Goal: Information Seeking & Learning: Learn about a topic

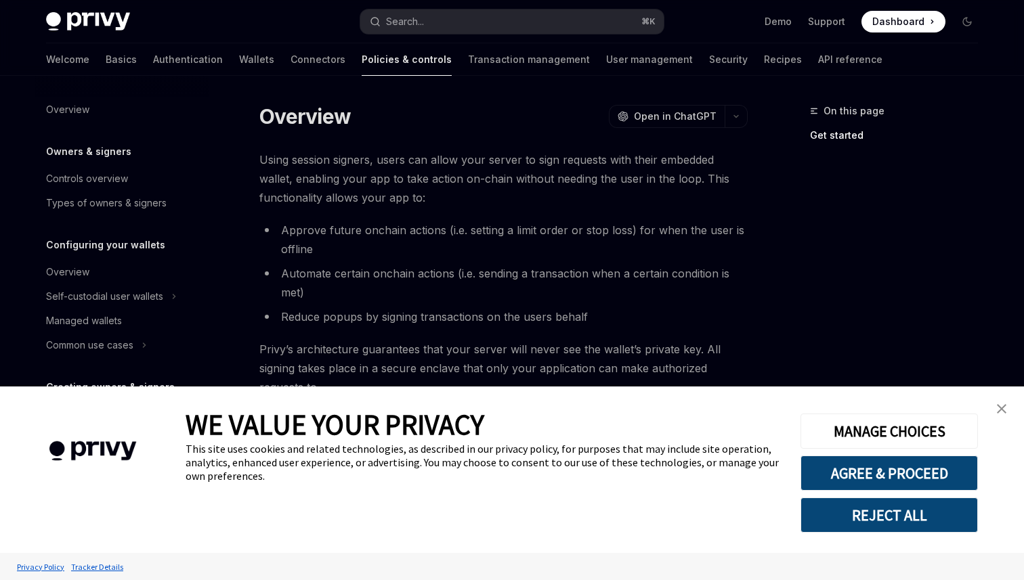
click at [1005, 414] on link "close banner" at bounding box center [1001, 408] width 27 height 27
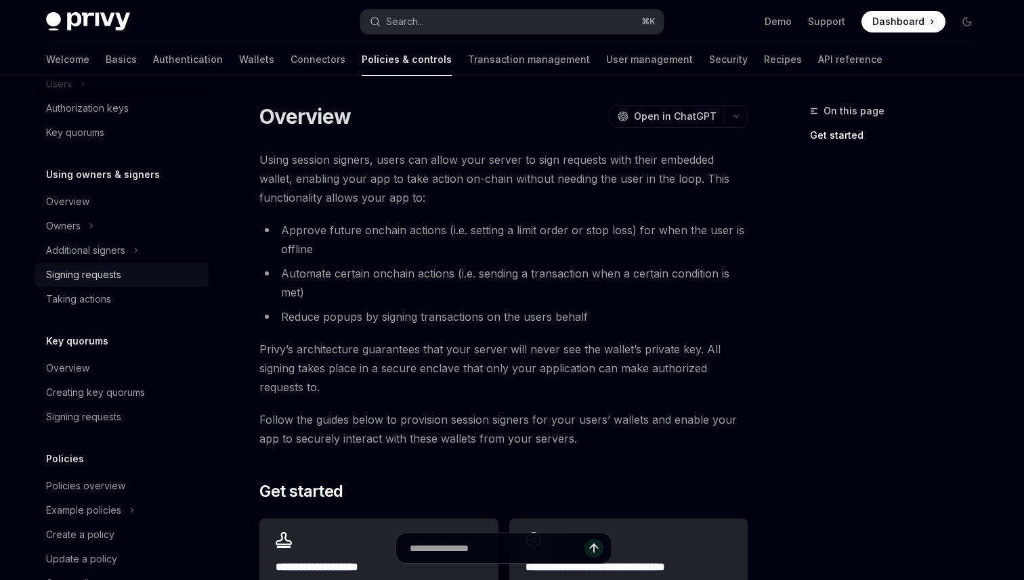
scroll to position [373, 0]
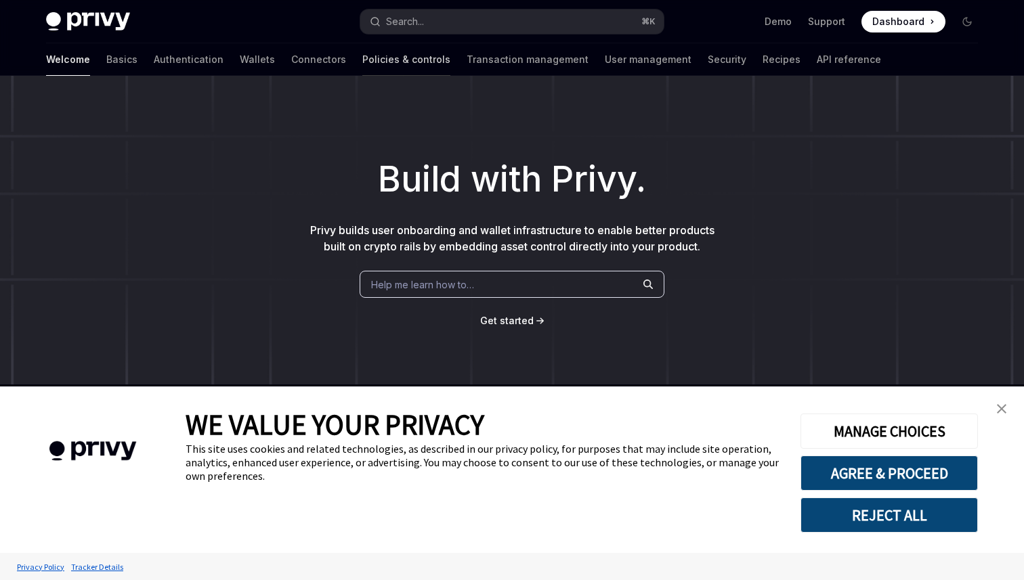
click at [366, 60] on link "Policies & controls" at bounding box center [406, 59] width 88 height 33
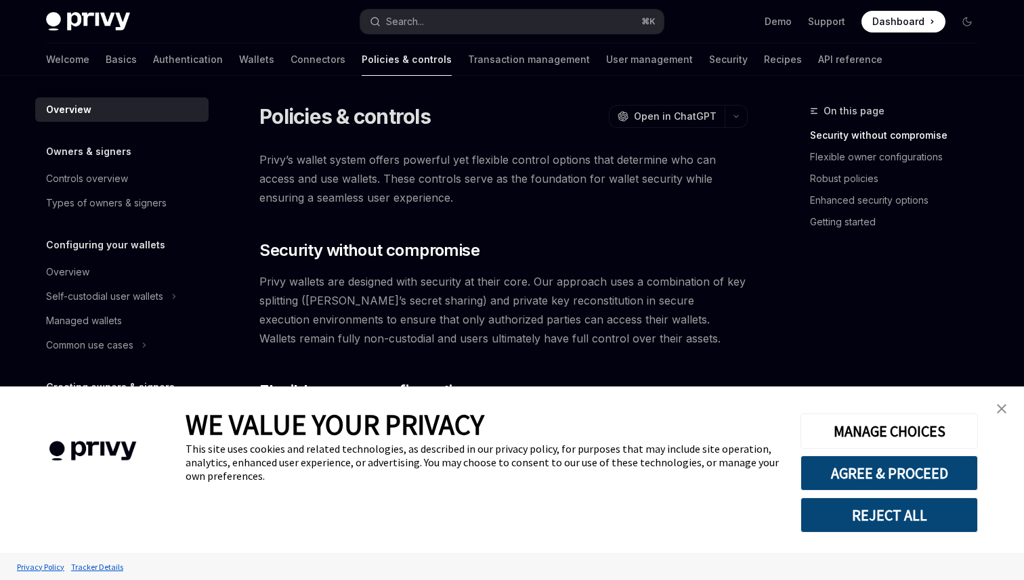
click at [1004, 406] on img "close banner" at bounding box center [1001, 408] width 9 height 9
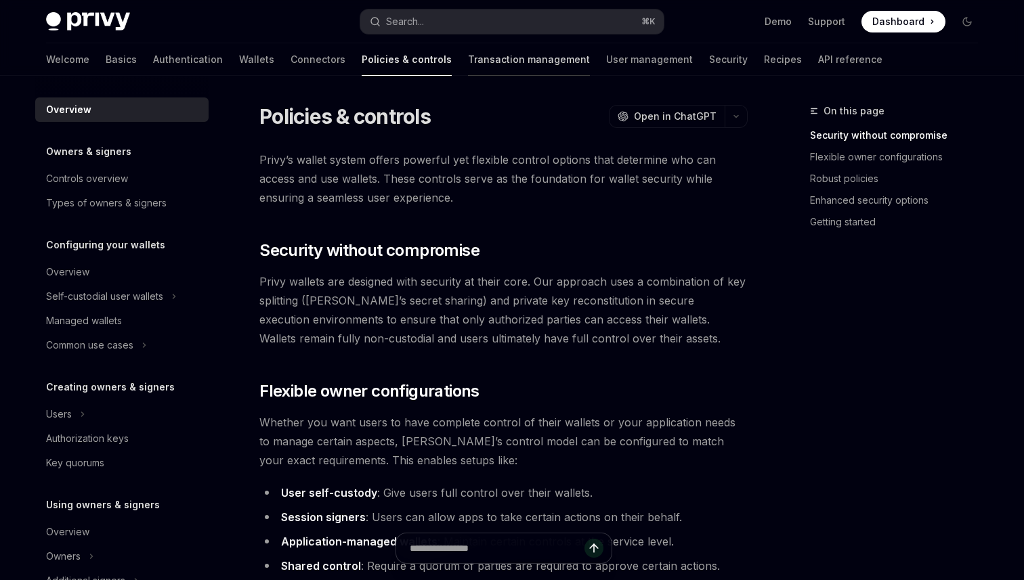
click at [468, 68] on link "Transaction management" at bounding box center [529, 59] width 122 height 33
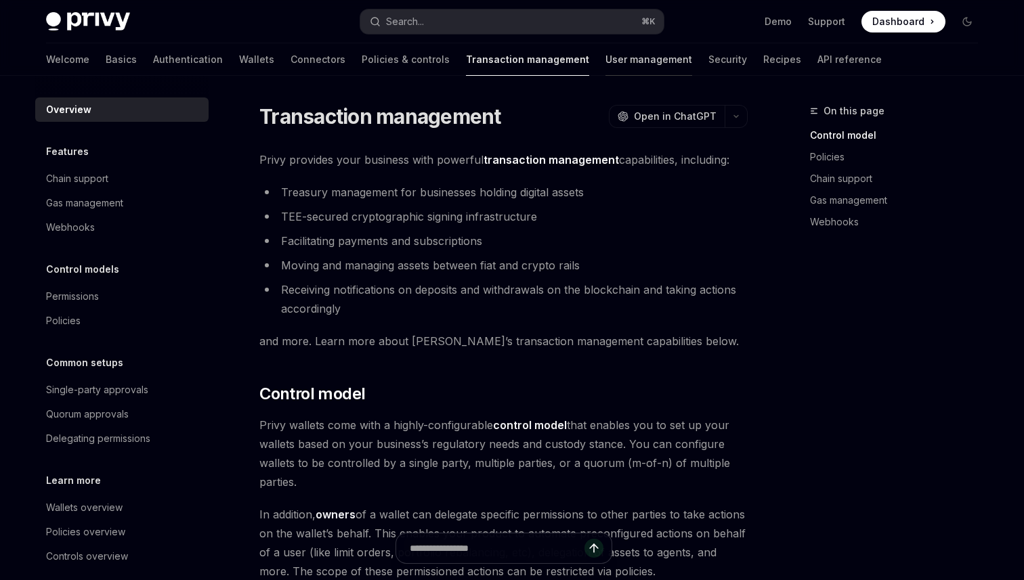
click at [605, 53] on link "User management" at bounding box center [648, 59] width 87 height 33
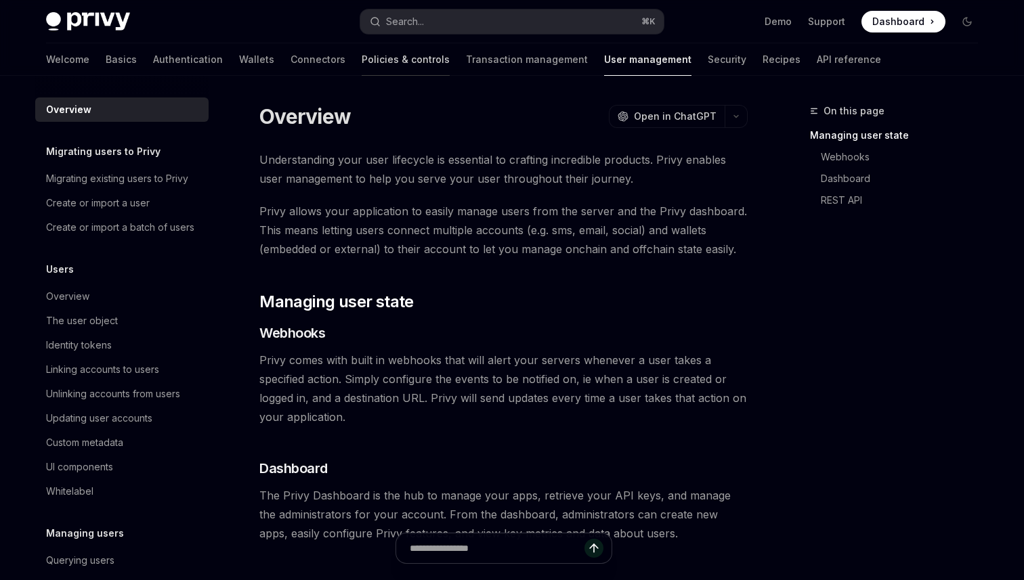
click at [362, 60] on link "Policies & controls" at bounding box center [406, 59] width 88 height 33
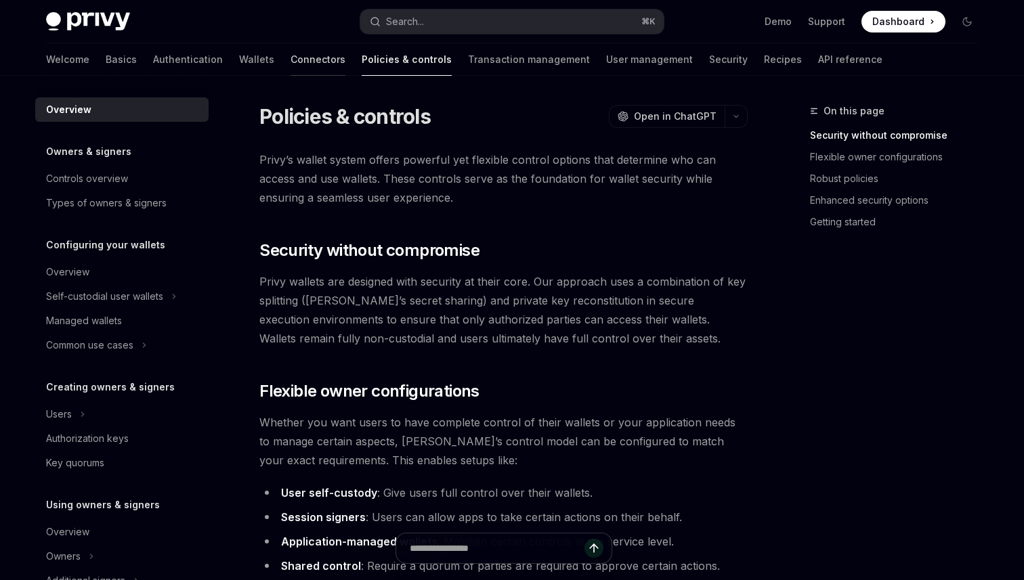
click at [291, 53] on link "Connectors" at bounding box center [318, 59] width 55 height 33
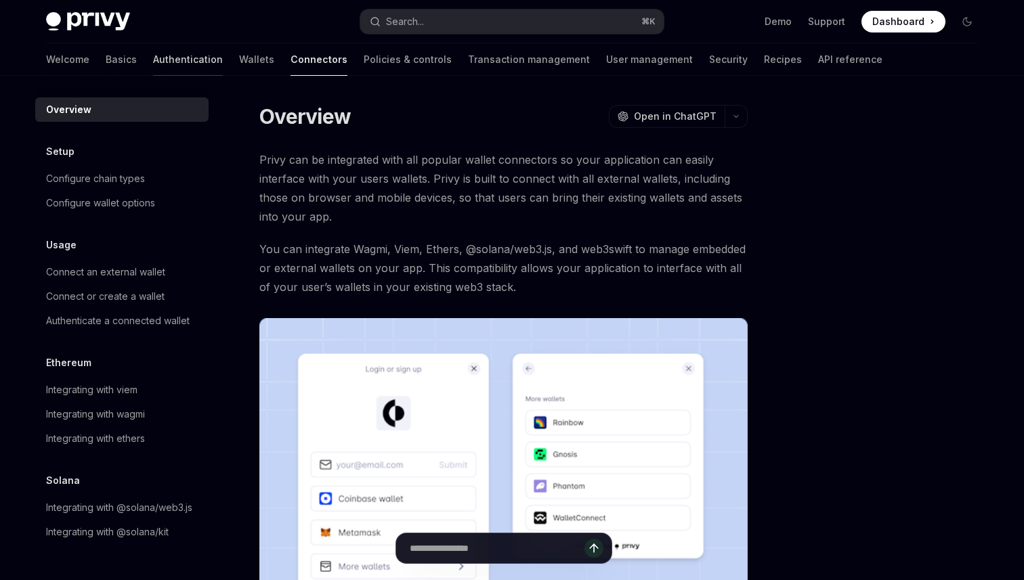
click at [153, 60] on link "Authentication" at bounding box center [188, 59] width 70 height 33
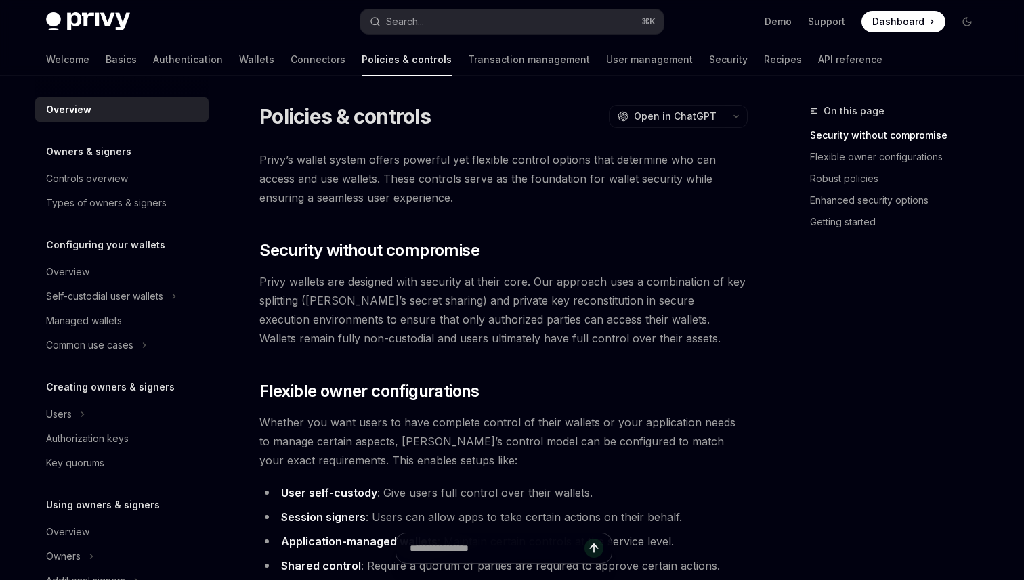
type textarea "*"
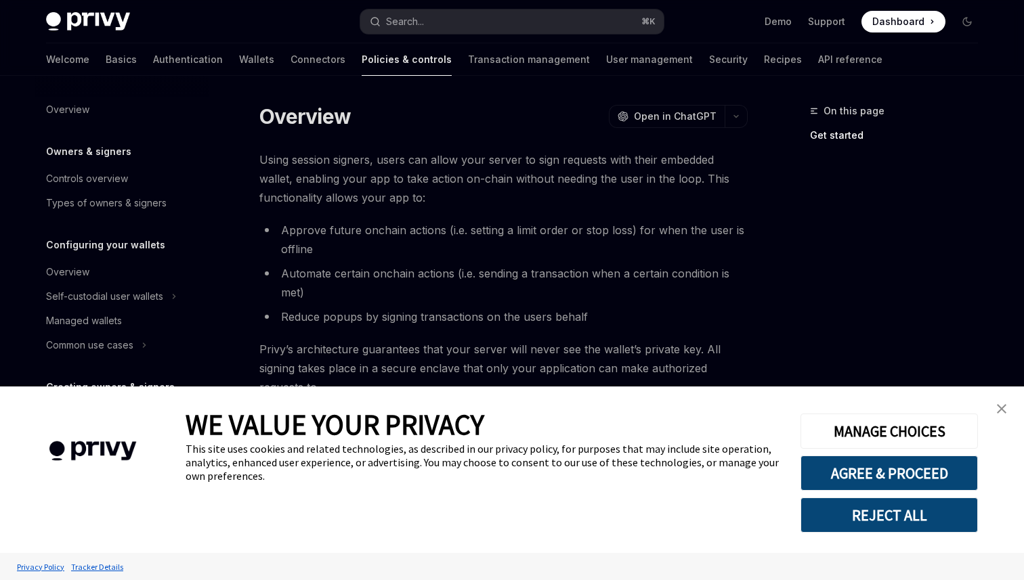
click at [993, 418] on link "close banner" at bounding box center [1001, 408] width 27 height 27
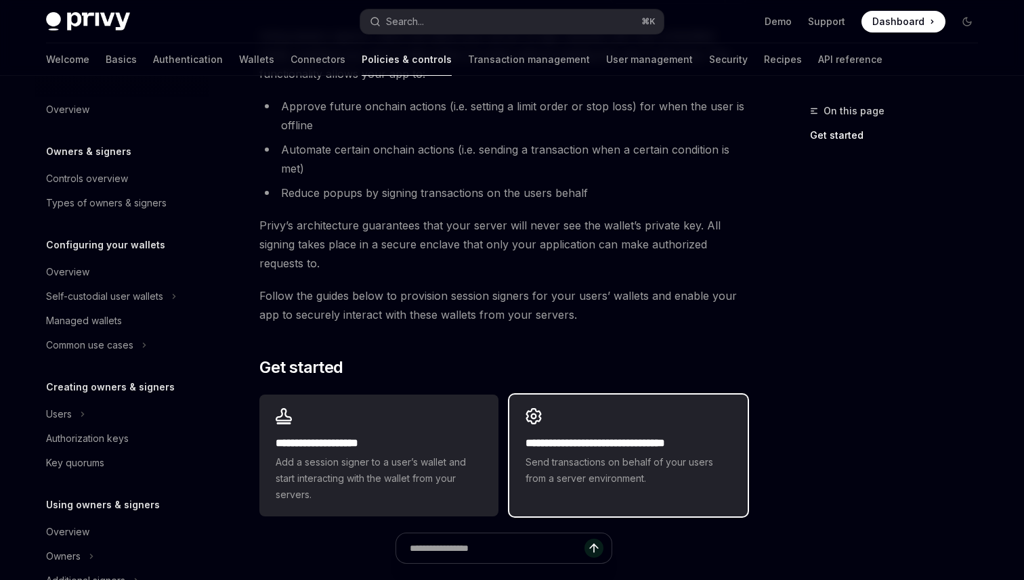
scroll to position [148, 0]
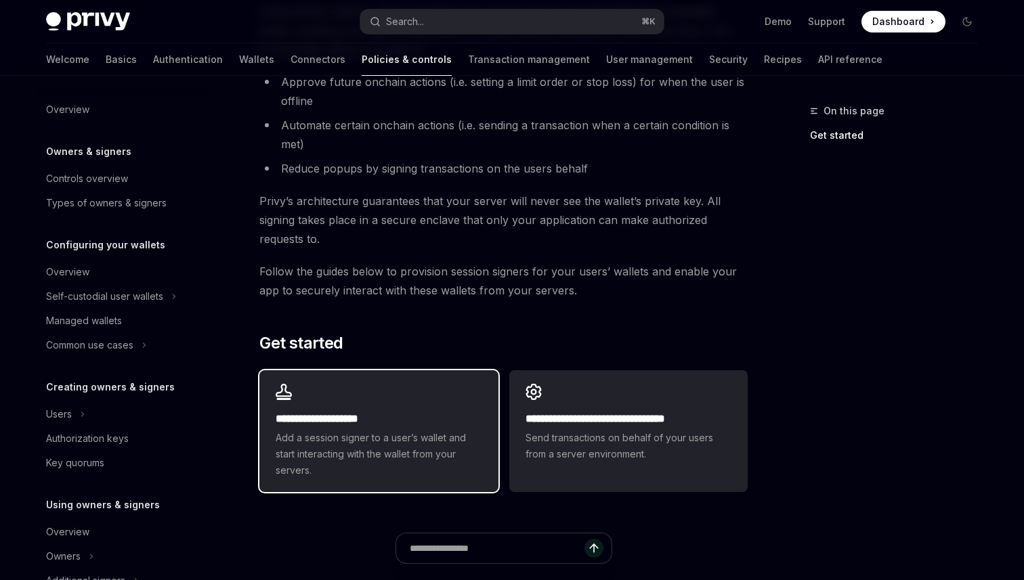
click at [431, 408] on div "**********" at bounding box center [378, 431] width 238 height 122
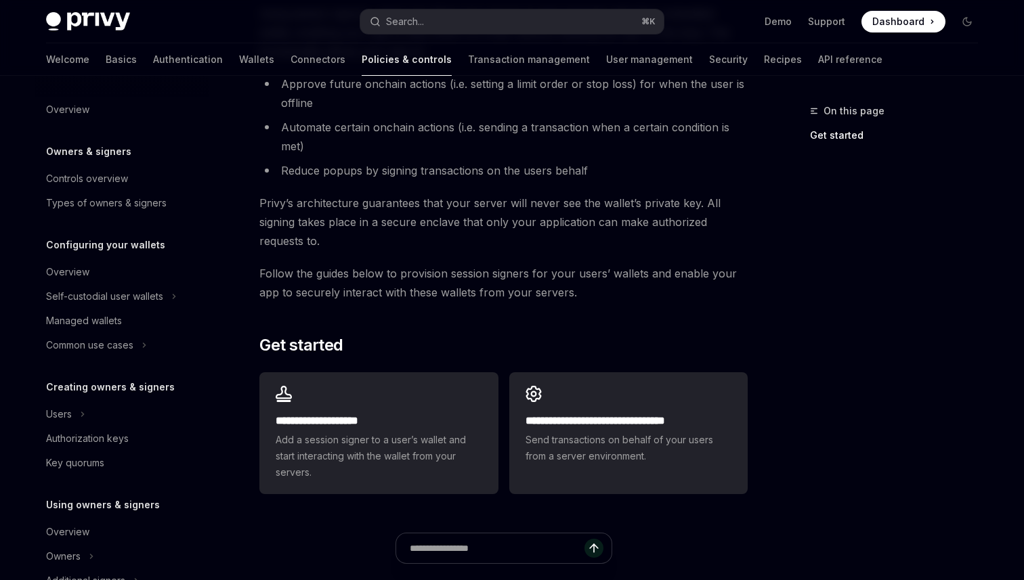
scroll to position [148, 0]
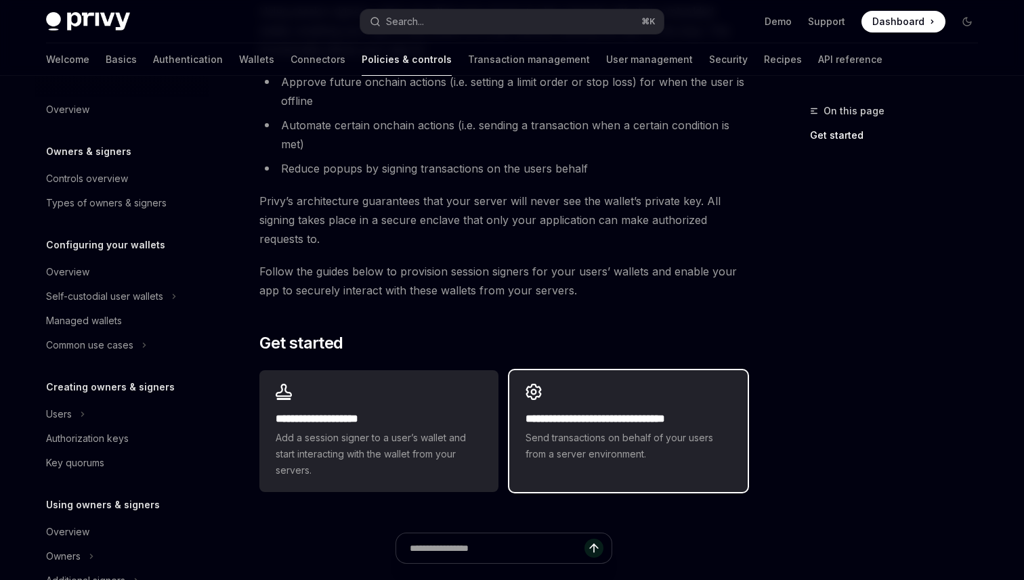
click at [564, 422] on h2 "**********" at bounding box center [629, 419] width 206 height 16
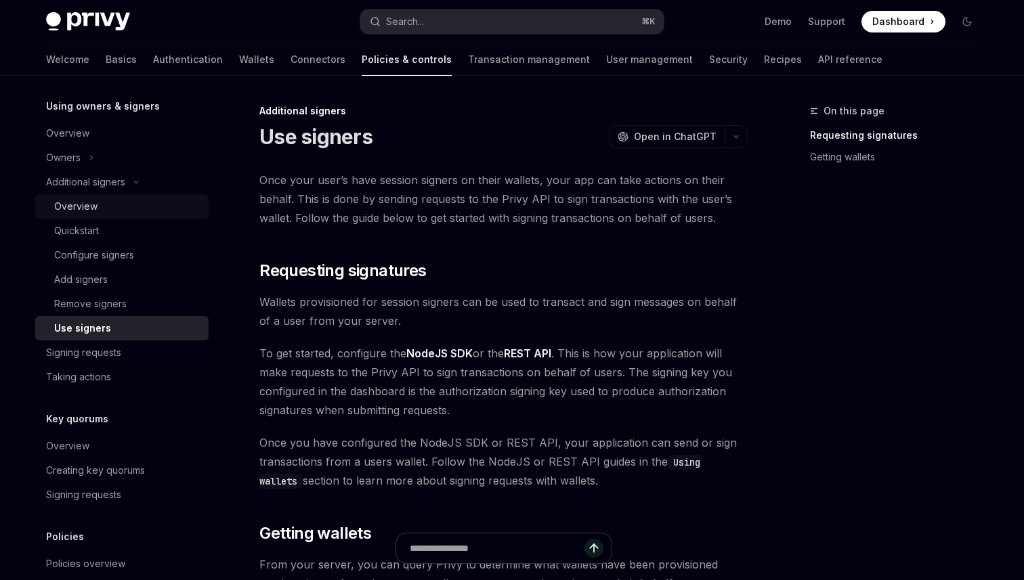
click at [98, 211] on div "Overview" at bounding box center [127, 206] width 146 height 16
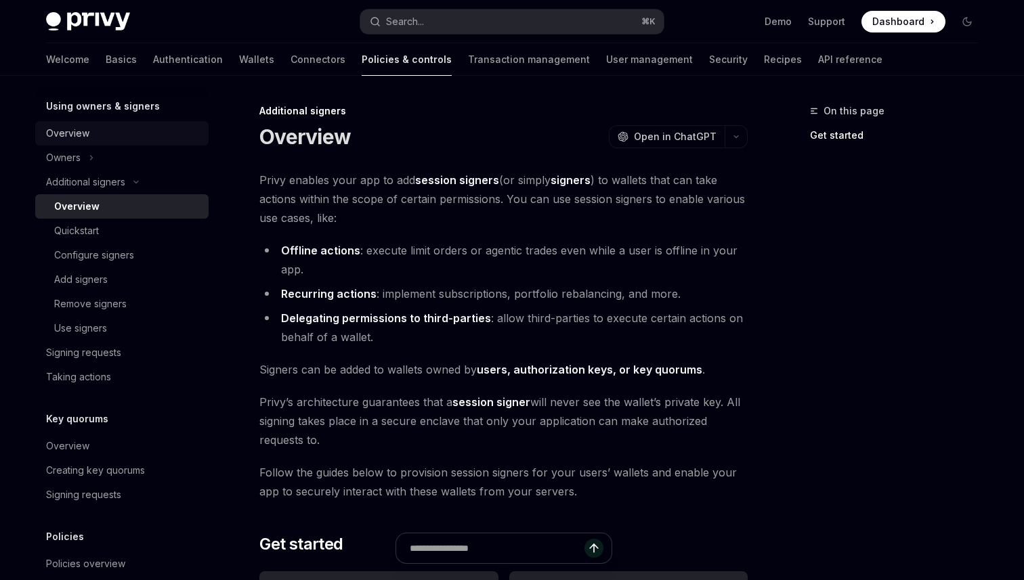
click at [83, 135] on div "Overview" at bounding box center [67, 133] width 43 height 16
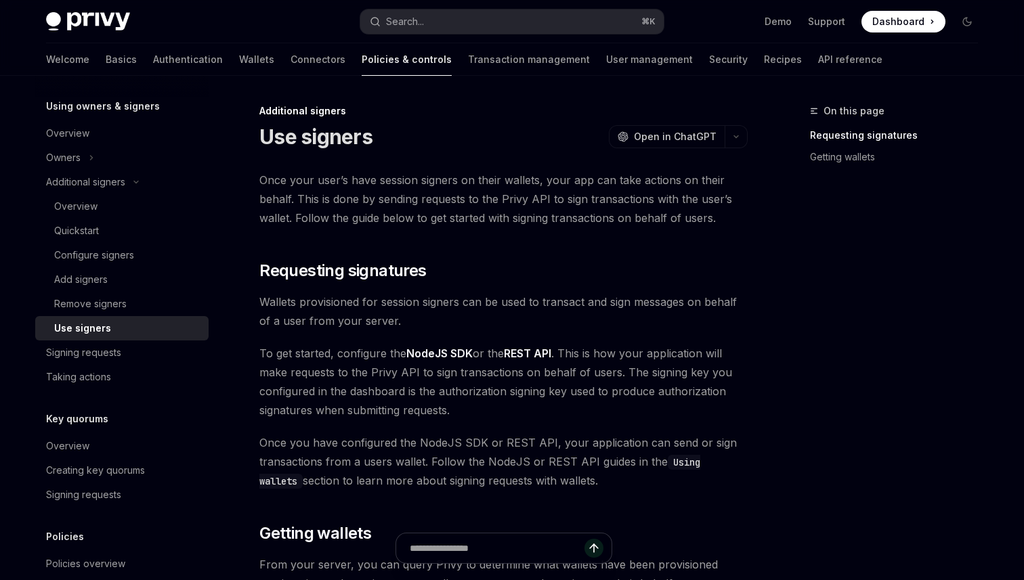
type textarea "*"
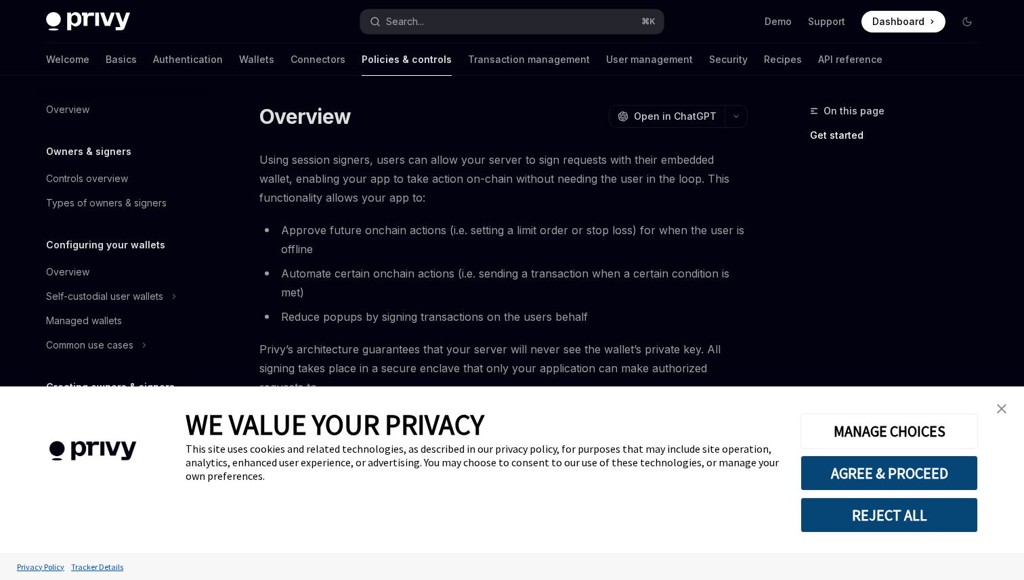
click at [998, 412] on img "close banner" at bounding box center [1001, 408] width 9 height 9
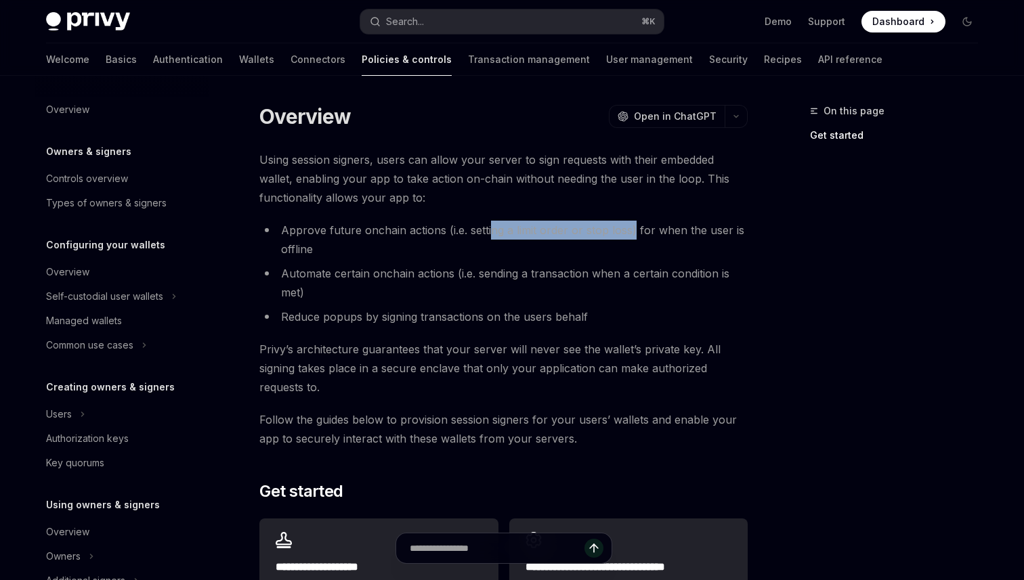
drag, startPoint x: 489, startPoint y: 226, endPoint x: 630, endPoint y: 226, distance: 141.5
click at [630, 226] on li "Approve future onchain actions (i.e. setting a limit order or stop loss) for wh…" at bounding box center [503, 240] width 488 height 38
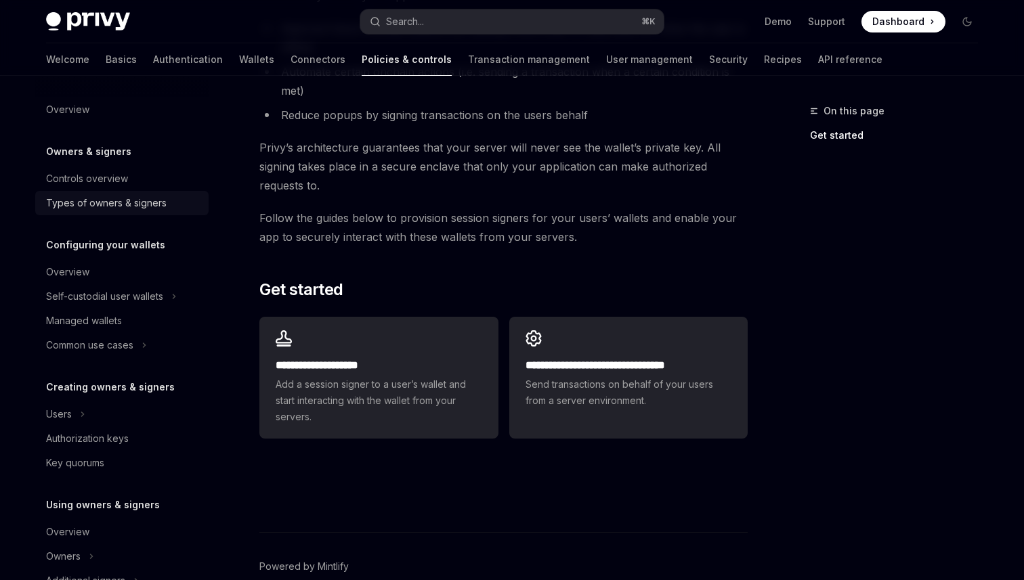
scroll to position [204, 0]
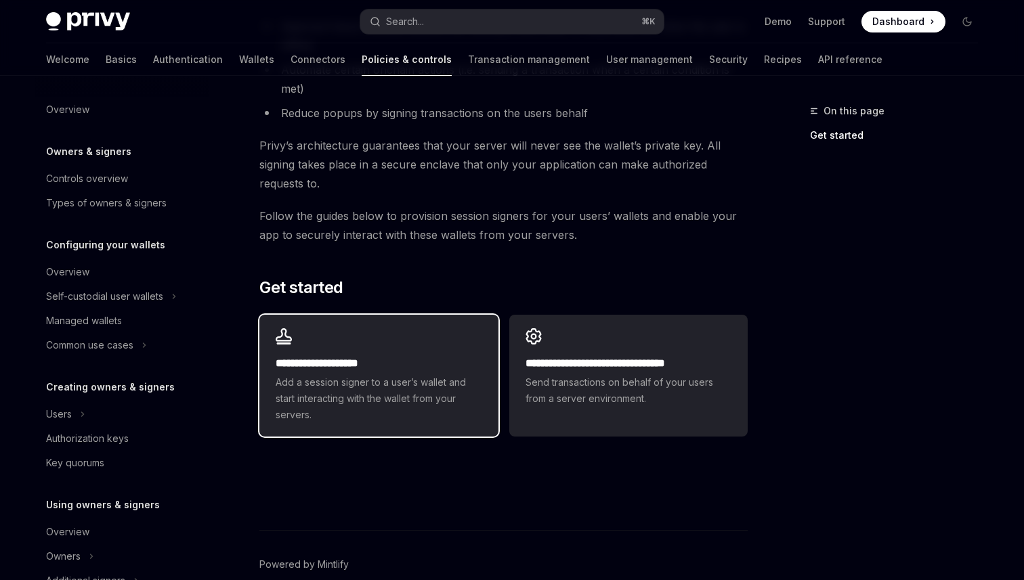
click at [335, 358] on h2 "**********" at bounding box center [379, 364] width 206 height 16
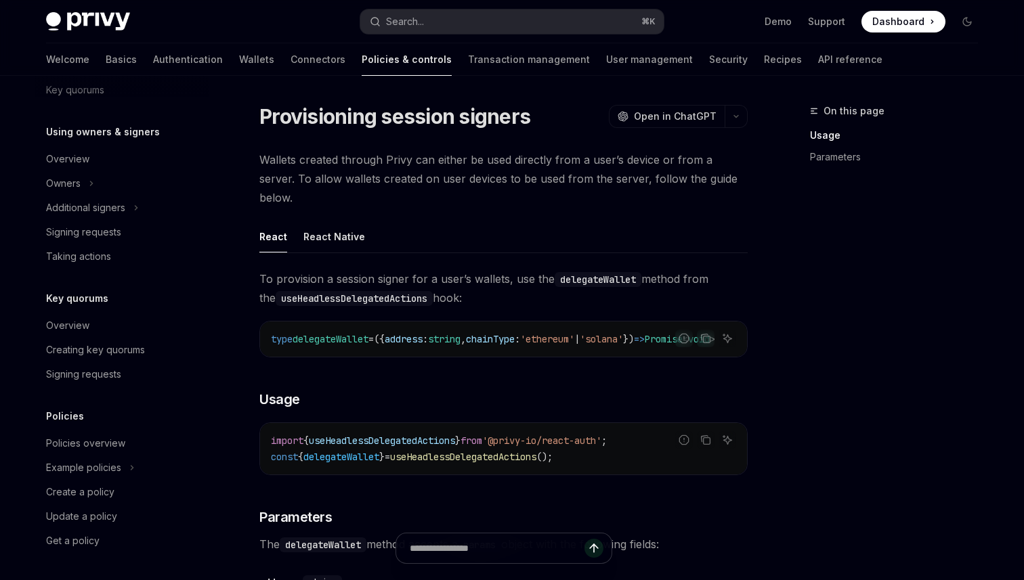
scroll to position [333, 0]
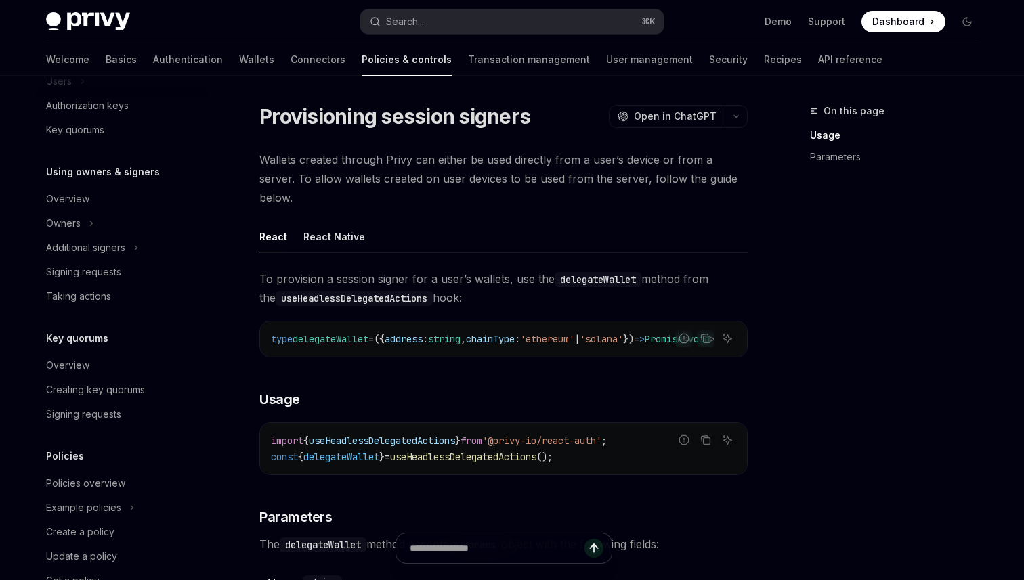
click at [576, 272] on code "delegateWallet" at bounding box center [598, 279] width 87 height 15
click at [106, 67] on link "Basics" at bounding box center [121, 59] width 31 height 33
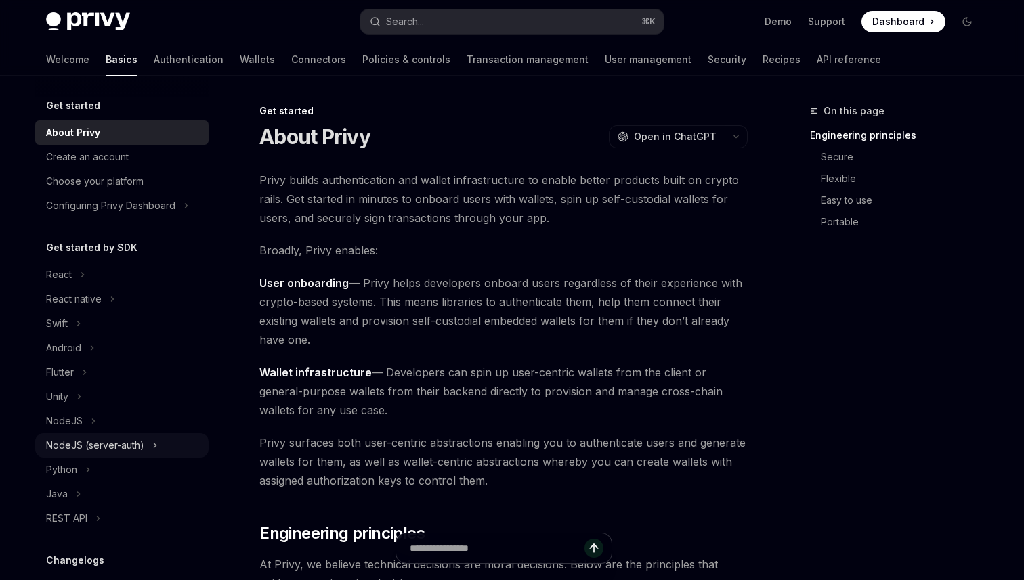
click at [79, 439] on div "NodeJS (server-auth)" at bounding box center [95, 445] width 98 height 16
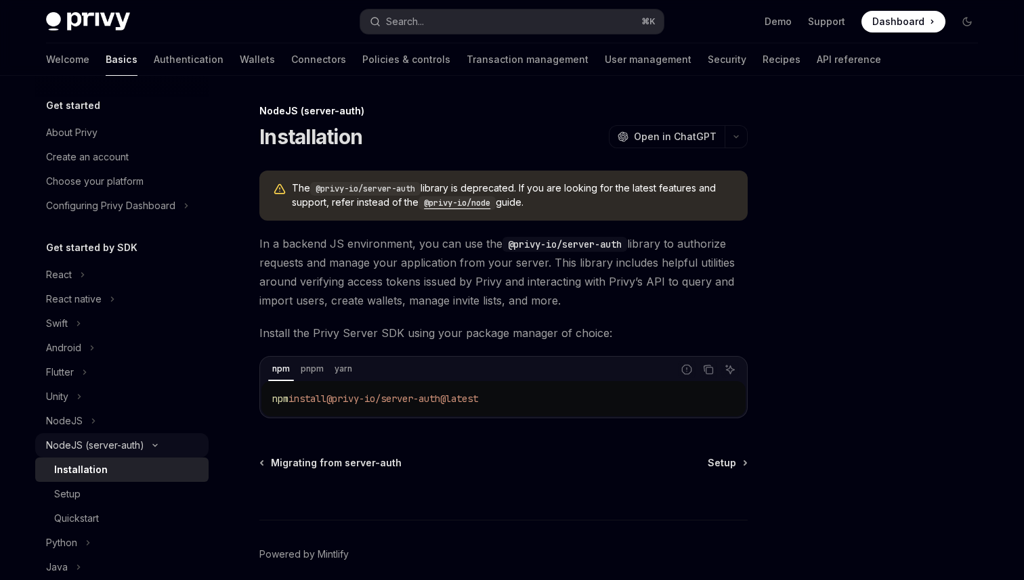
click at [81, 441] on div "NodeJS (server-auth)" at bounding box center [95, 445] width 98 height 16
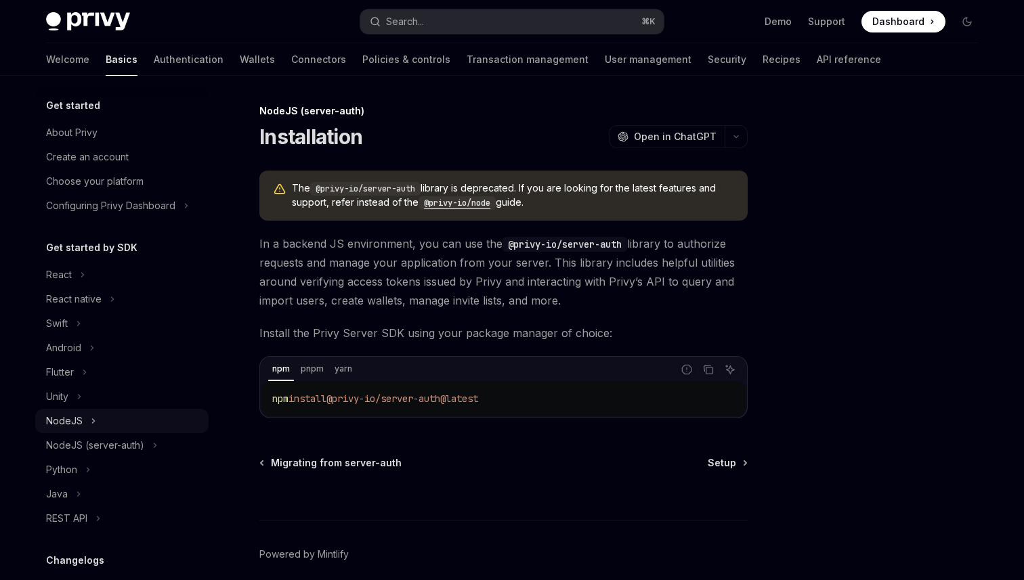
click at [79, 422] on div "NodeJS" at bounding box center [64, 421] width 37 height 16
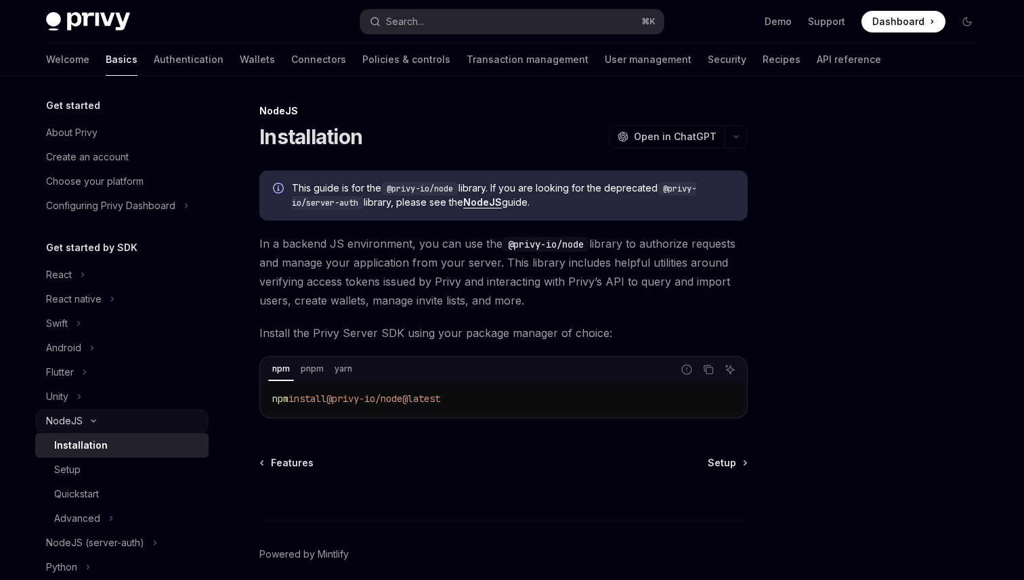
click at [116, 424] on button "NodeJS" at bounding box center [121, 421] width 173 height 24
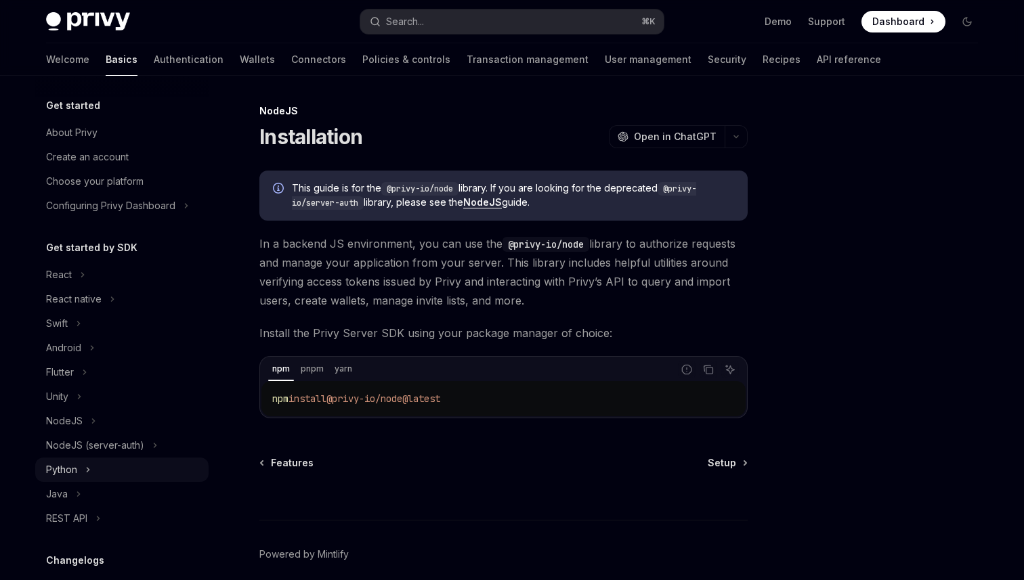
click at [94, 463] on button "Python" at bounding box center [121, 470] width 173 height 24
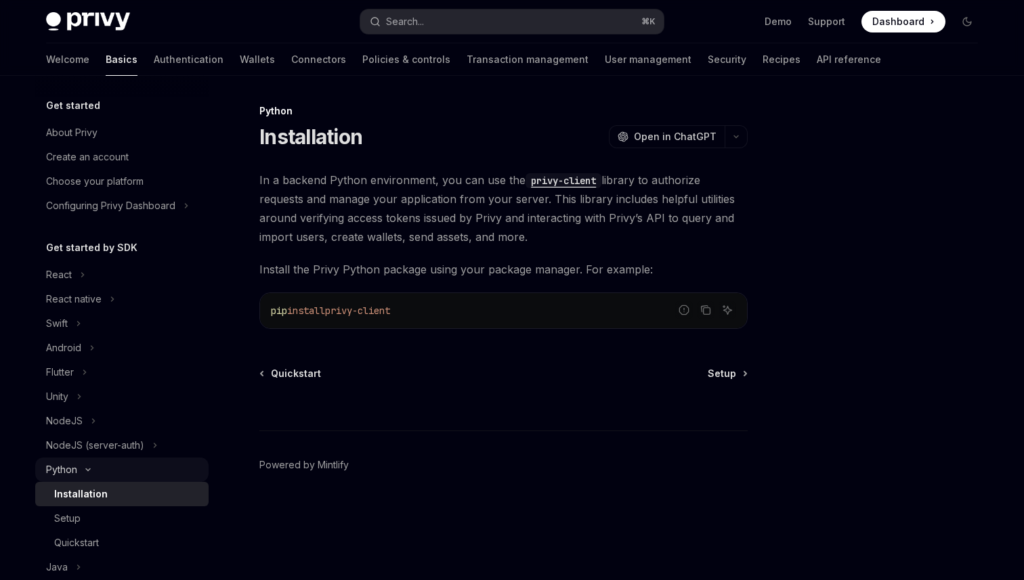
click at [92, 465] on button "Python" at bounding box center [121, 470] width 173 height 24
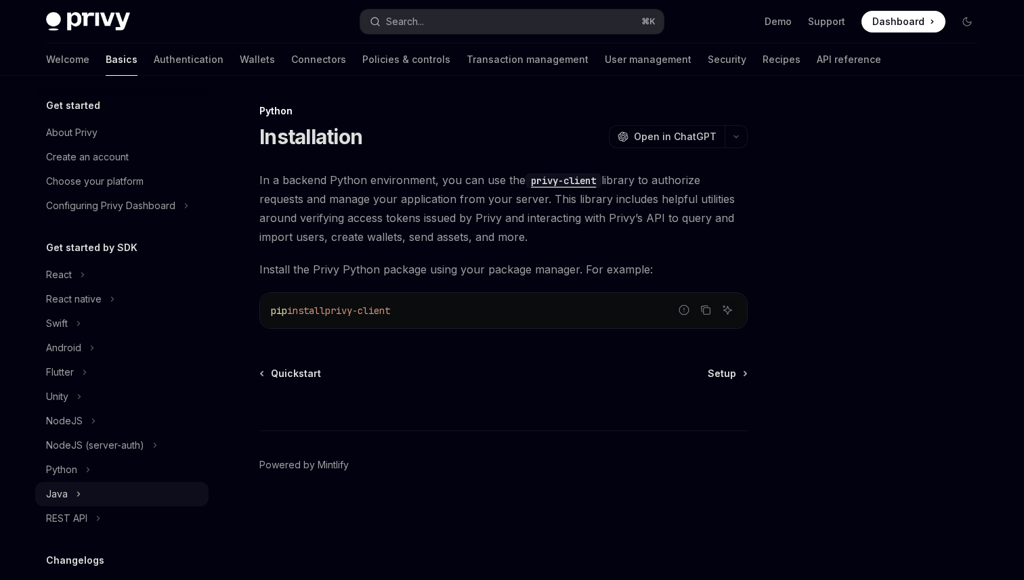
click at [90, 484] on button "Java" at bounding box center [121, 494] width 173 height 24
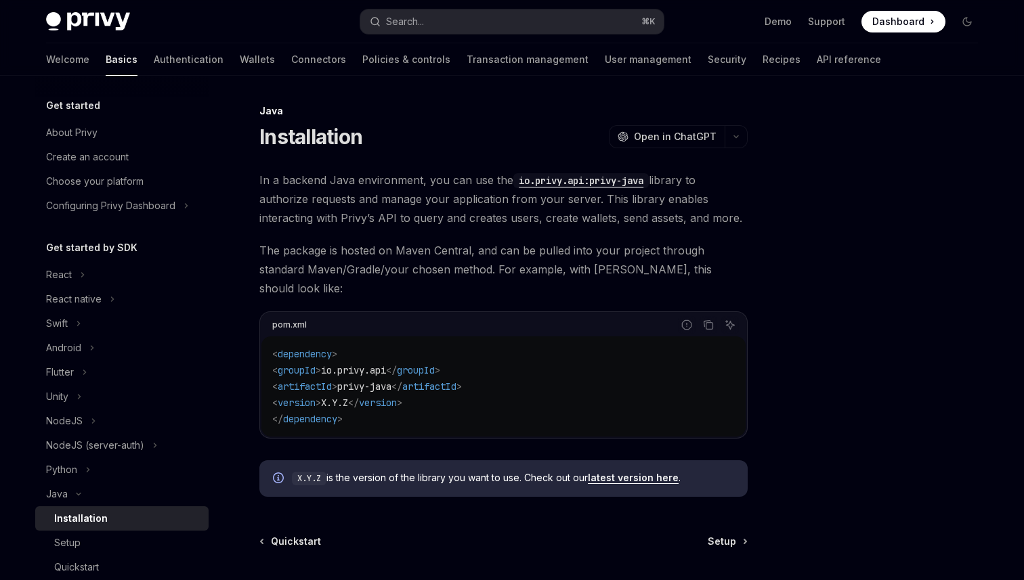
click at [87, 518] on div "Installation" at bounding box center [80, 519] width 53 height 16
click at [85, 484] on button "Java" at bounding box center [121, 494] width 173 height 24
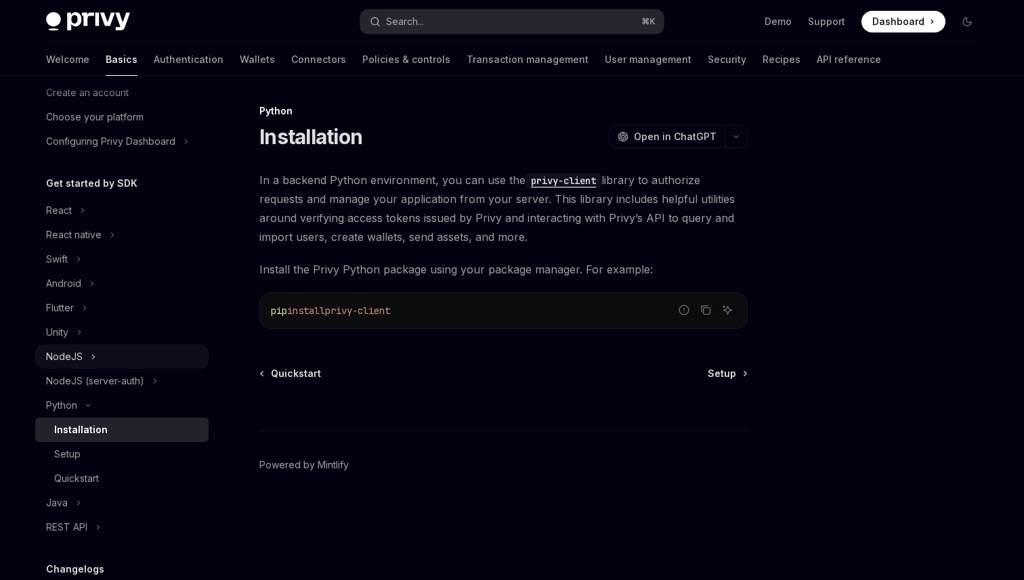
scroll to position [66, 0]
click at [60, 496] on div "Java" at bounding box center [57, 502] width 22 height 16
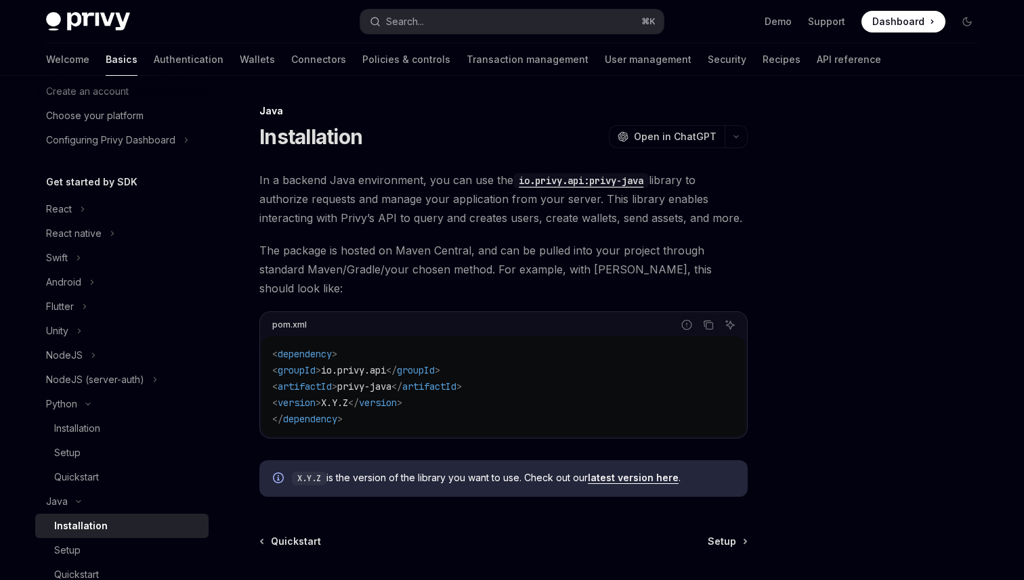
type textarea "*"
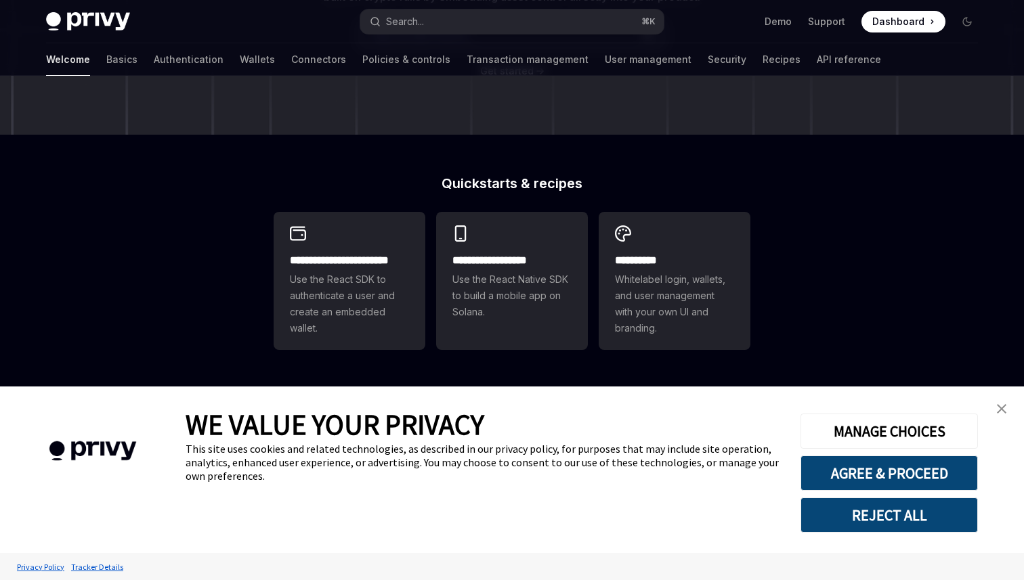
scroll to position [345, 0]
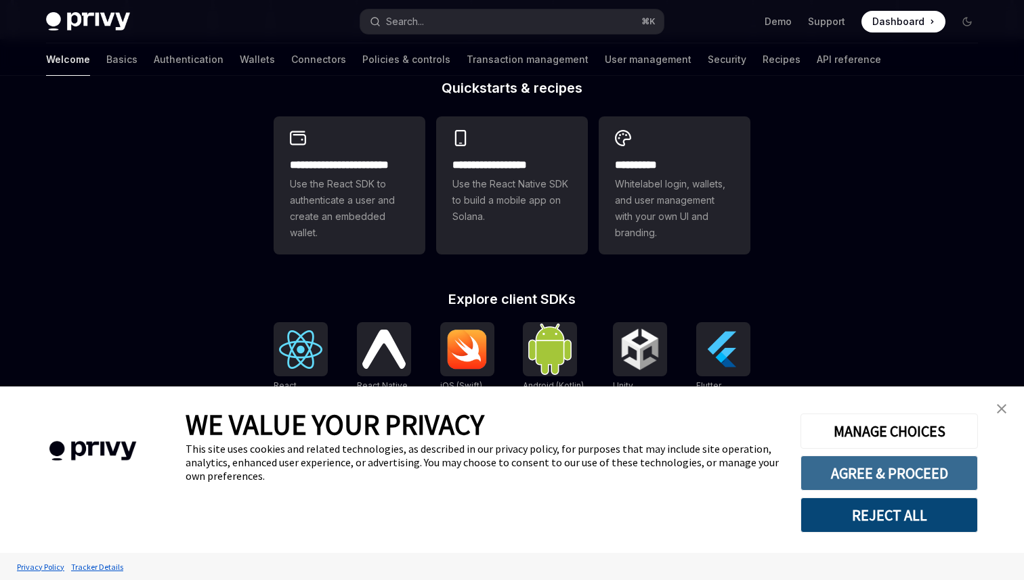
click at [846, 468] on button "AGREE & PROCEED" at bounding box center [888, 473] width 177 height 35
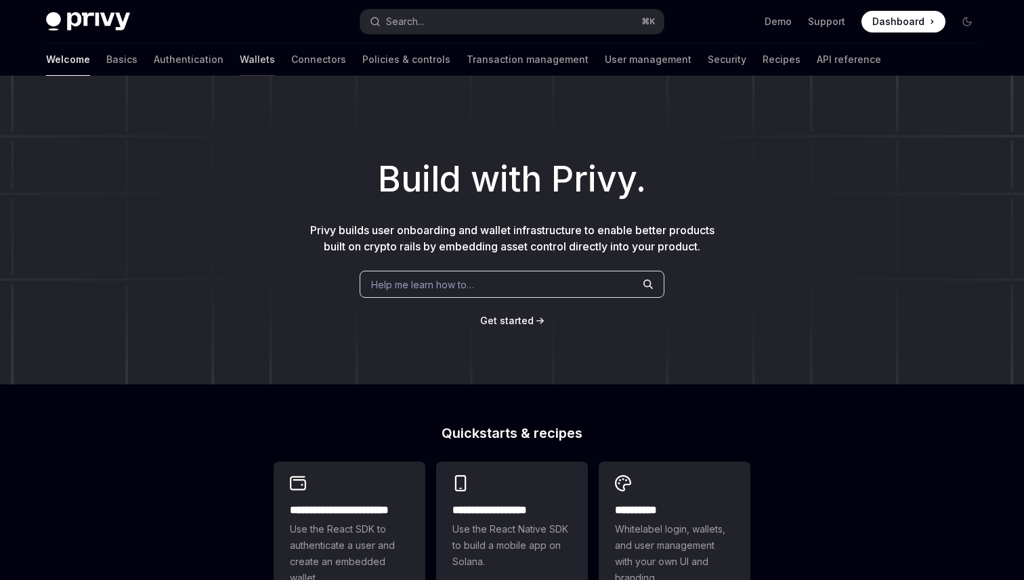
click at [240, 56] on link "Wallets" at bounding box center [257, 59] width 35 height 33
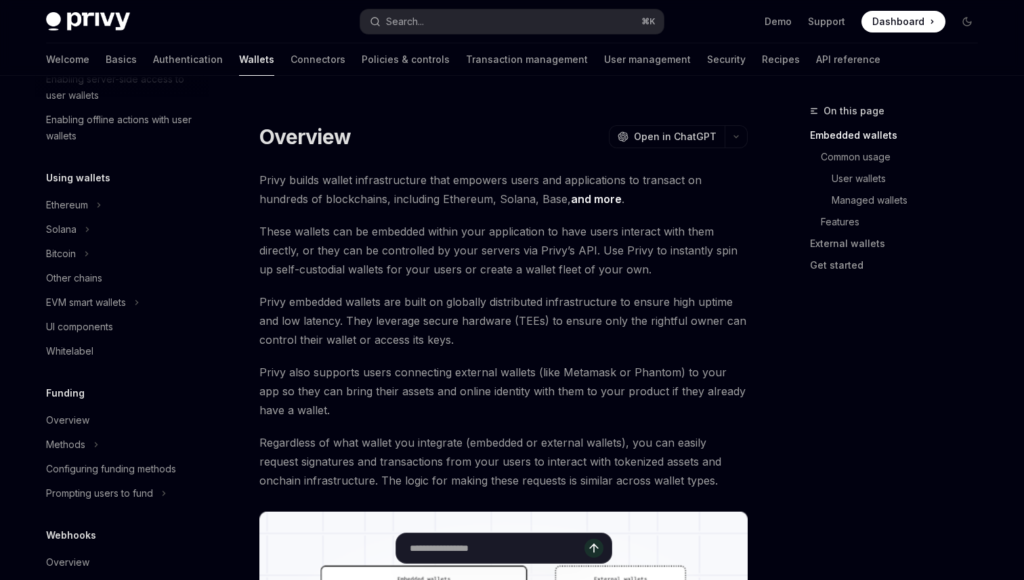
scroll to position [253, 0]
click at [88, 275] on div "Other chains" at bounding box center [74, 278] width 56 height 16
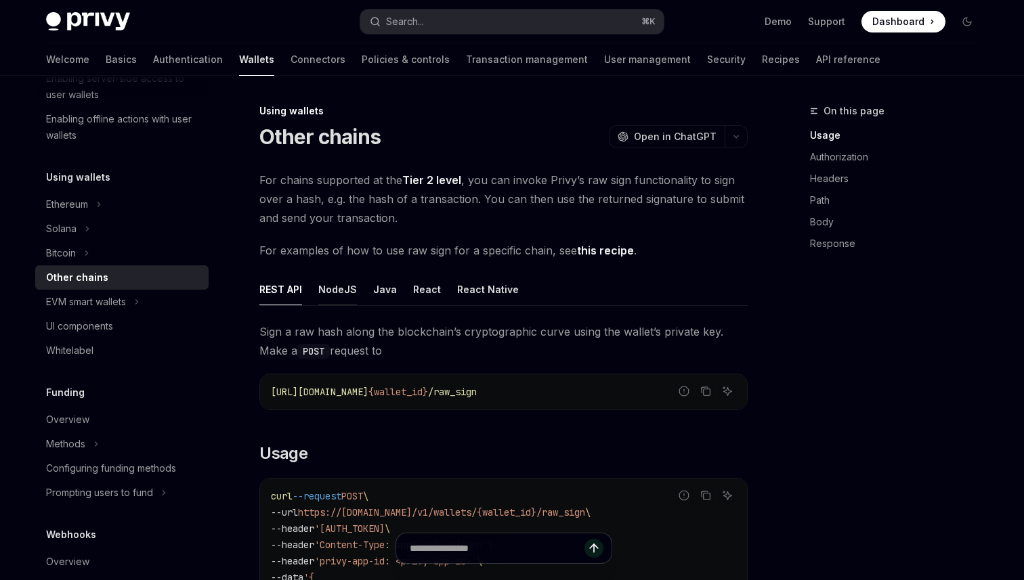
click at [328, 292] on button "NodeJS" at bounding box center [337, 290] width 39 height 32
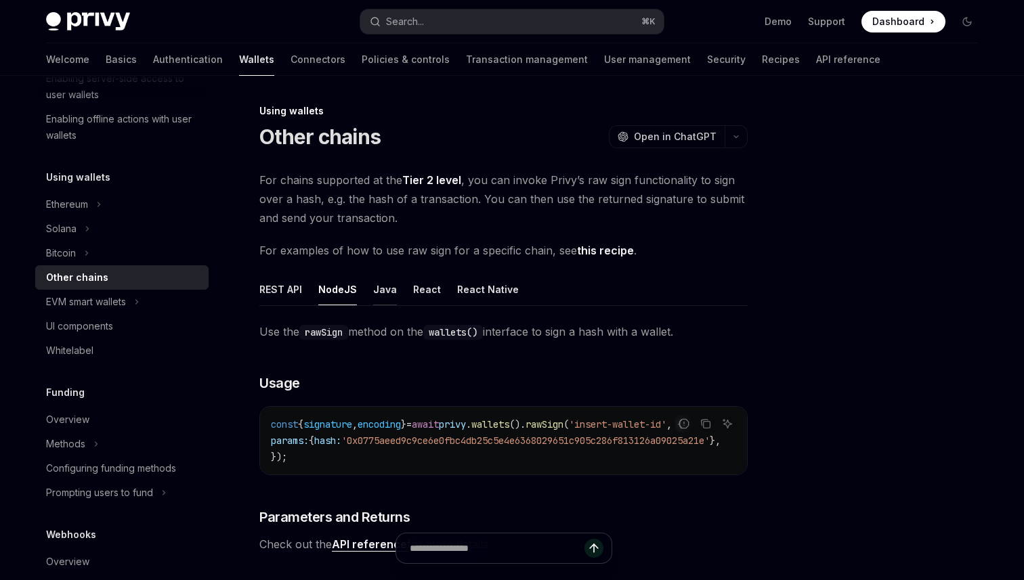
click at [377, 299] on button "Java" at bounding box center [385, 290] width 24 height 32
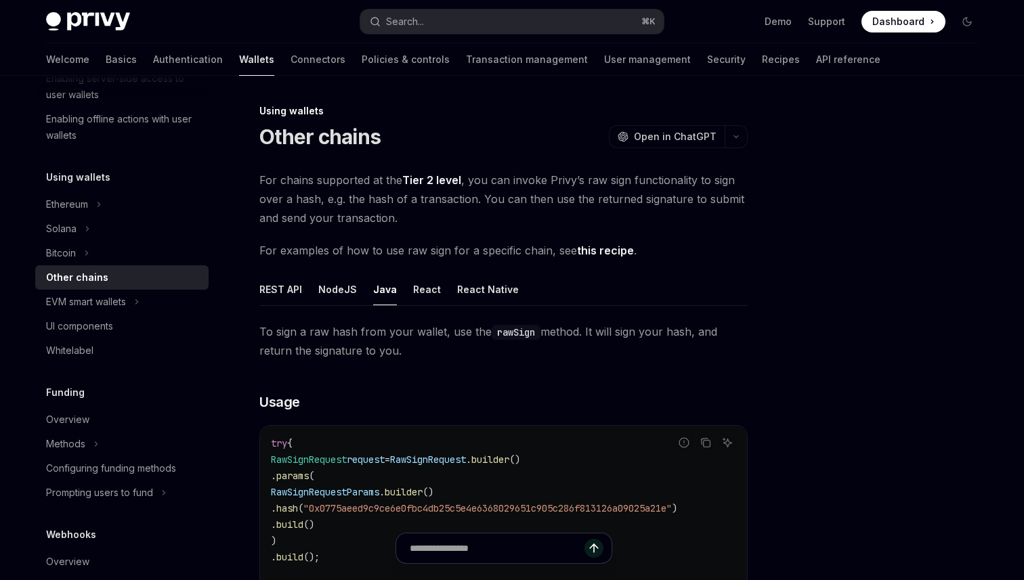
click at [278, 288] on button "REST API" at bounding box center [280, 290] width 43 height 32
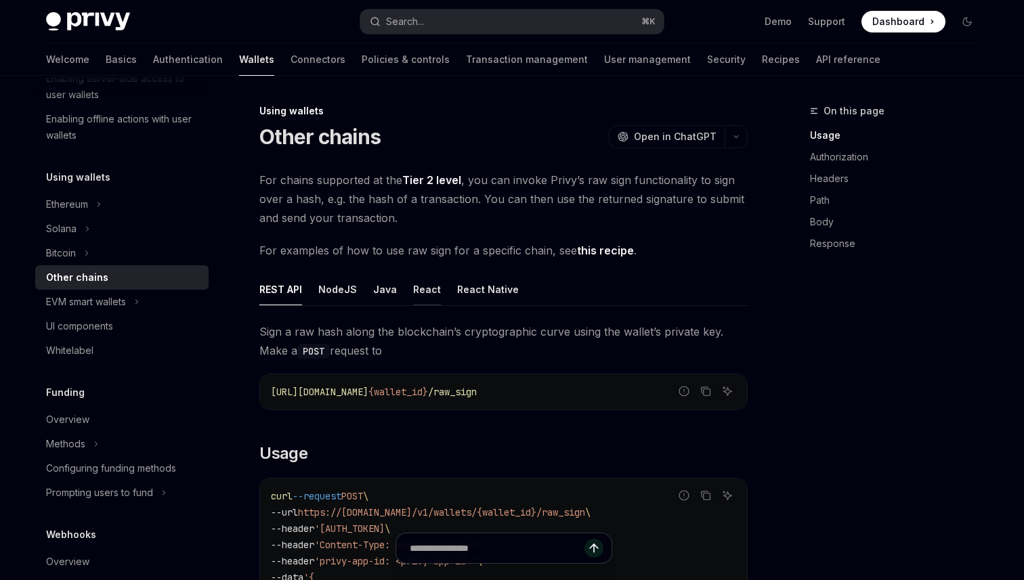
click at [433, 296] on button "React" at bounding box center [427, 290] width 28 height 32
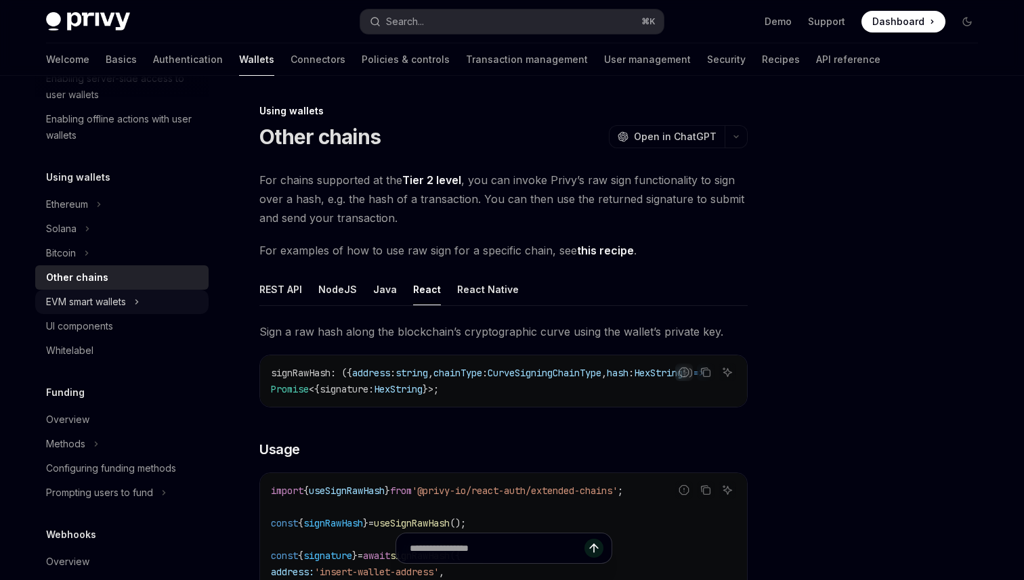
click at [137, 311] on button "EVM smart wallets" at bounding box center [121, 302] width 173 height 24
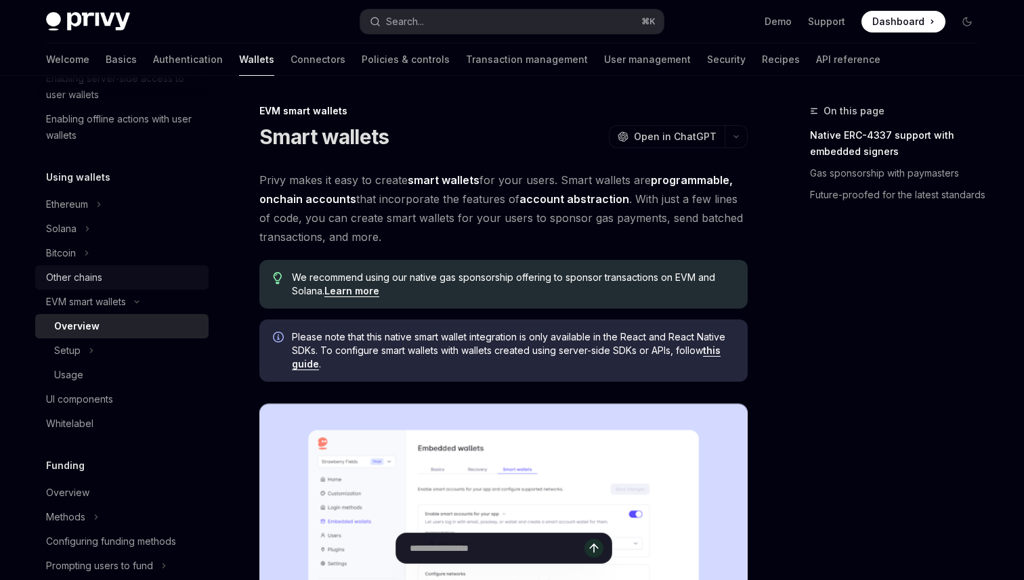
click at [91, 282] on div "Other chains" at bounding box center [74, 278] width 56 height 16
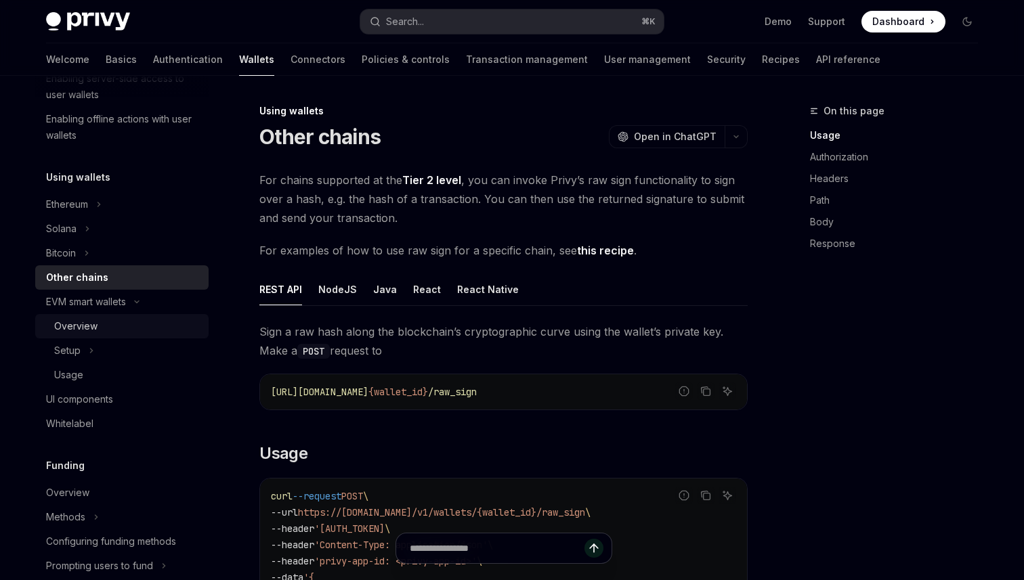
click at [87, 327] on div "Overview" at bounding box center [75, 326] width 43 height 16
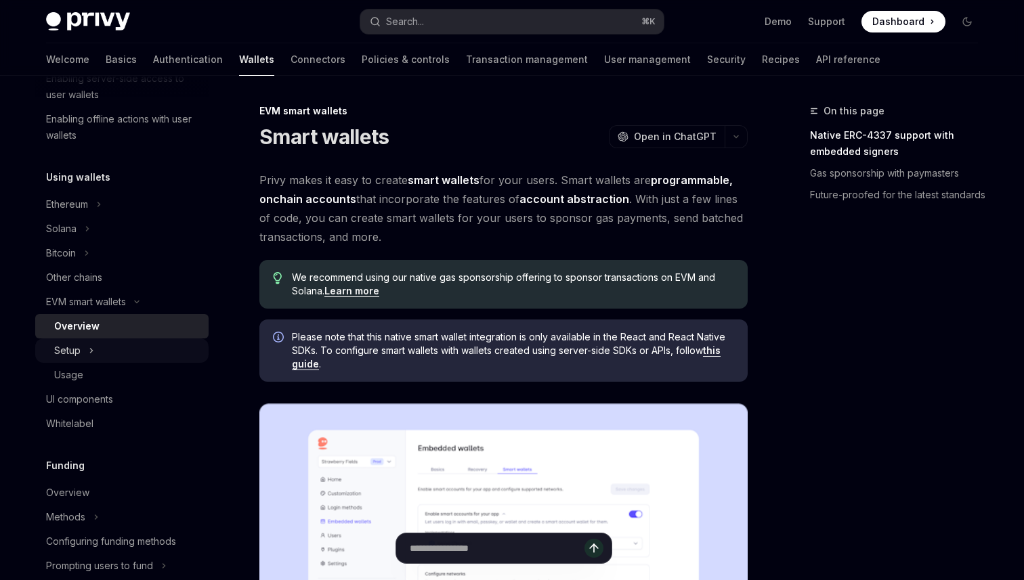
click at [98, 359] on button "Setup" at bounding box center [121, 351] width 173 height 24
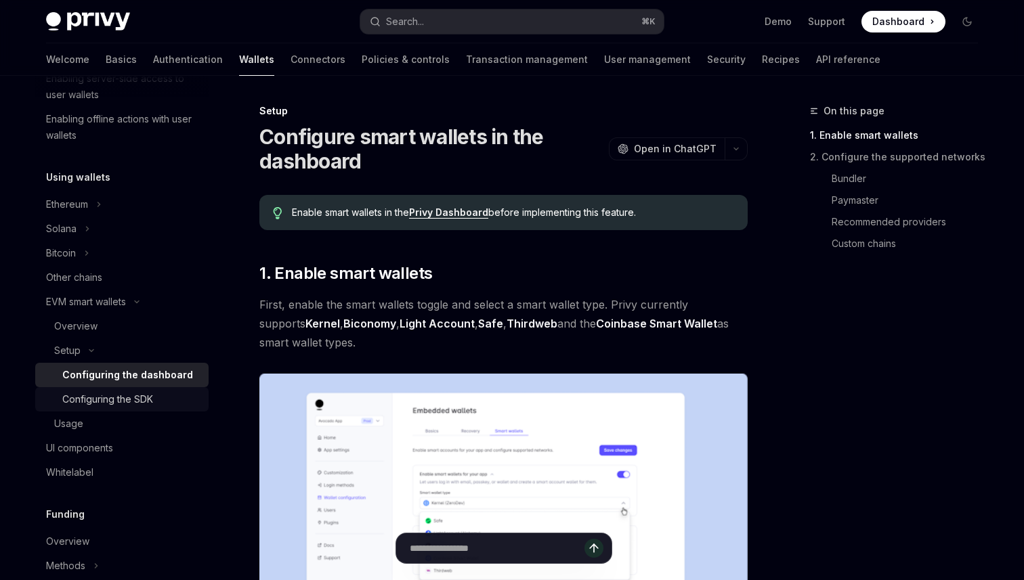
click at [102, 388] on link "Configuring the SDK" at bounding box center [121, 399] width 173 height 24
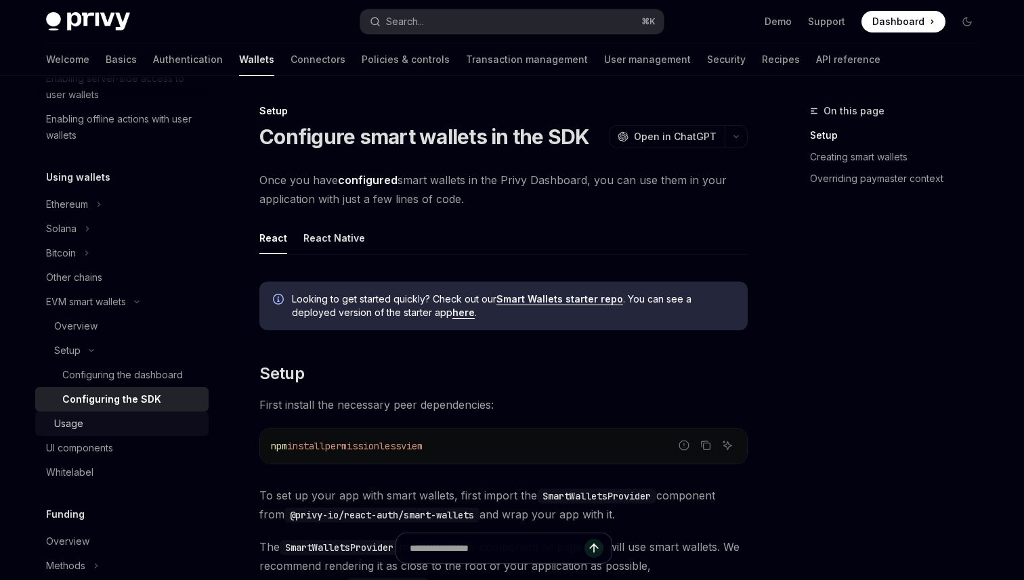
click at [74, 430] on div "Usage" at bounding box center [68, 424] width 29 height 16
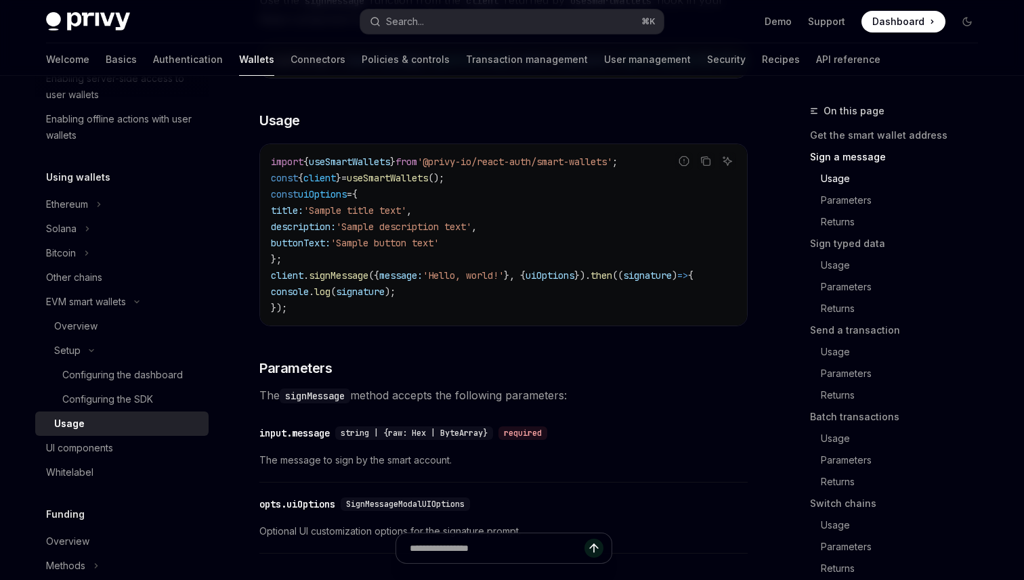
scroll to position [714, 0]
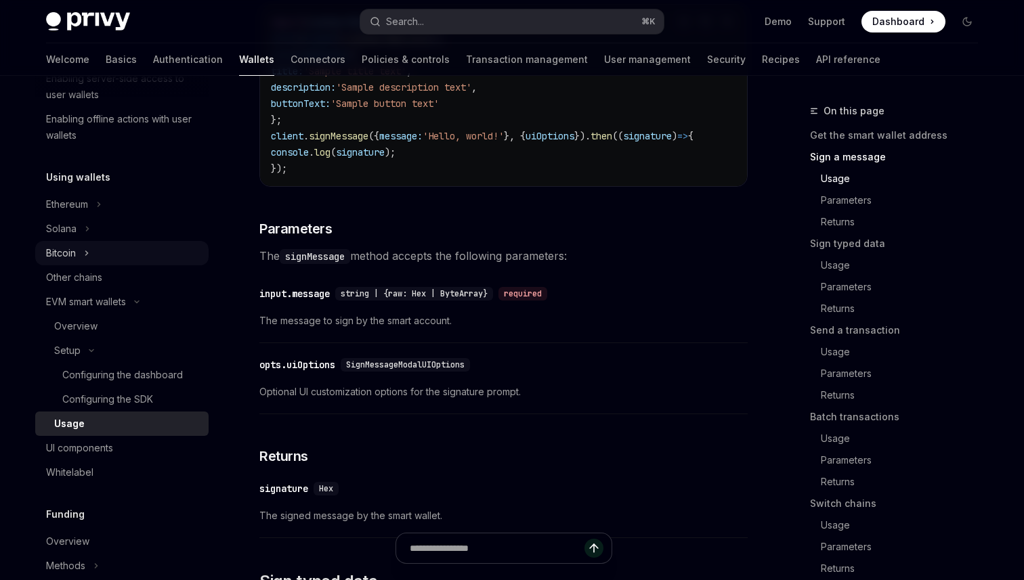
click at [91, 242] on button "Bitcoin" at bounding box center [121, 253] width 173 height 24
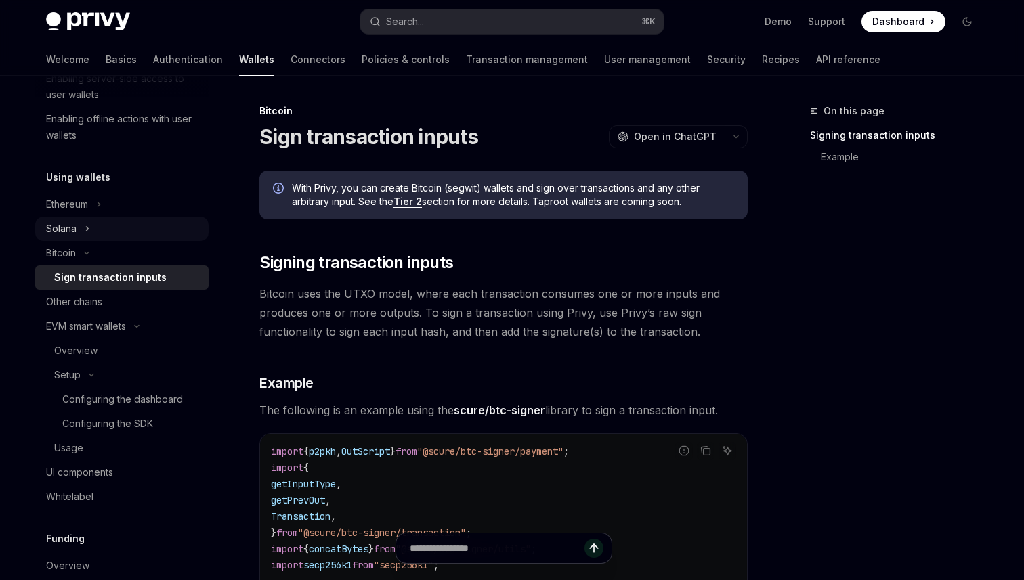
click at [90, 237] on button "Solana" at bounding box center [121, 229] width 173 height 24
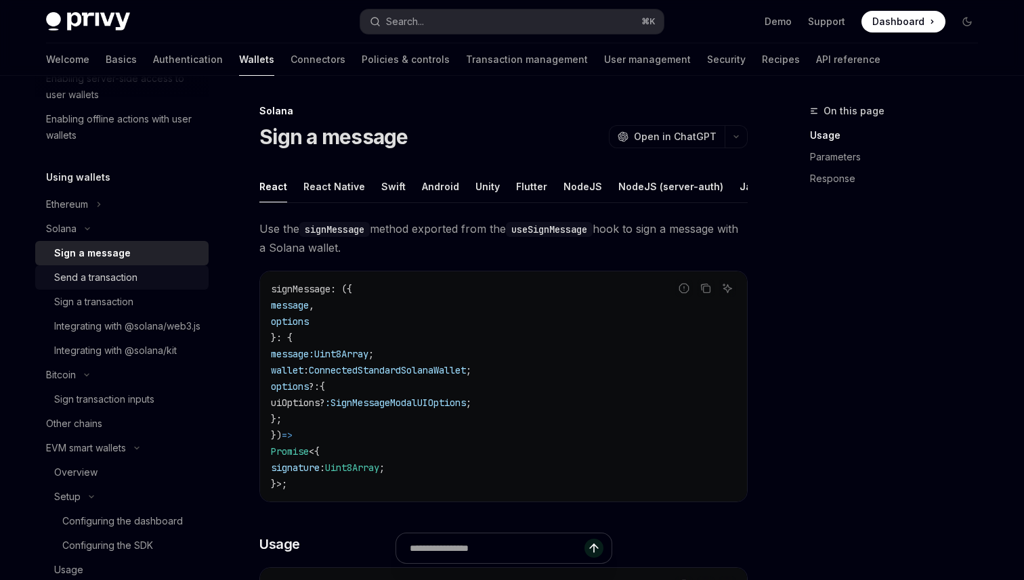
click at [90, 278] on div "Send a transaction" at bounding box center [95, 278] width 83 height 16
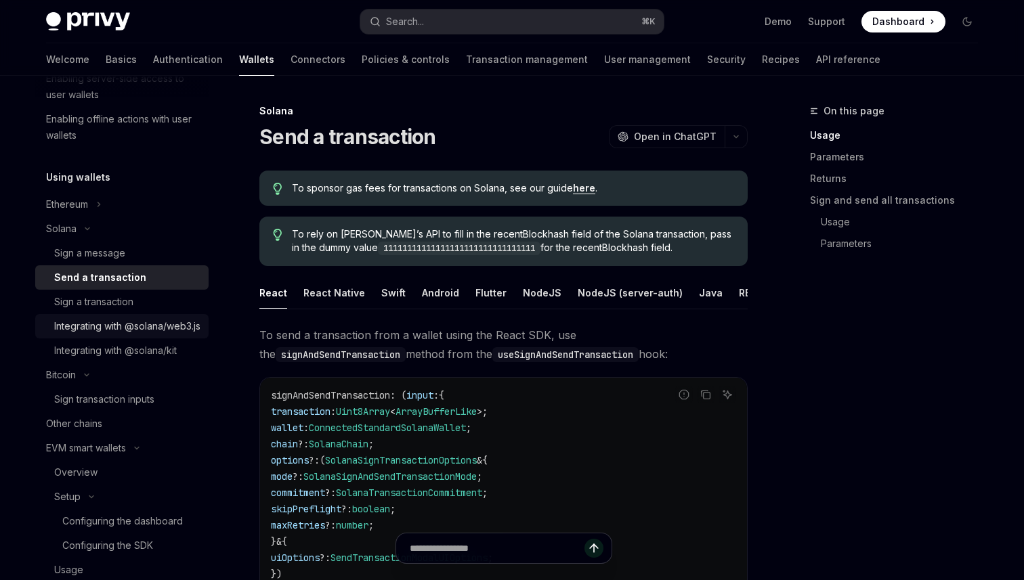
click at [94, 326] on div "Integrating with @solana/web3.js" at bounding box center [127, 326] width 146 height 16
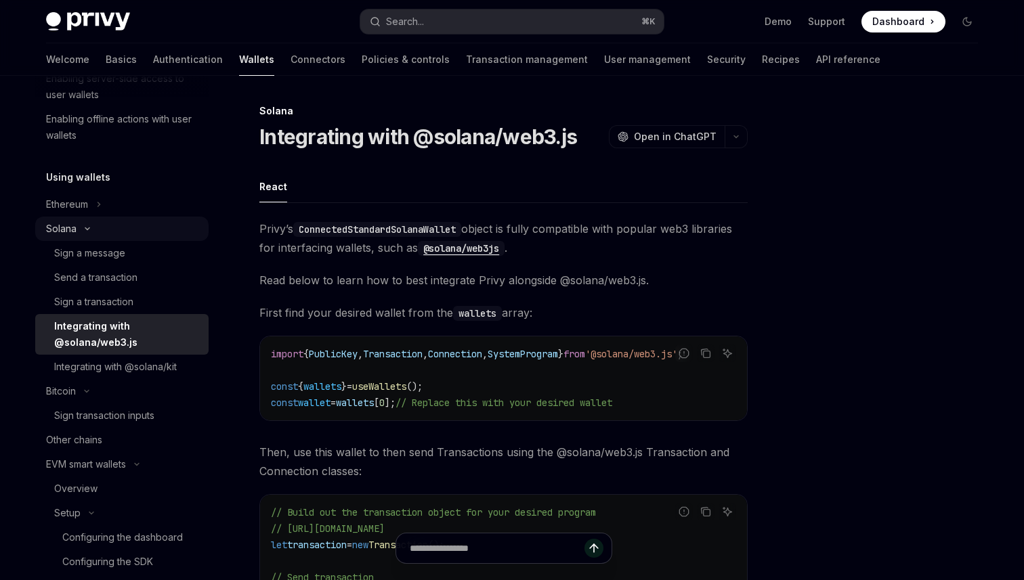
click at [88, 226] on icon "Toggle Solana section" at bounding box center [87, 228] width 16 height 5
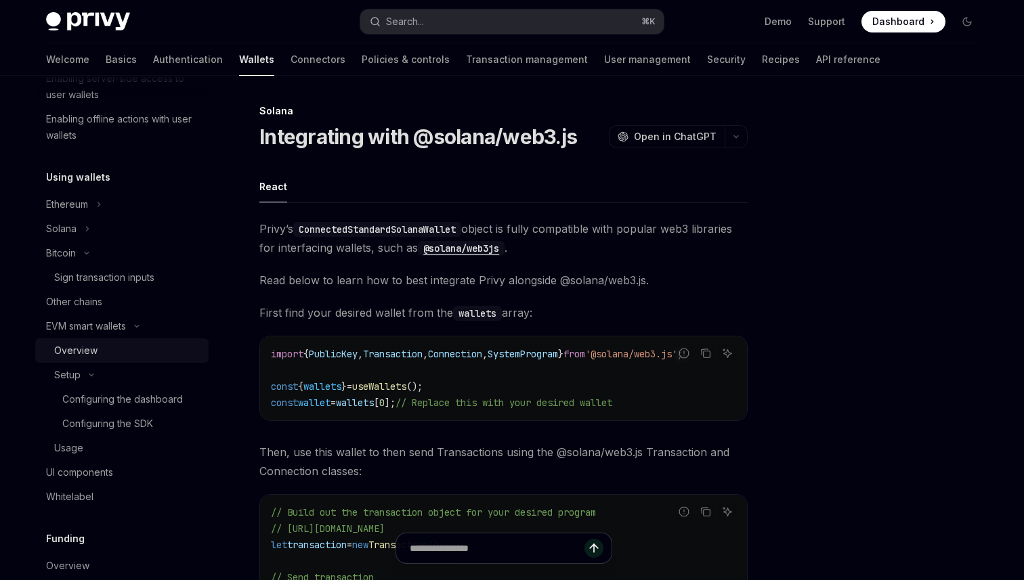
click at [106, 358] on div "Overview" at bounding box center [127, 351] width 146 height 16
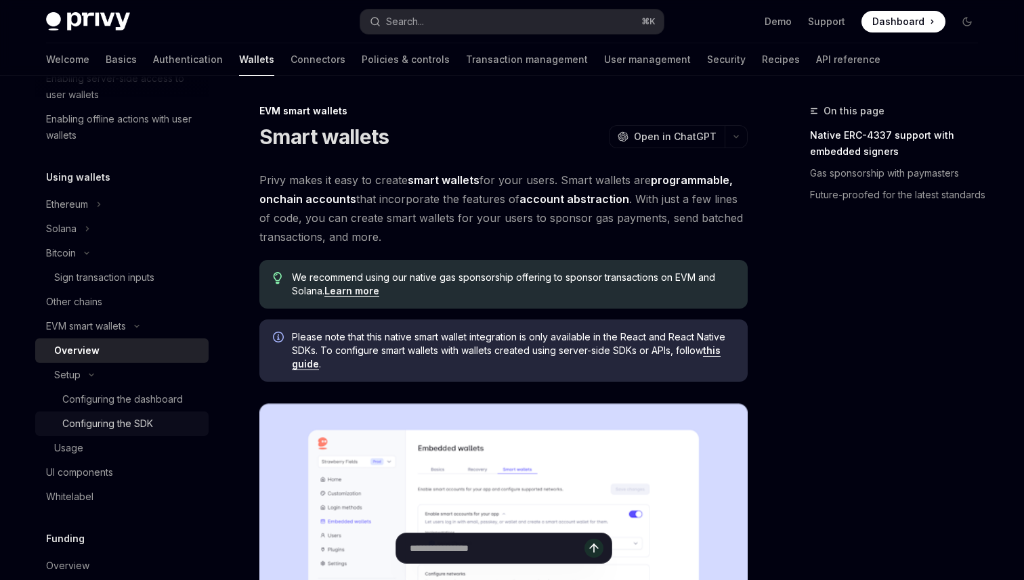
click at [94, 412] on link "Configuring the SDK" at bounding box center [121, 424] width 173 height 24
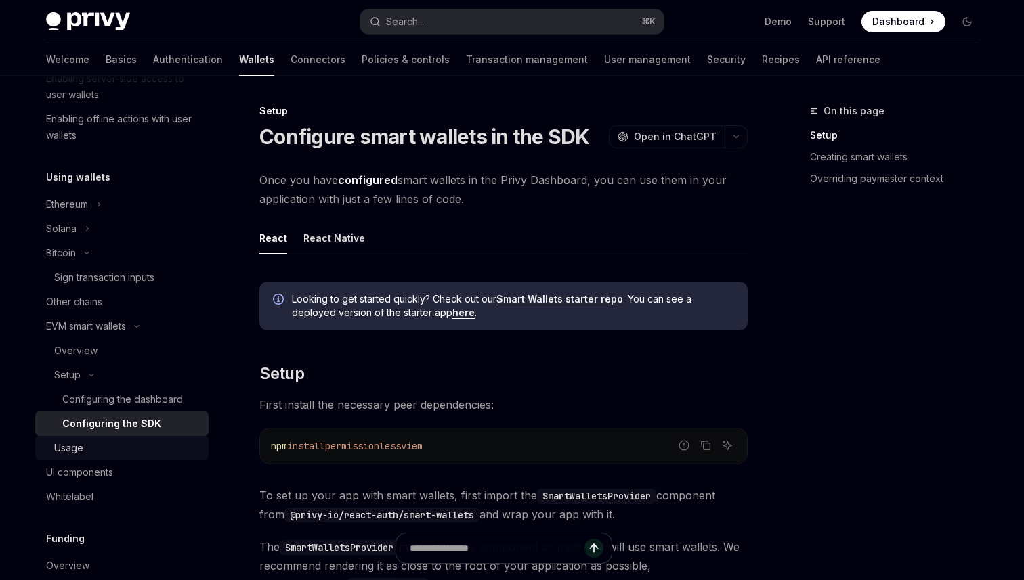
click at [95, 454] on div "Usage" at bounding box center [127, 448] width 146 height 16
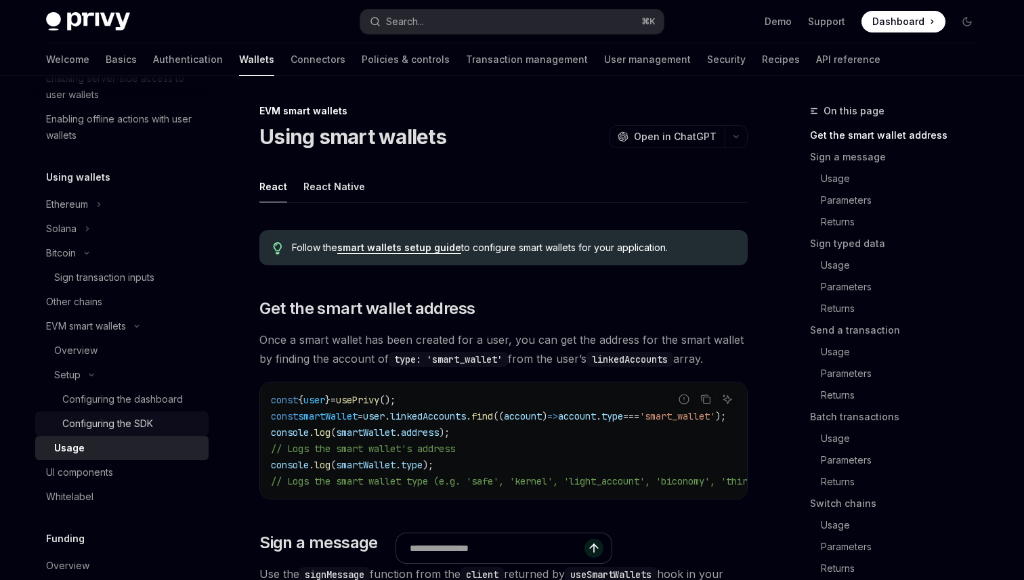
click at [118, 423] on div "Configuring the SDK" at bounding box center [107, 424] width 91 height 16
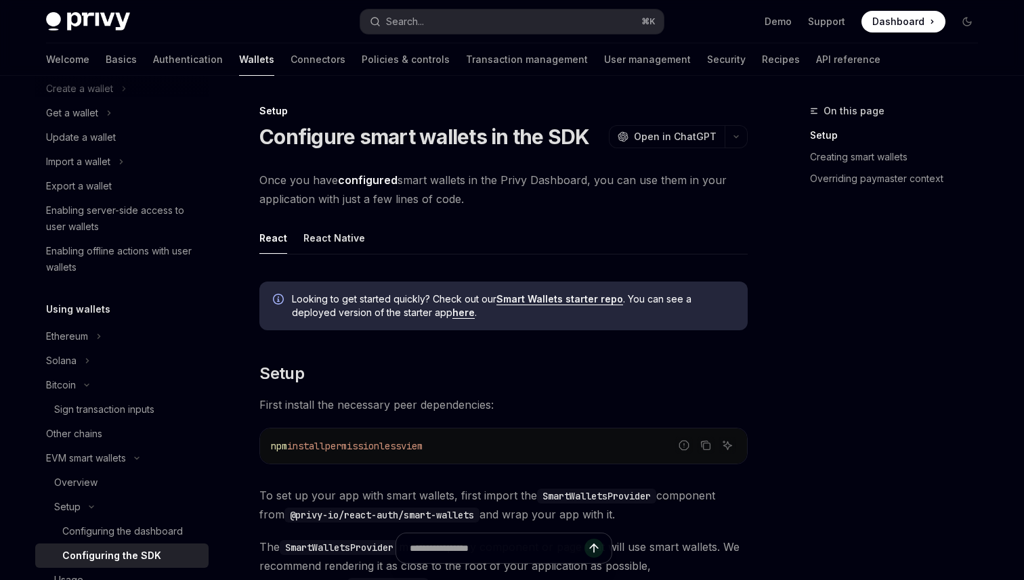
scroll to position [116, 0]
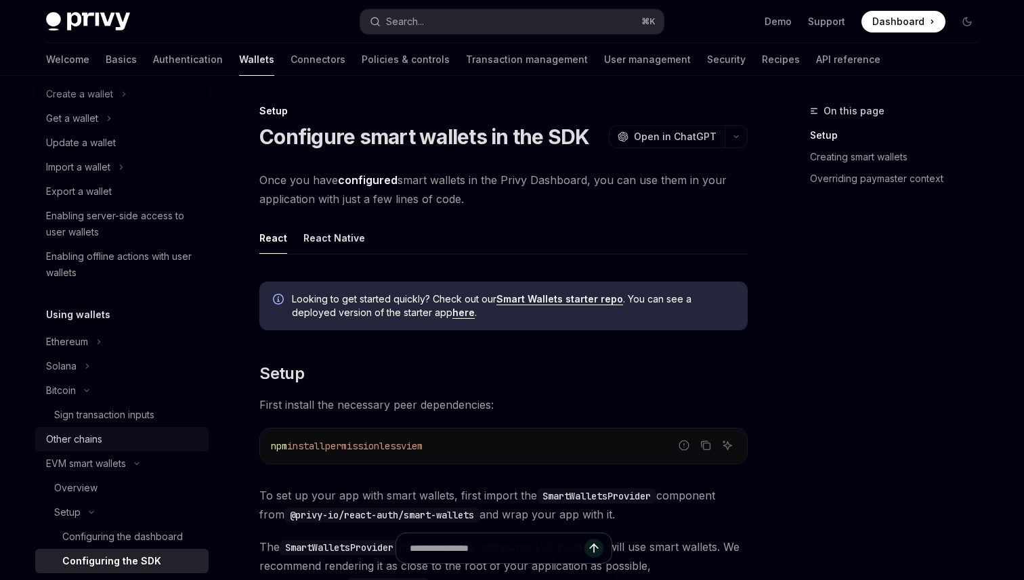
click at [105, 446] on div "Other chains" at bounding box center [123, 439] width 154 height 16
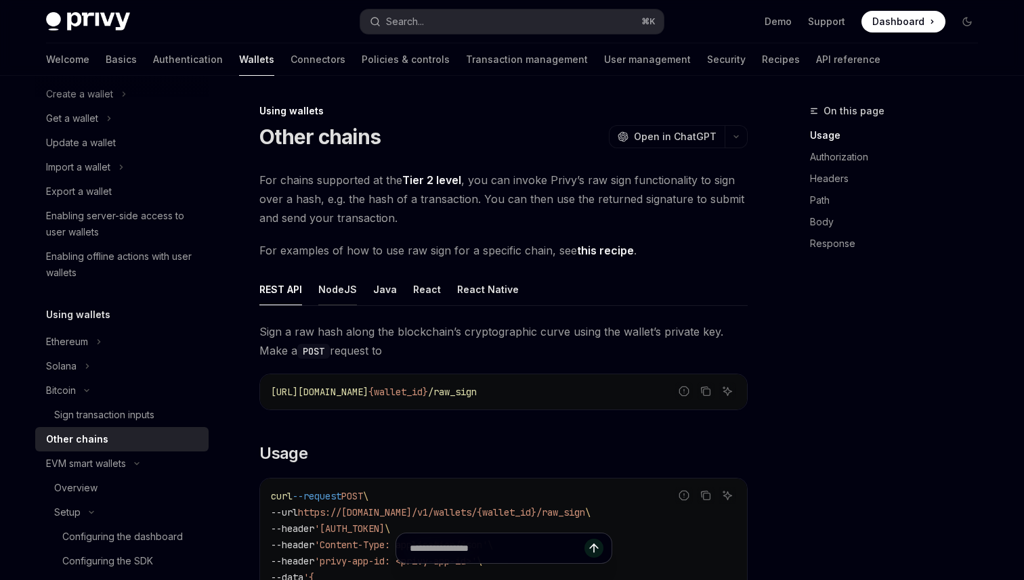
click at [322, 276] on button "NodeJS" at bounding box center [337, 290] width 39 height 32
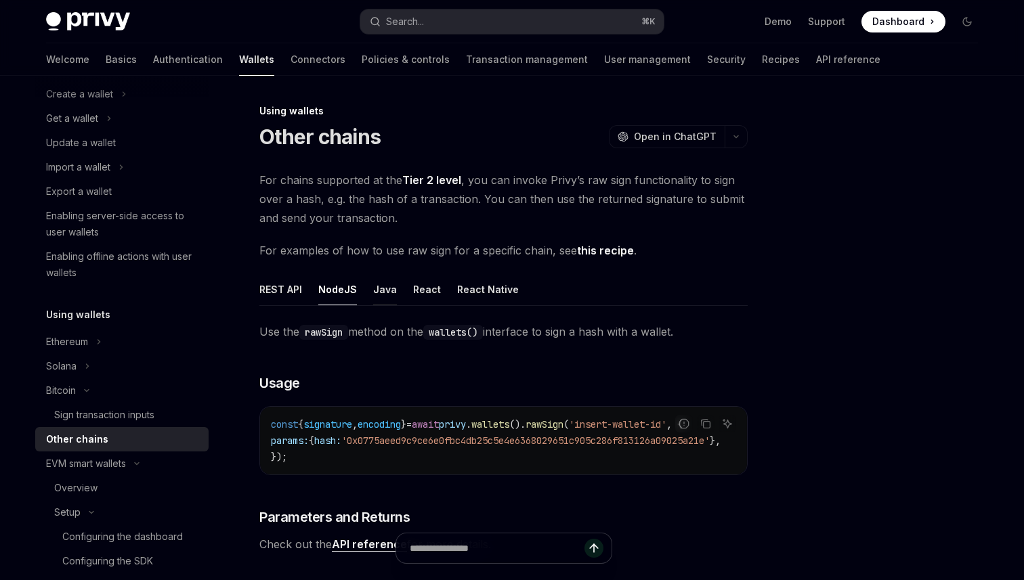
click at [385, 282] on button "Java" at bounding box center [385, 290] width 24 height 32
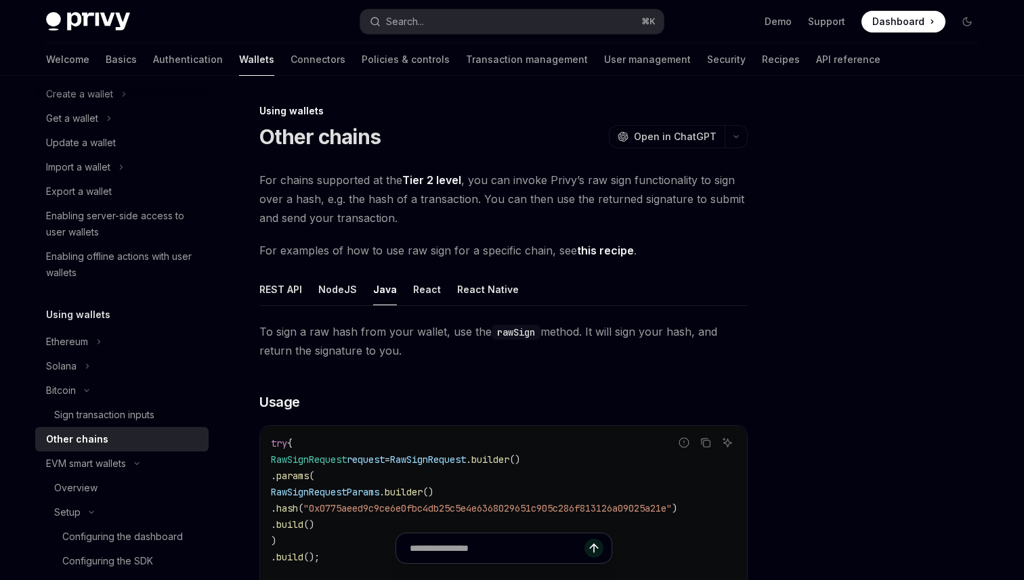
click at [373, 282] on button "Java" at bounding box center [385, 290] width 24 height 32
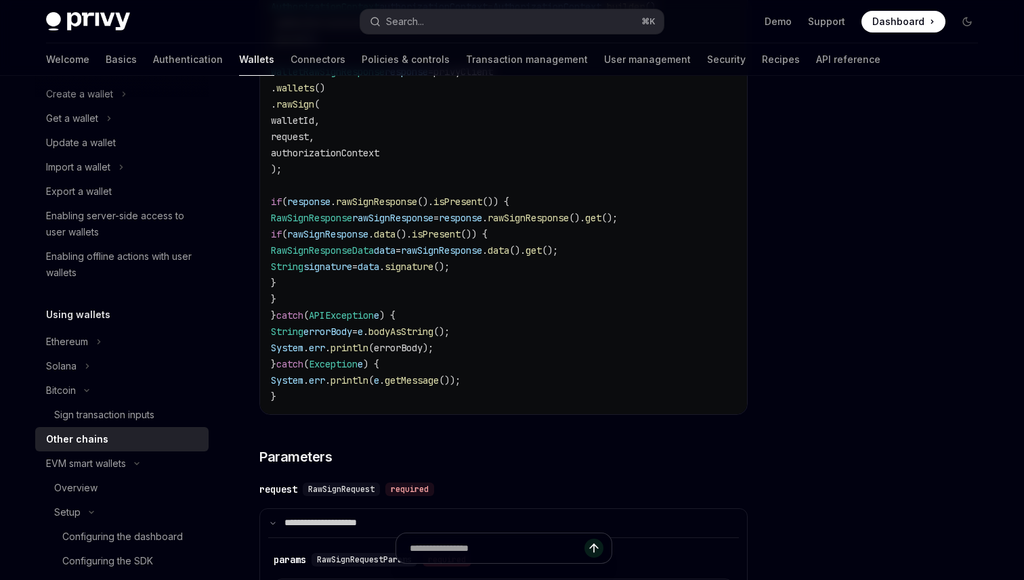
scroll to position [5, 0]
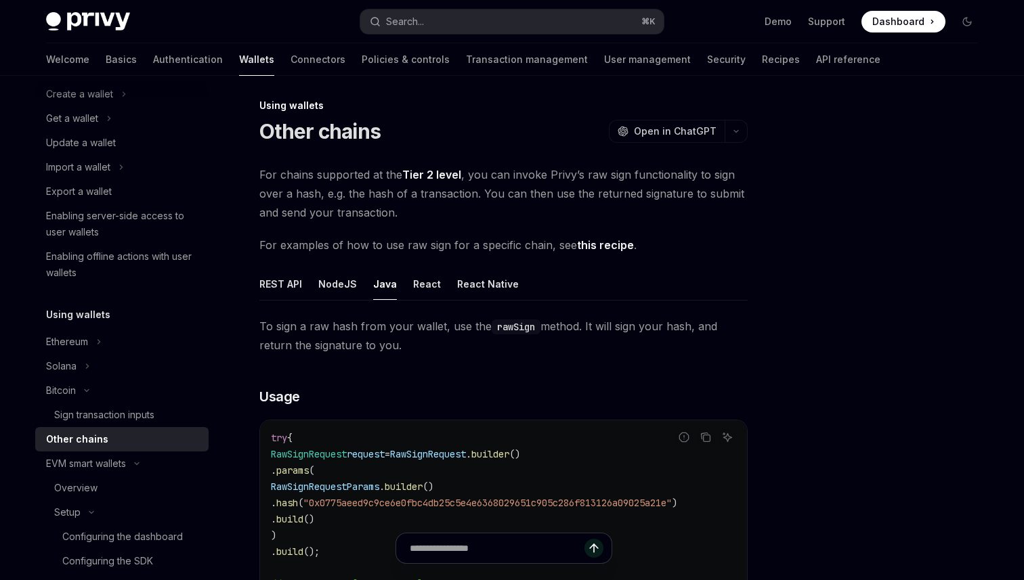
click at [343, 288] on button "NodeJS" at bounding box center [337, 284] width 39 height 32
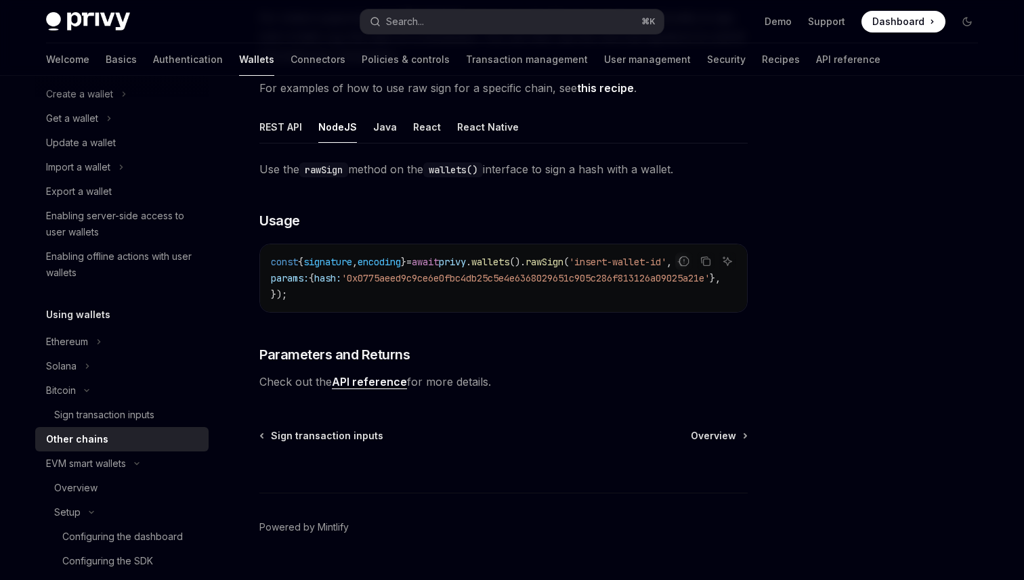
scroll to position [198, 0]
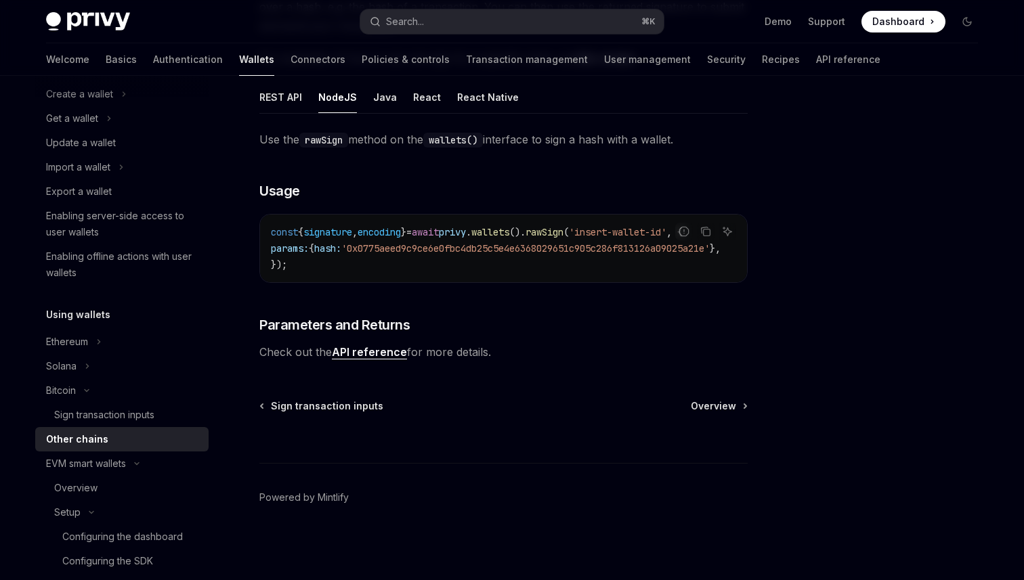
click at [357, 361] on span "Check out the API reference for more details." at bounding box center [503, 352] width 488 height 19
click at [357, 349] on link "API reference" at bounding box center [369, 352] width 75 height 14
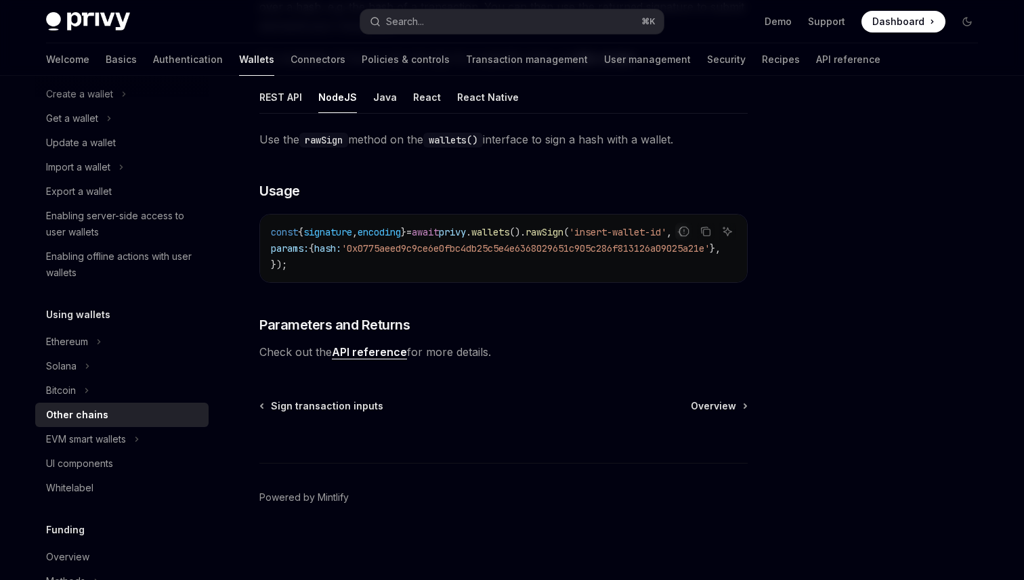
scroll to position [184, 0]
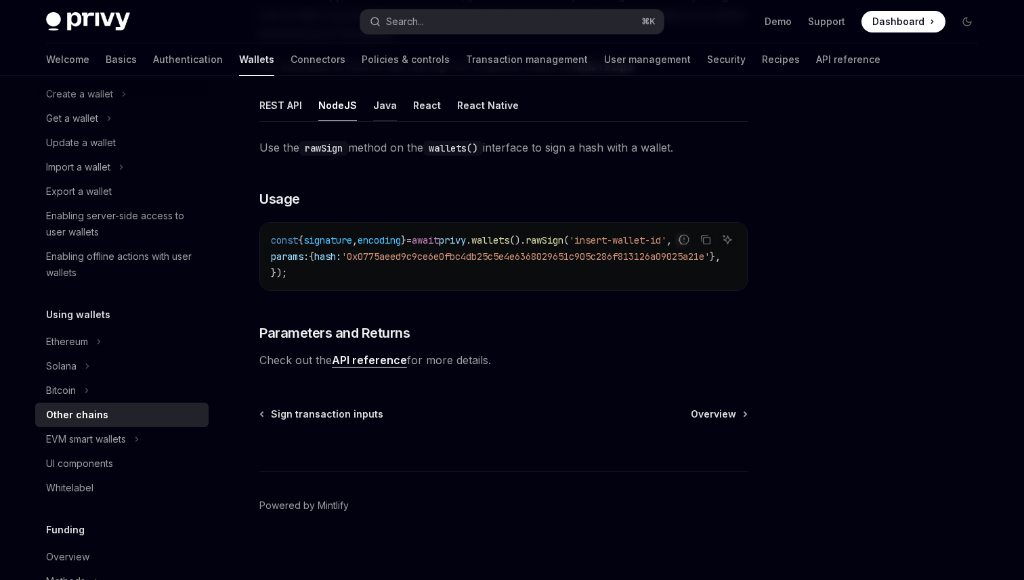
click at [385, 112] on button "Java" at bounding box center [385, 105] width 24 height 32
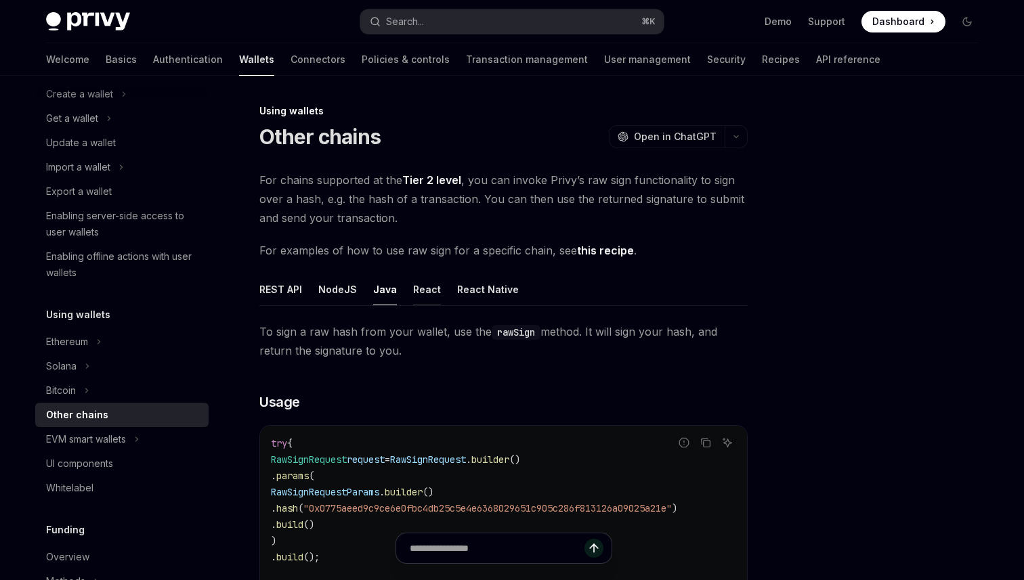
click at [429, 288] on button "React" at bounding box center [427, 290] width 28 height 32
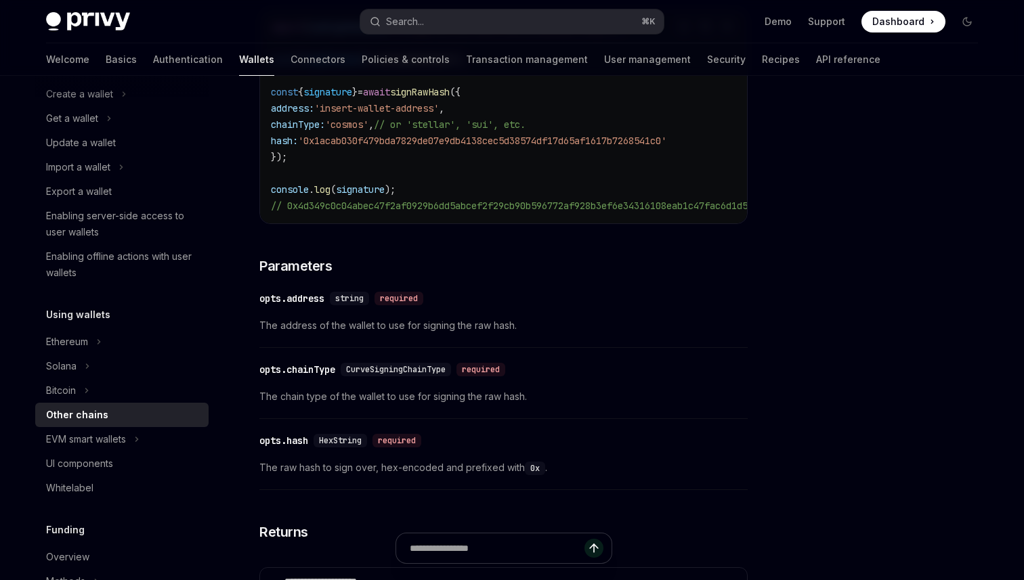
scroll to position [406, 0]
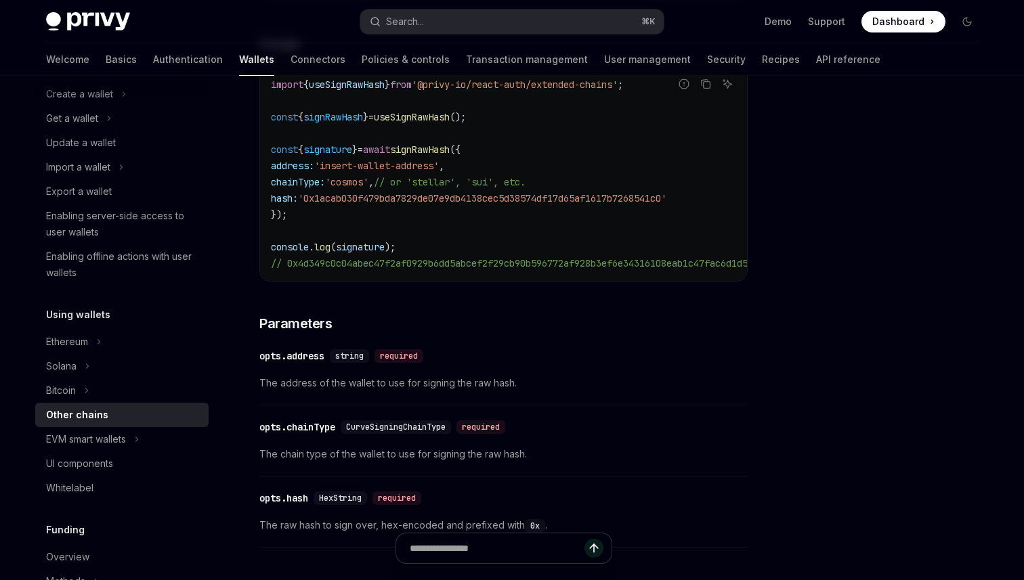
click at [307, 434] on div "opts.chainType" at bounding box center [297, 428] width 76 height 14
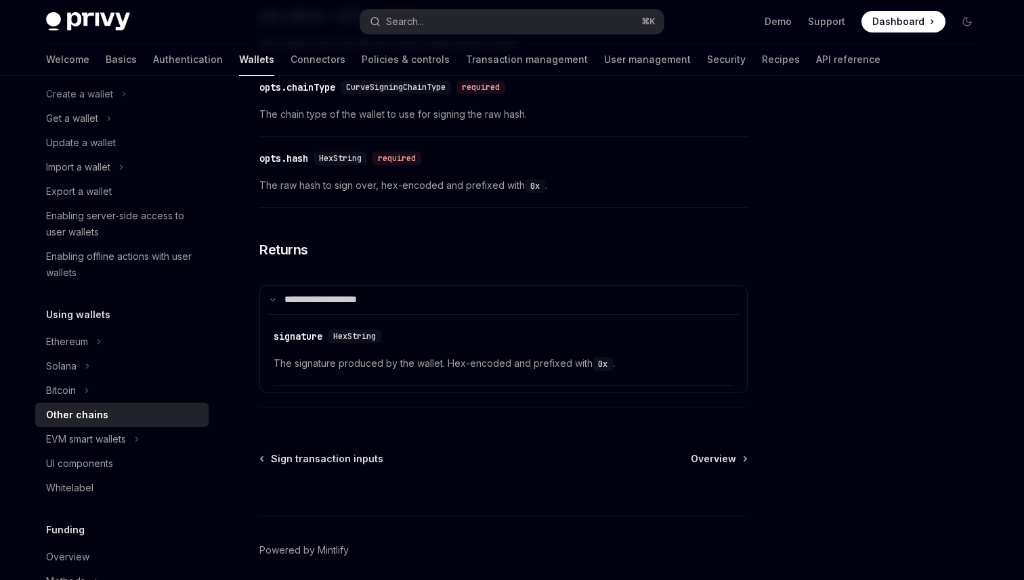
scroll to position [747, 0]
click at [333, 343] on div "HexString" at bounding box center [354, 336] width 53 height 14
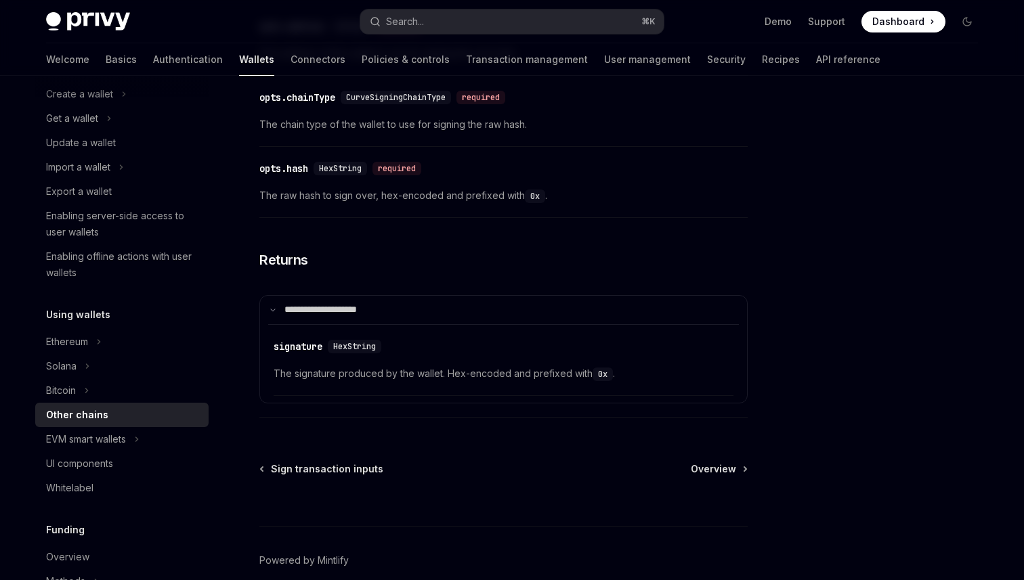
scroll to position [735, 0]
click at [425, 104] on span "CurveSigningChainType" at bounding box center [396, 98] width 100 height 11
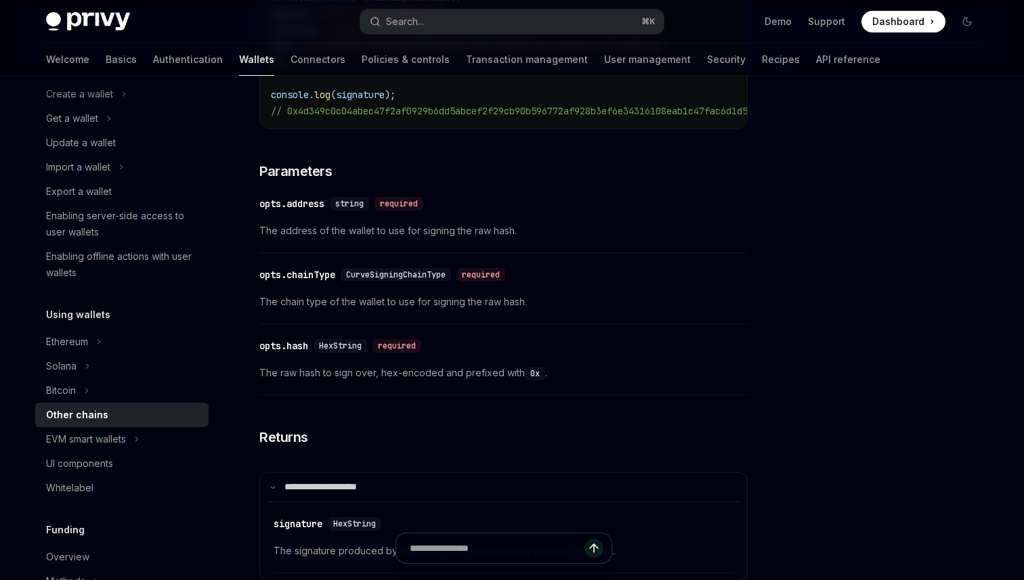
scroll to position [538, 0]
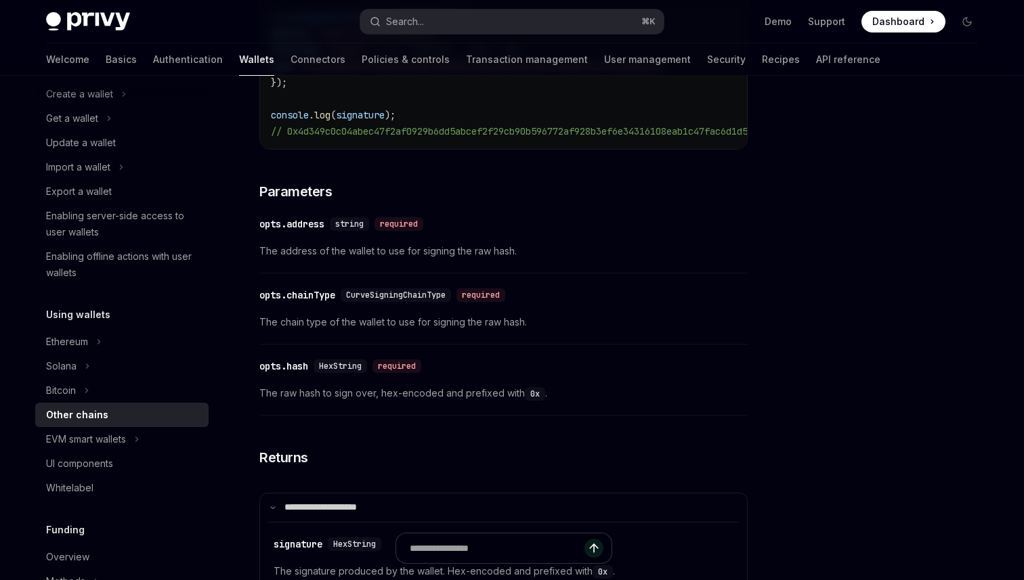
click at [344, 230] on span "string" at bounding box center [349, 224] width 28 height 11
click at [344, 366] on div "​ opts.hash HexString required The raw hash to sign over, hex-encoded and prefi…" at bounding box center [503, 383] width 488 height 64
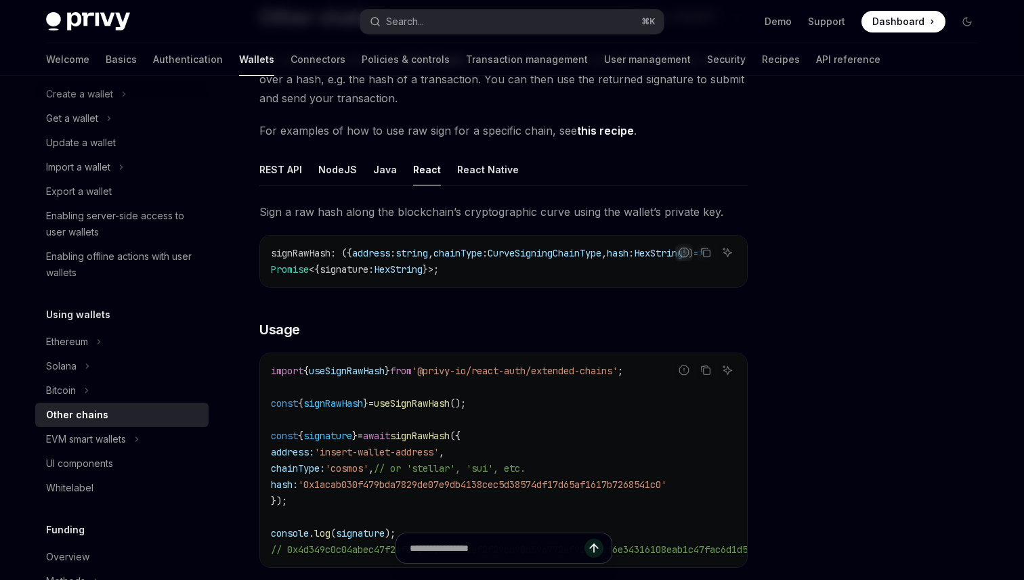
scroll to position [0, 0]
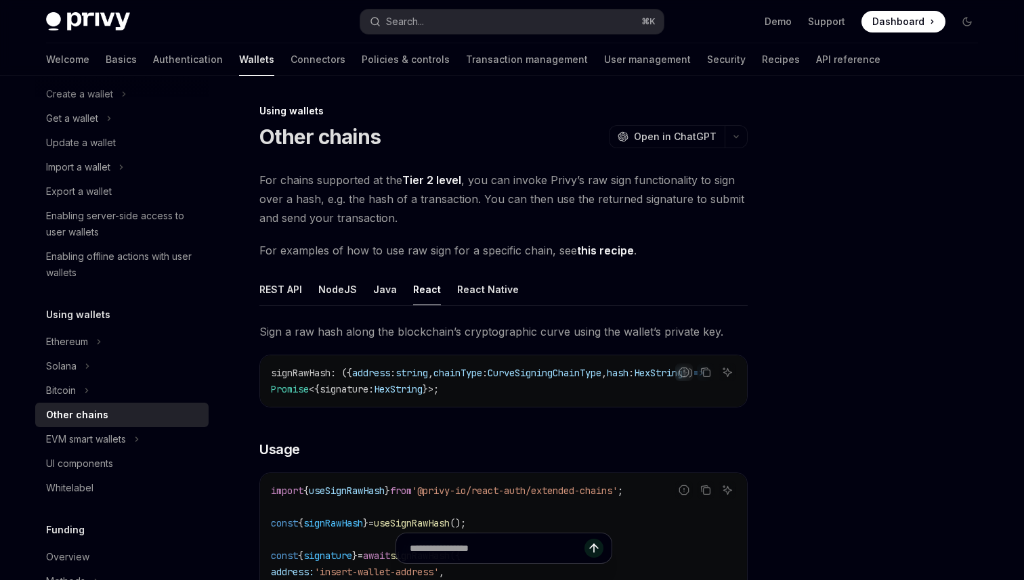
click at [616, 242] on span "For examples of how to use raw sign for a specific chain, see this recipe ." at bounding box center [503, 250] width 488 height 19
click at [611, 246] on link "this recipe" at bounding box center [605, 251] width 57 height 14
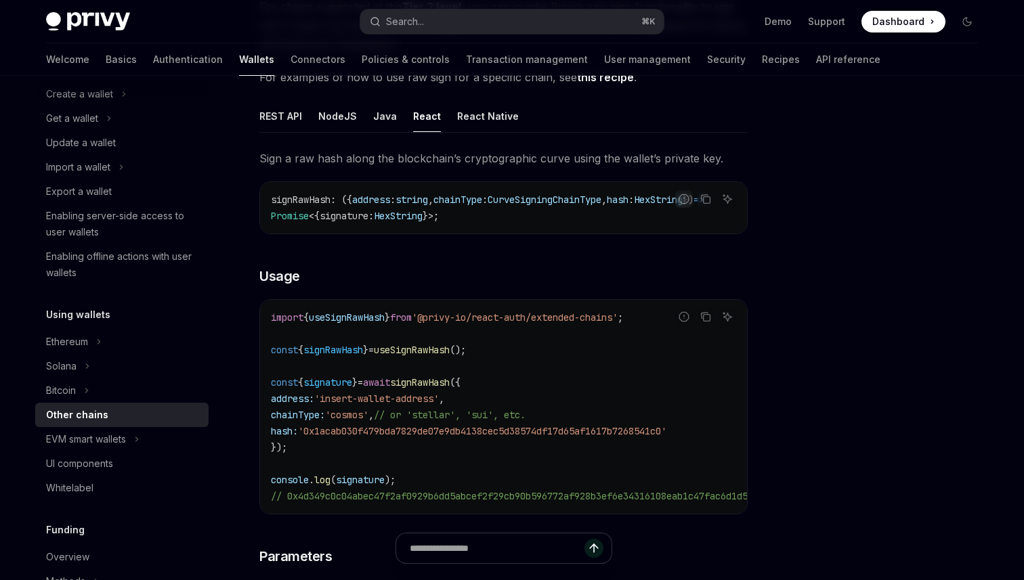
scroll to position [184, 0]
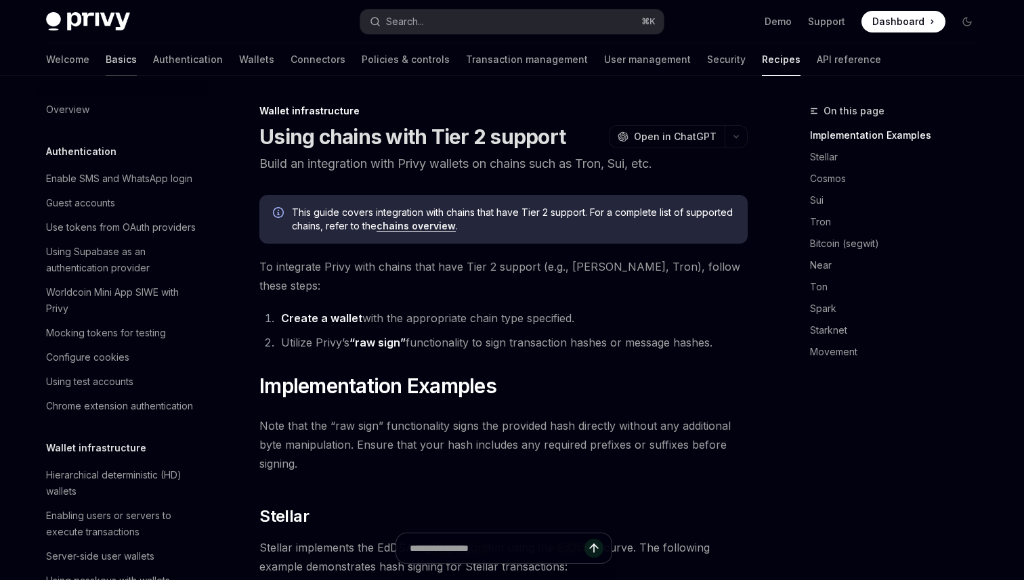
click at [106, 59] on link "Basics" at bounding box center [121, 59] width 31 height 33
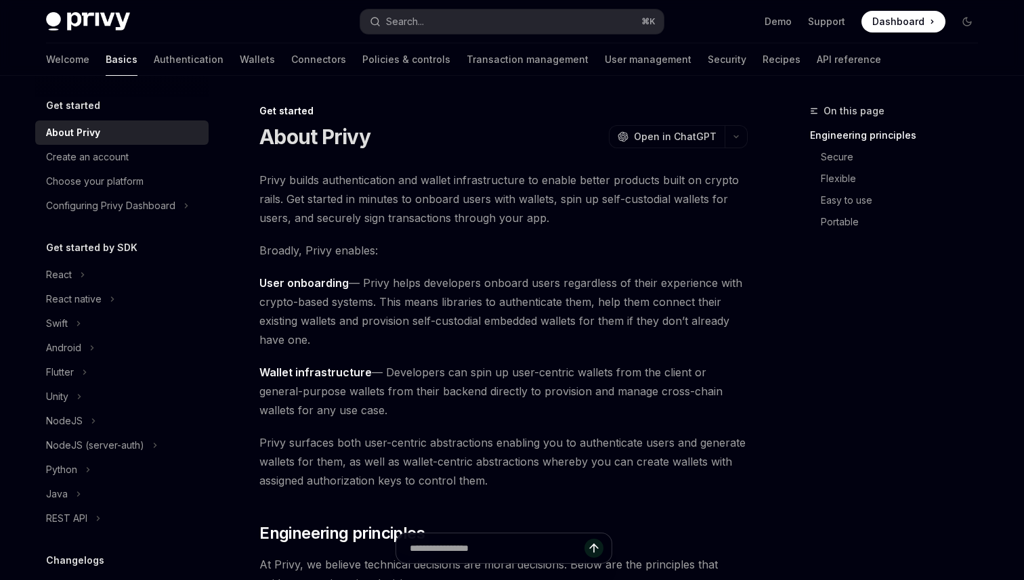
click at [106, 18] on img at bounding box center [88, 21] width 84 height 19
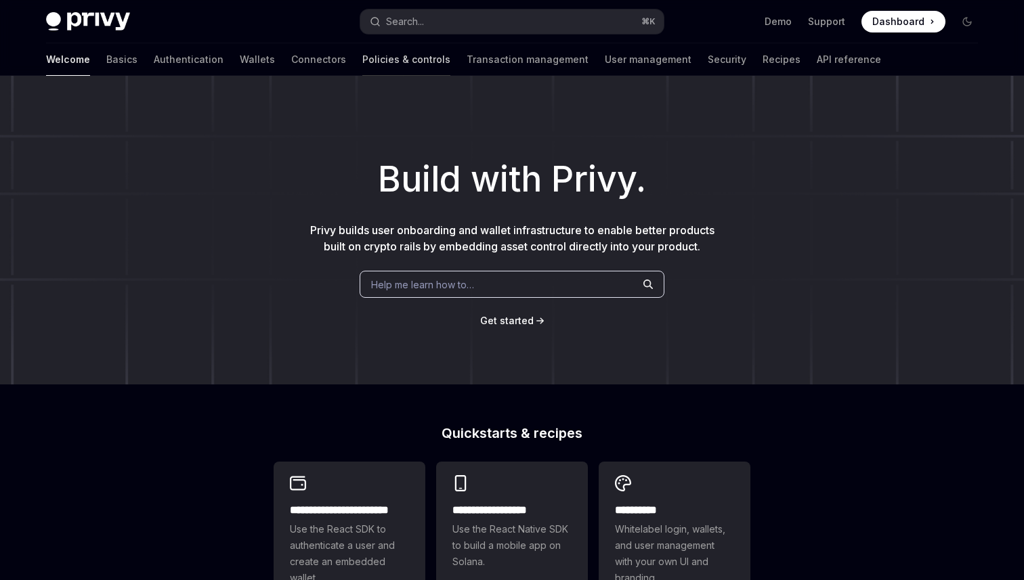
click at [362, 55] on link "Policies & controls" at bounding box center [406, 59] width 88 height 33
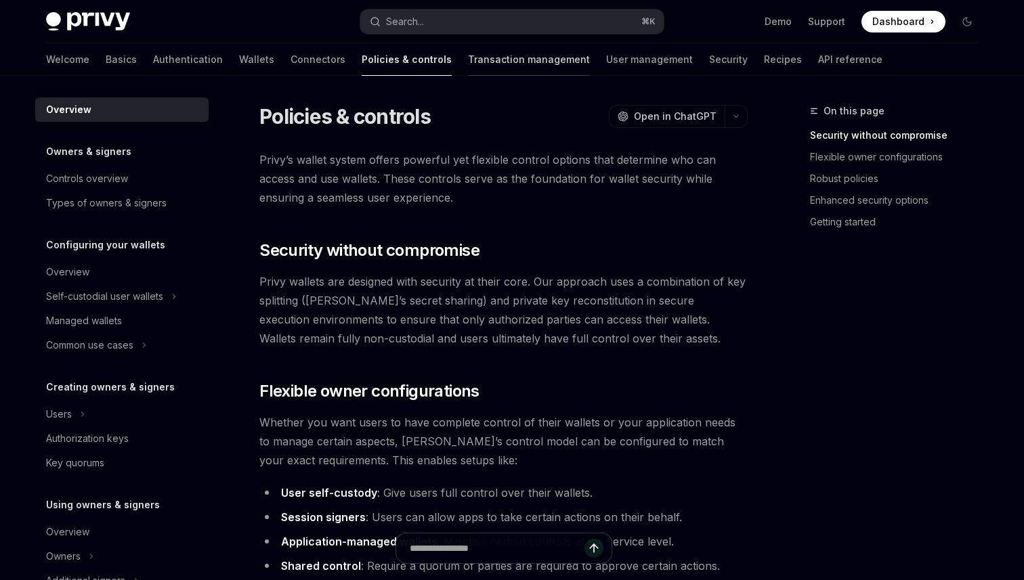
click at [468, 67] on link "Transaction management" at bounding box center [529, 59] width 122 height 33
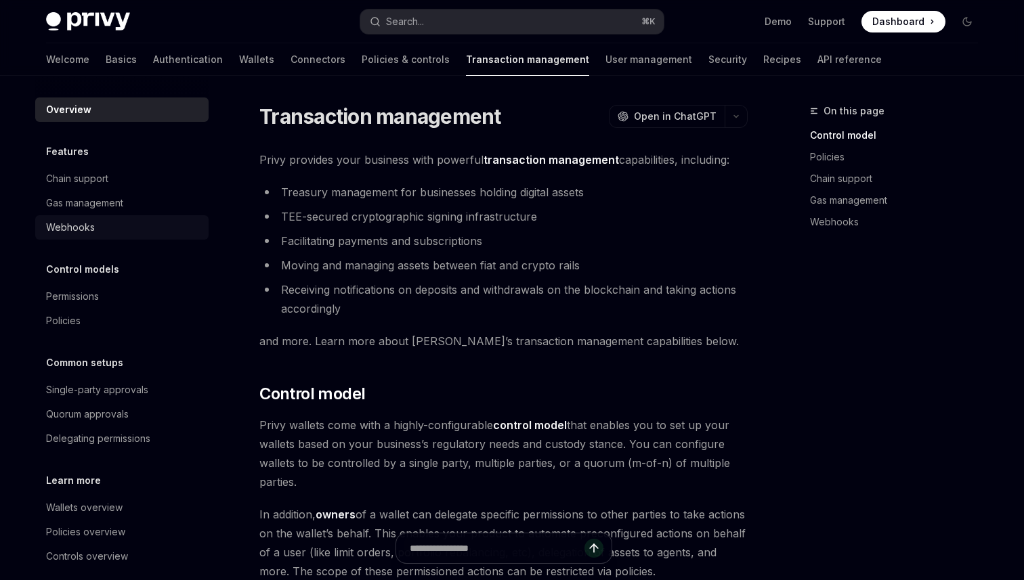
scroll to position [16, 0]
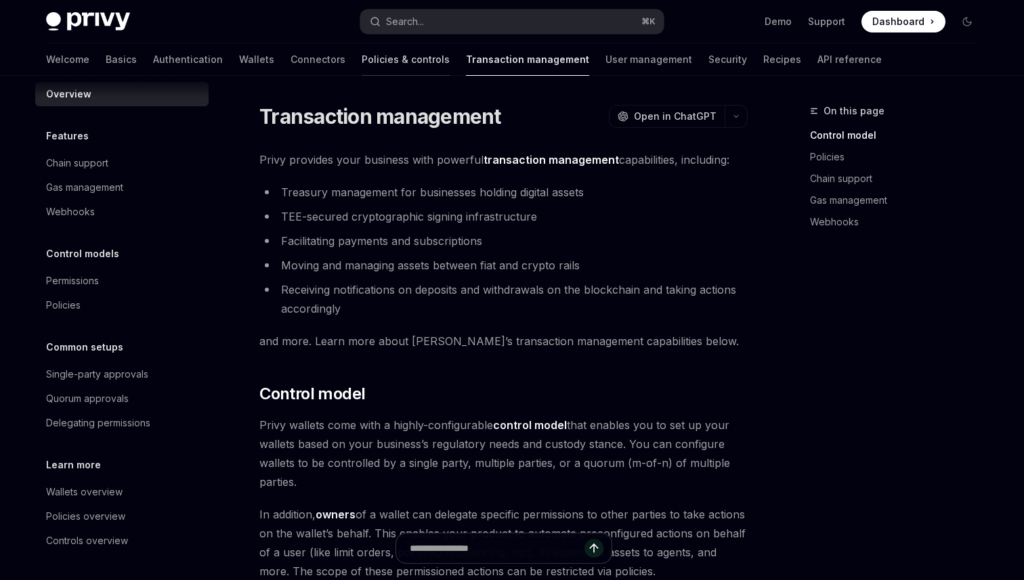
click at [362, 66] on link "Policies & controls" at bounding box center [406, 59] width 88 height 33
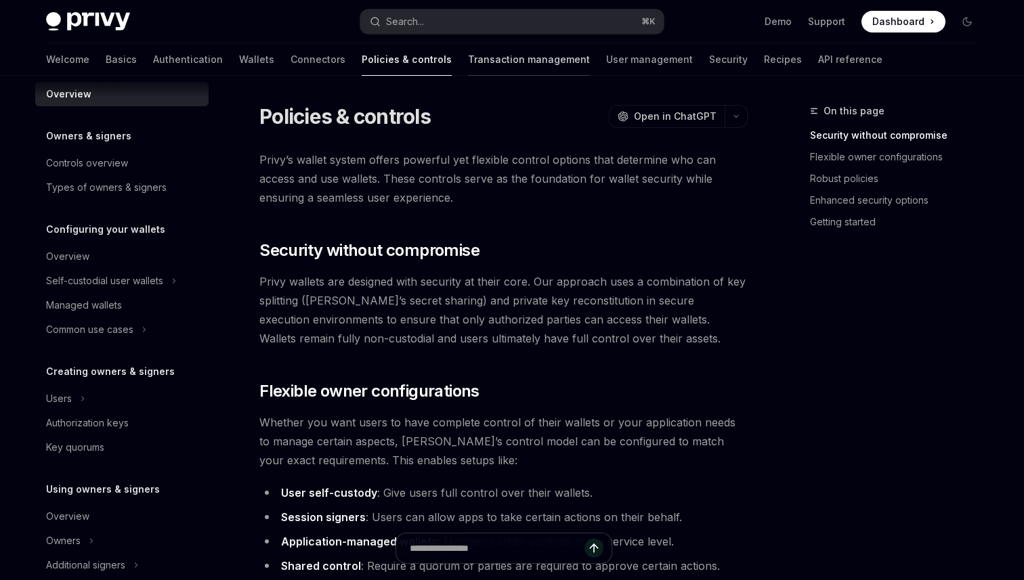
click at [468, 70] on link "Transaction management" at bounding box center [529, 59] width 122 height 33
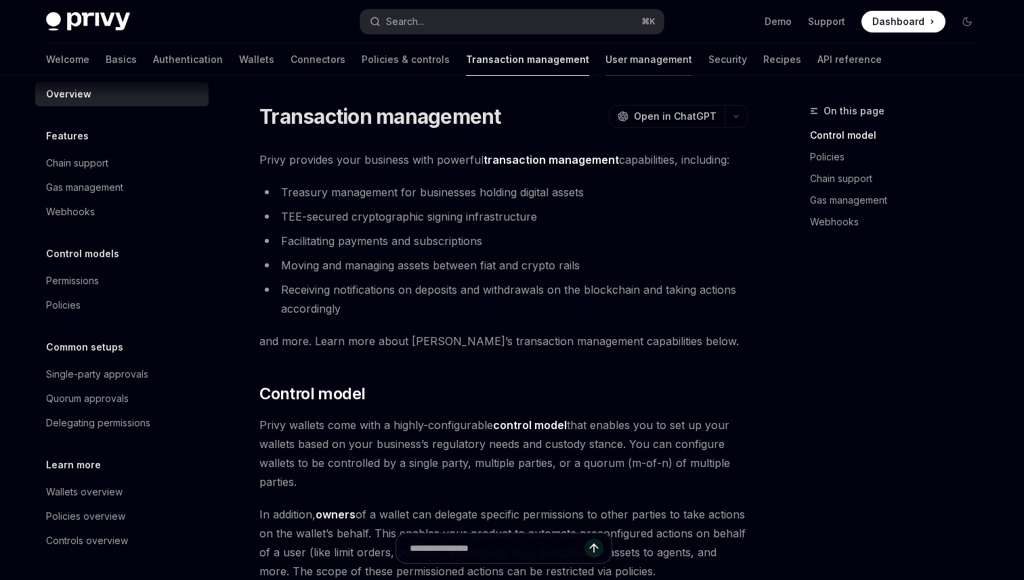
click at [605, 67] on link "User management" at bounding box center [648, 59] width 87 height 33
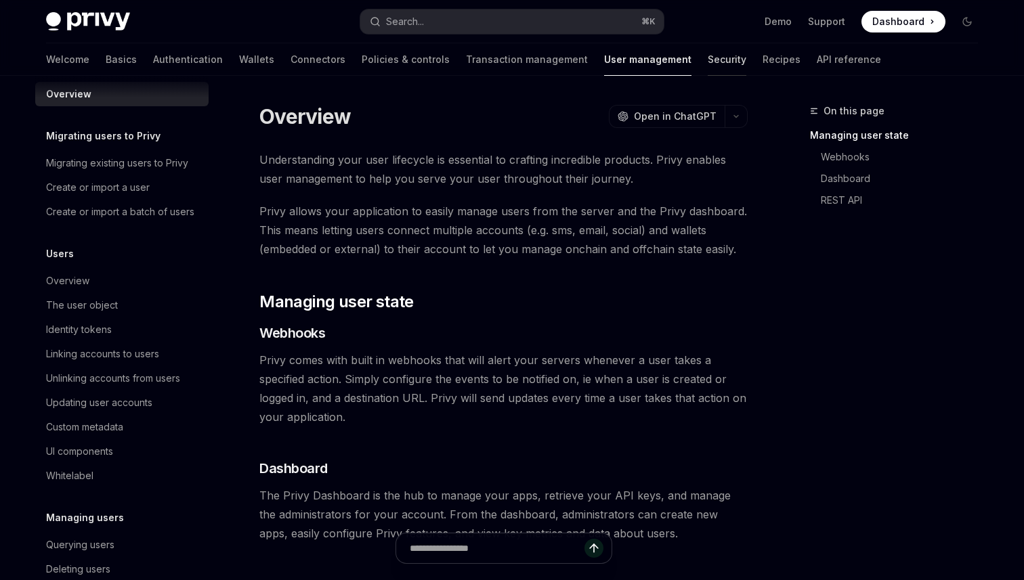
click at [708, 67] on link "Security" at bounding box center [727, 59] width 39 height 33
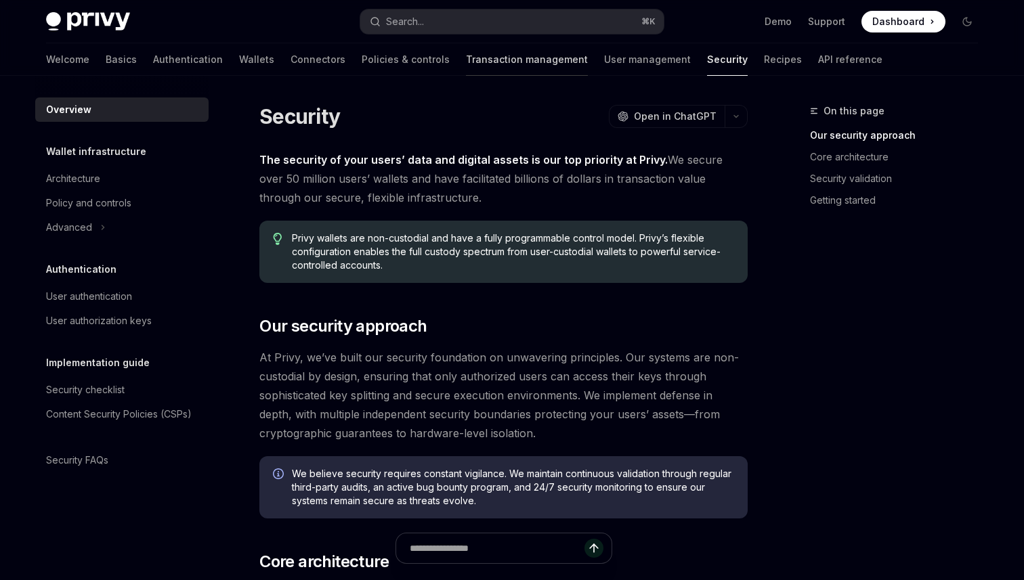
click at [466, 67] on link "Transaction management" at bounding box center [527, 59] width 122 height 33
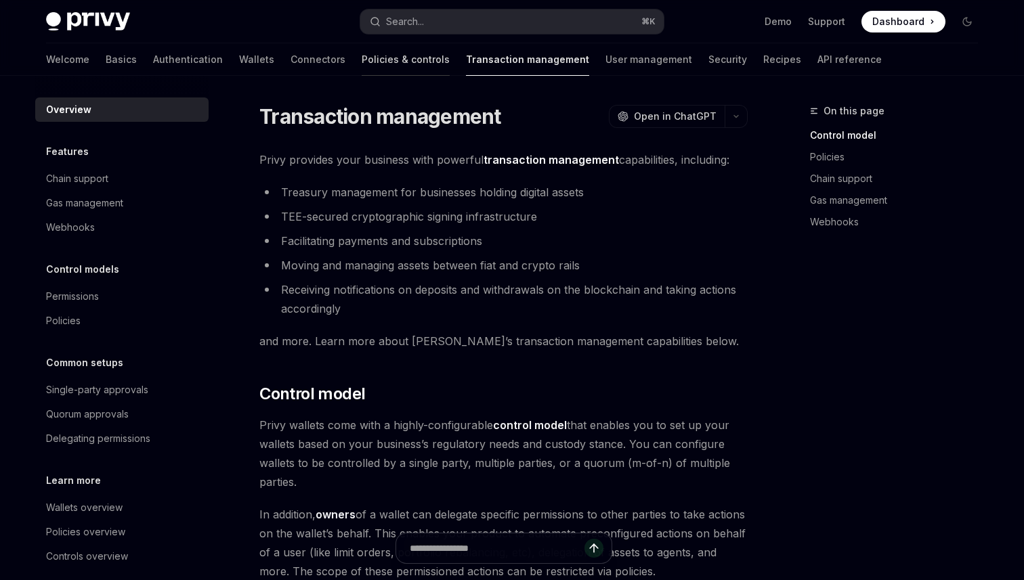
click at [362, 66] on link "Policies & controls" at bounding box center [406, 59] width 88 height 33
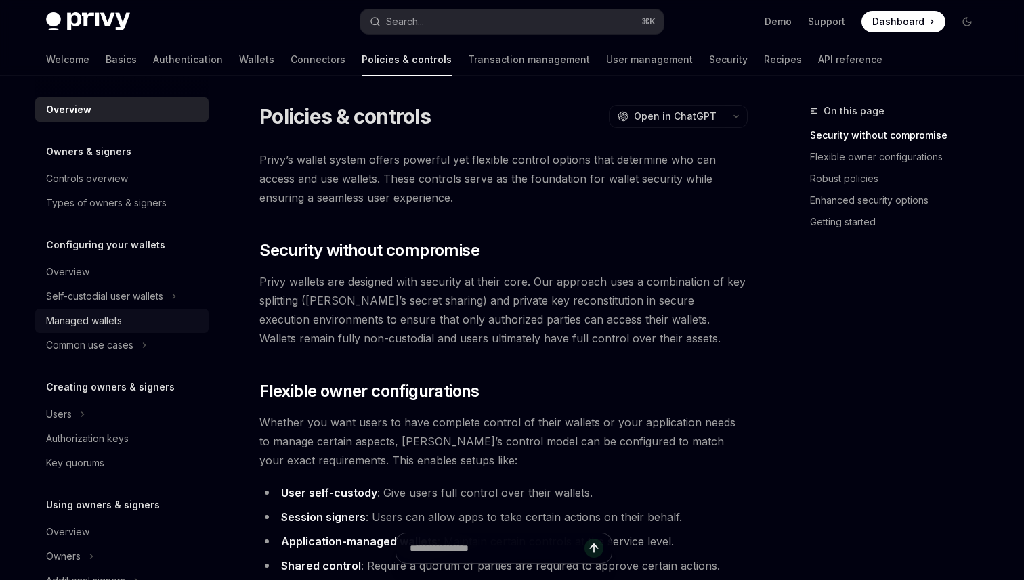
click at [113, 322] on div "Managed wallets" at bounding box center [84, 321] width 76 height 16
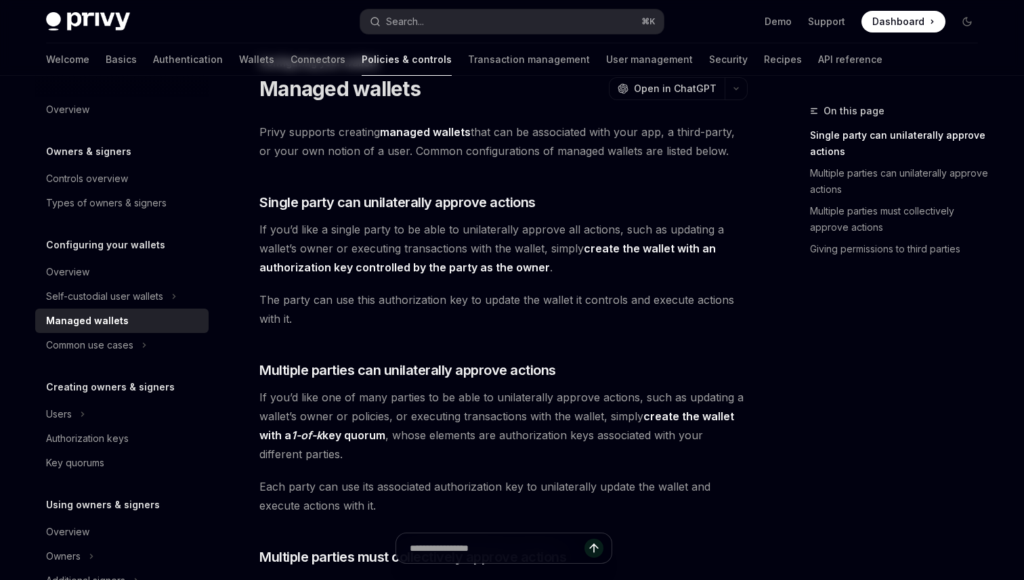
scroll to position [33, 0]
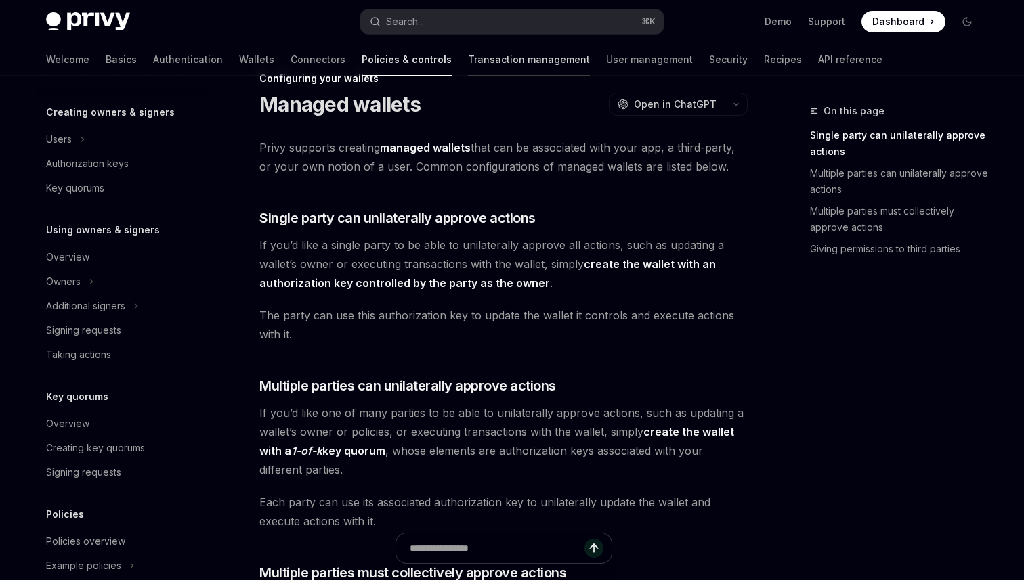
click at [468, 64] on link "Transaction management" at bounding box center [529, 59] width 122 height 33
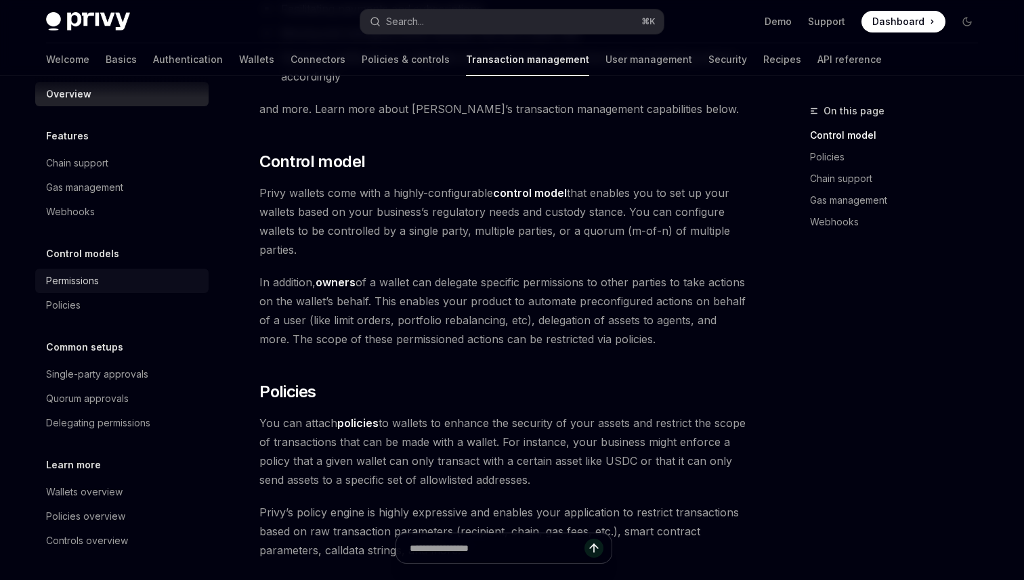
scroll to position [233, 0]
click at [605, 74] on link "User management" at bounding box center [648, 59] width 87 height 33
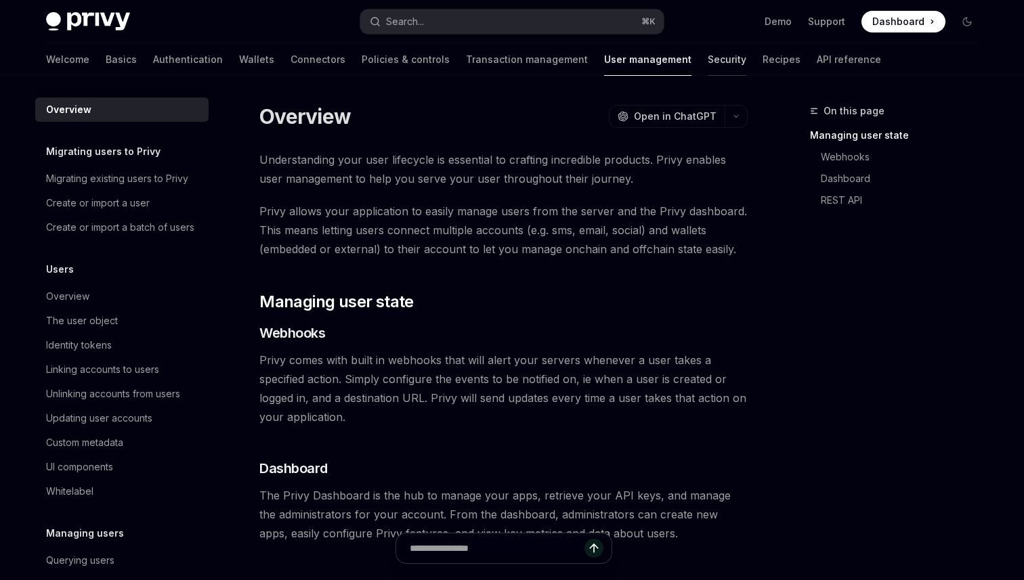
click at [708, 63] on link "Security" at bounding box center [727, 59] width 39 height 33
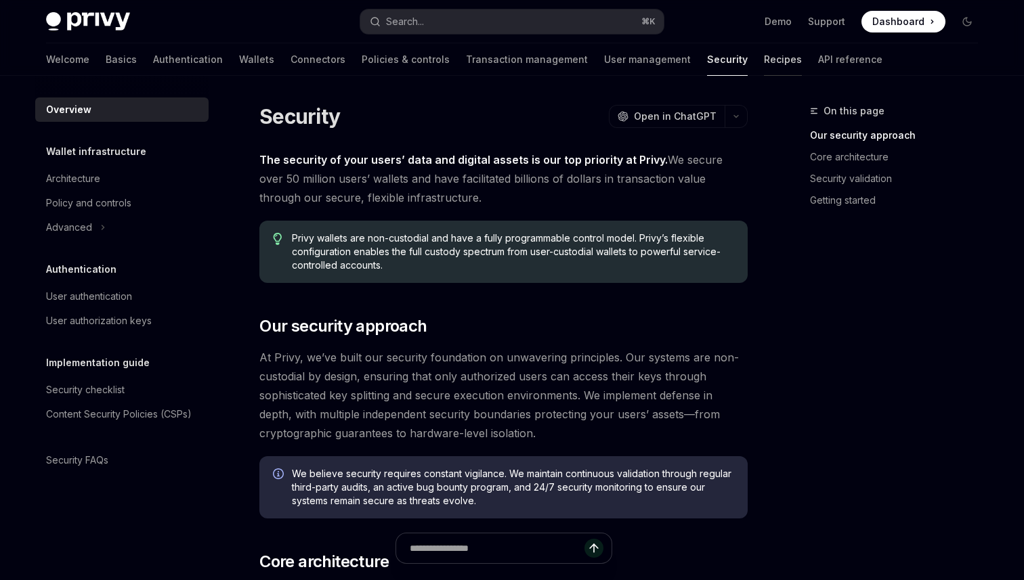
click at [764, 64] on link "Recipes" at bounding box center [783, 59] width 38 height 33
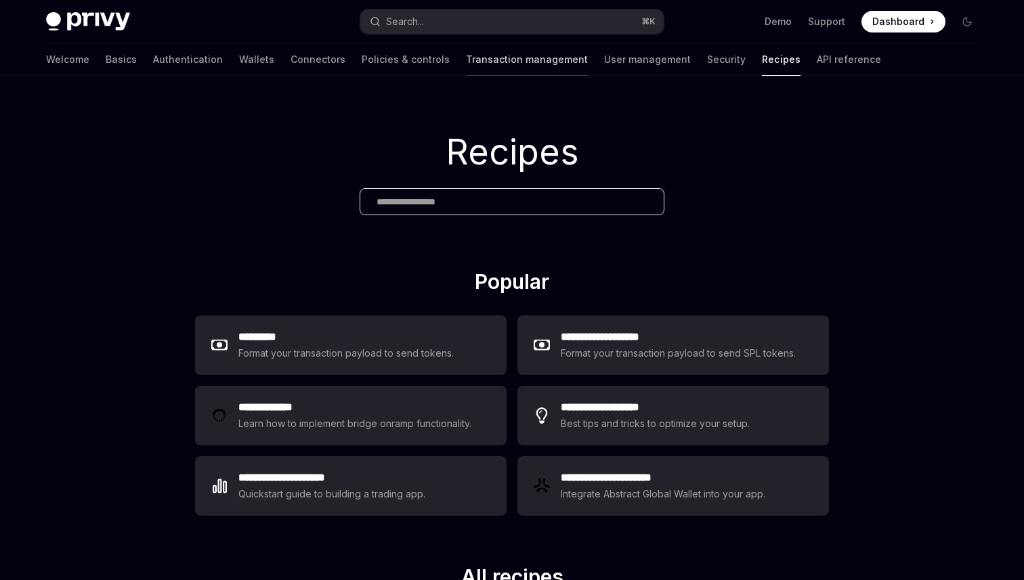
click at [496, 63] on link "Transaction management" at bounding box center [527, 59] width 122 height 33
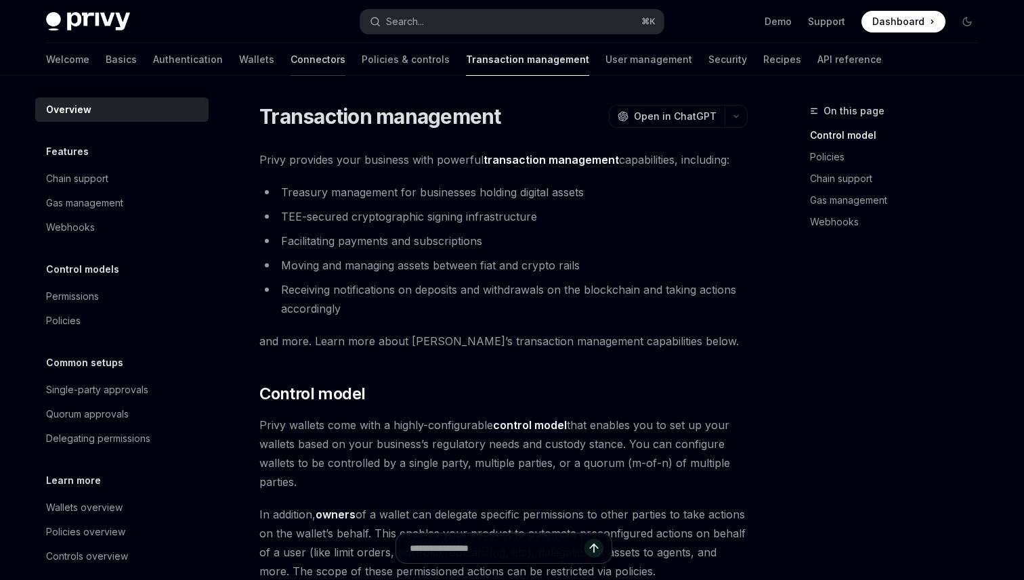
click at [291, 63] on link "Connectors" at bounding box center [318, 59] width 55 height 33
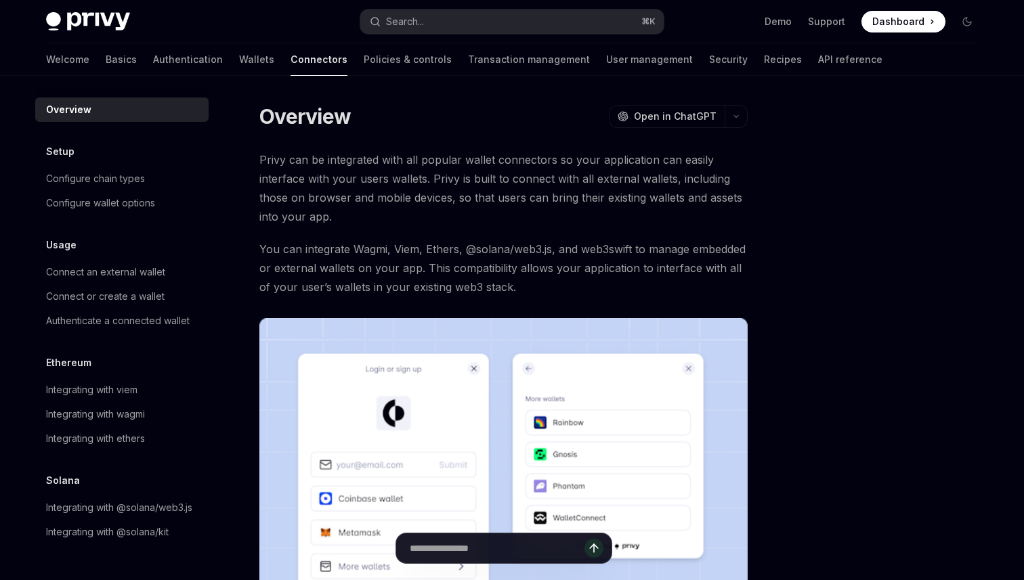
click at [168, 61] on div "Welcome Basics Authentication Wallets Connectors Policies & controls Transactio…" at bounding box center [464, 59] width 836 height 33
click at [239, 62] on link "Wallets" at bounding box center [256, 59] width 35 height 33
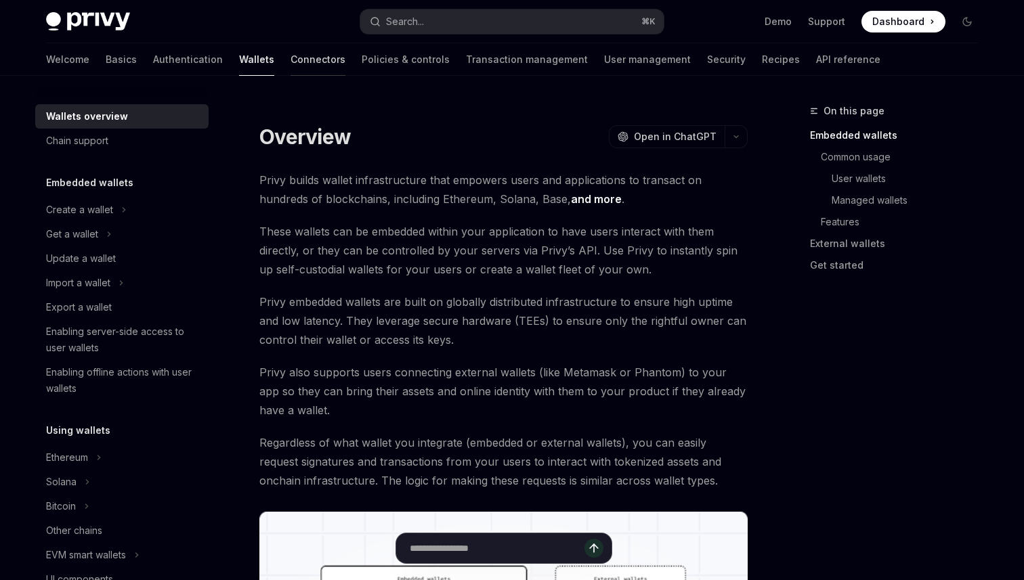
click at [291, 68] on link "Connectors" at bounding box center [318, 59] width 55 height 33
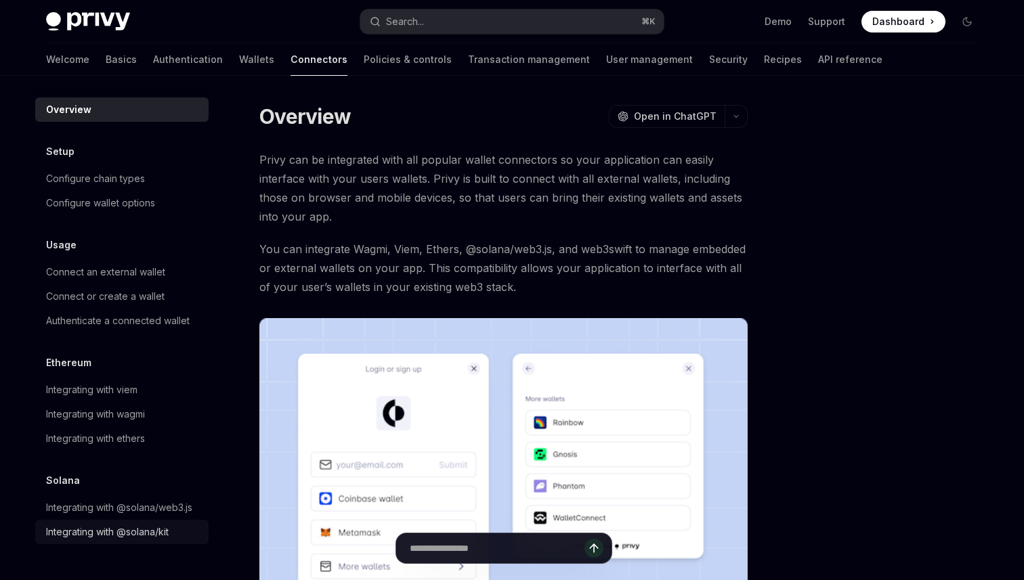
click at [125, 530] on div "Integrating with @solana/kit" at bounding box center [107, 532] width 123 height 16
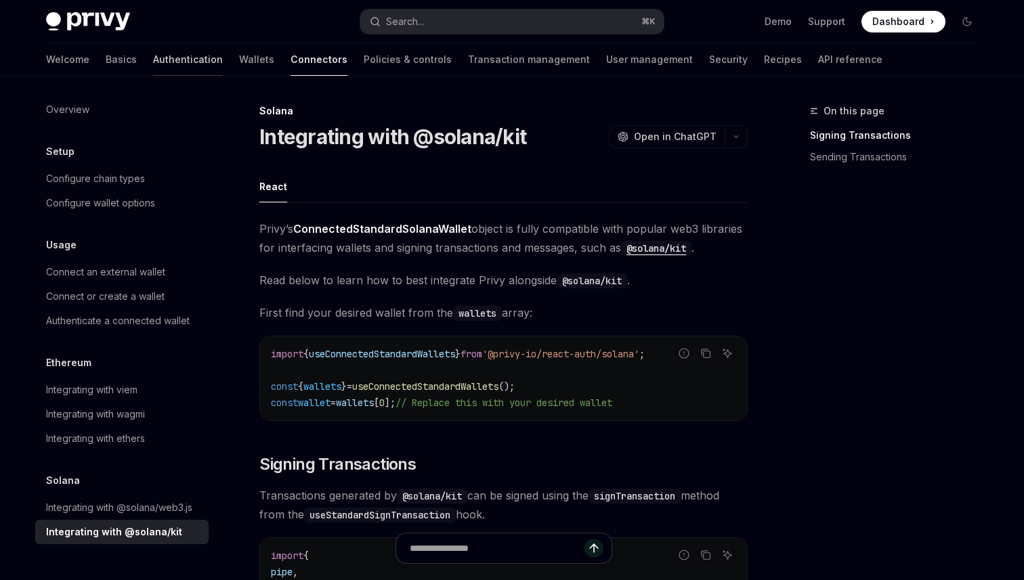
click at [153, 58] on link "Authentication" at bounding box center [188, 59] width 70 height 33
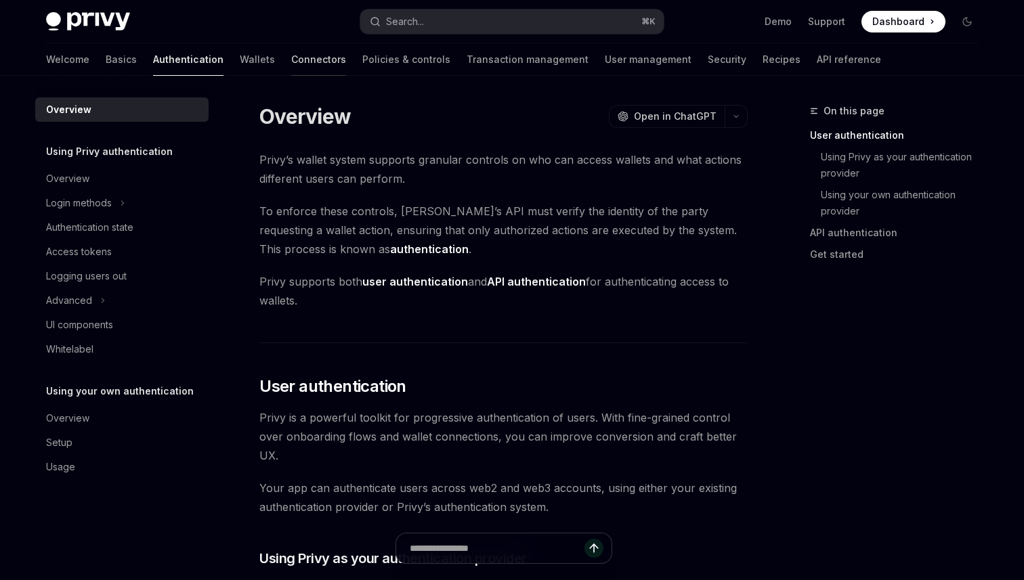
click at [291, 75] on div at bounding box center [318, 75] width 55 height 1
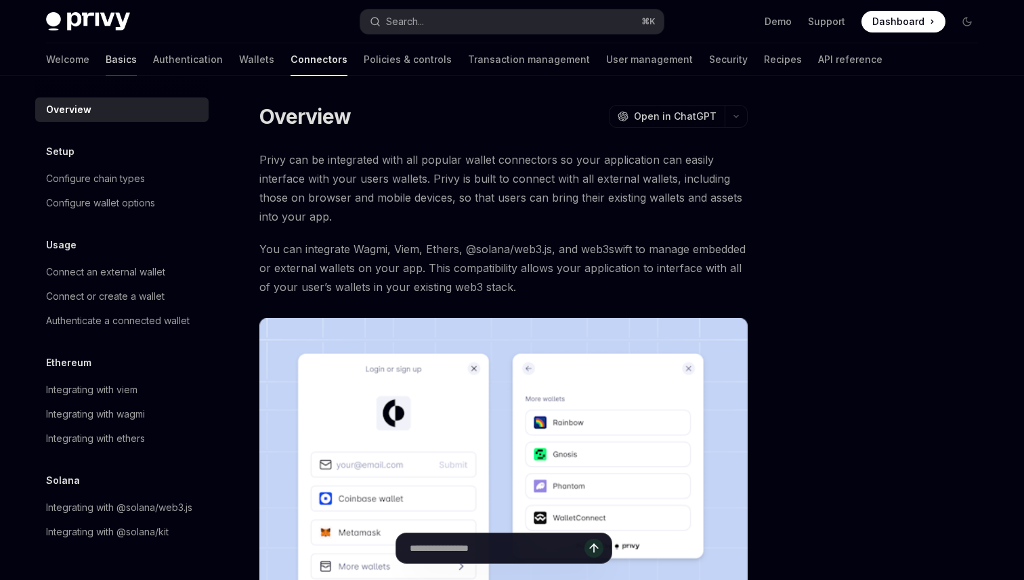
click at [106, 53] on link "Basics" at bounding box center [121, 59] width 31 height 33
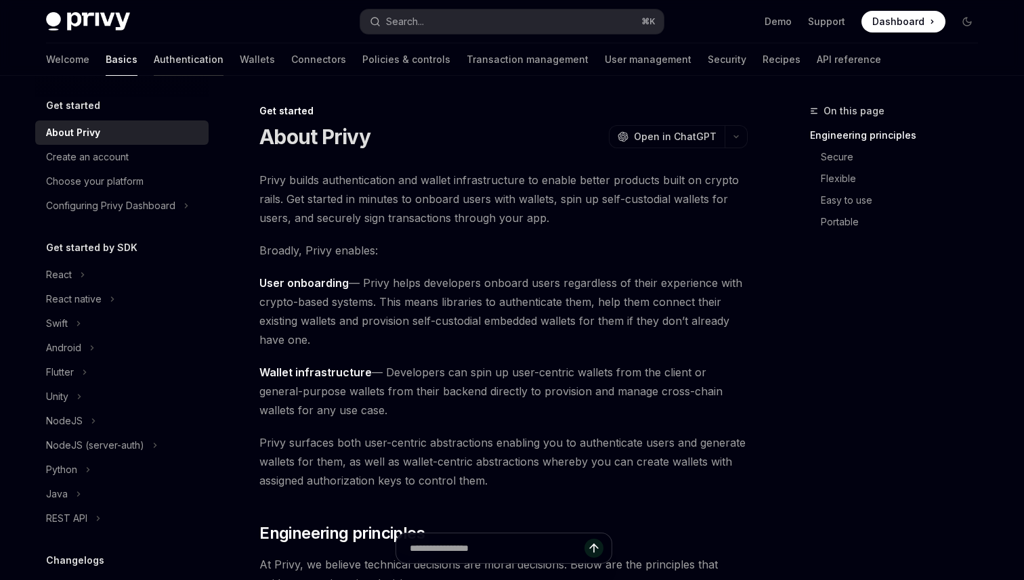
click at [154, 66] on link "Authentication" at bounding box center [189, 59] width 70 height 33
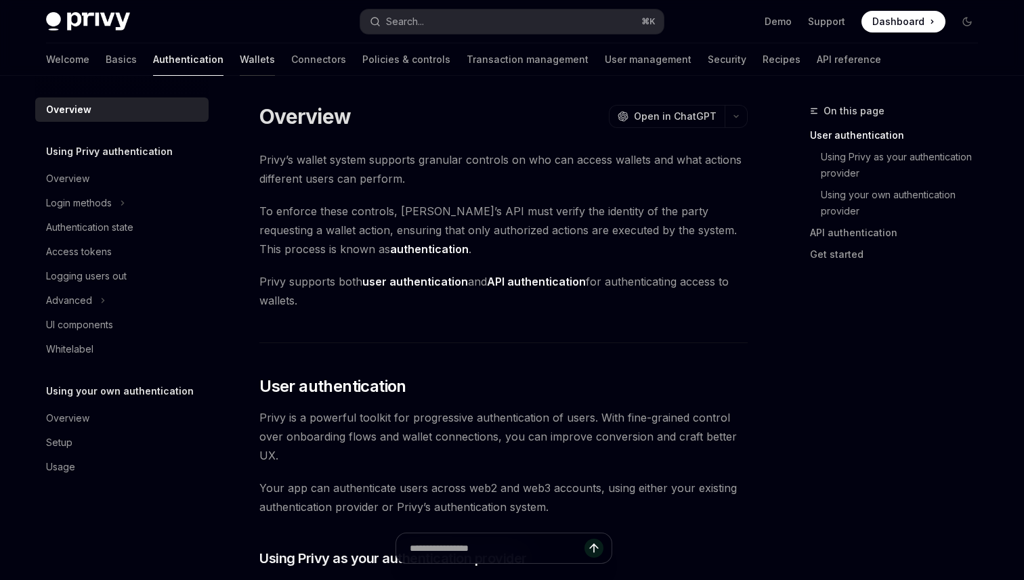
click at [240, 66] on link "Wallets" at bounding box center [257, 59] width 35 height 33
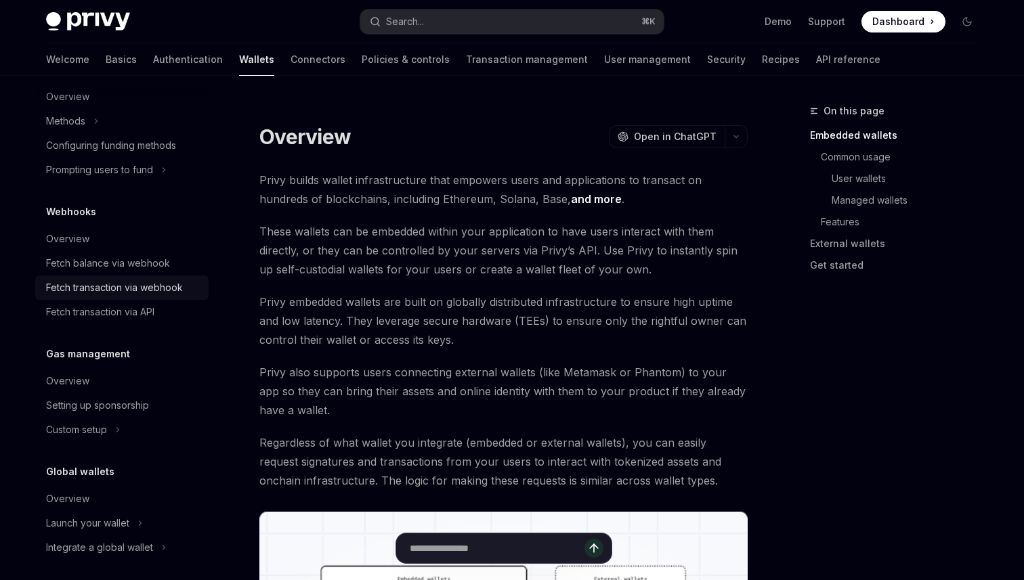
scroll to position [583, 0]
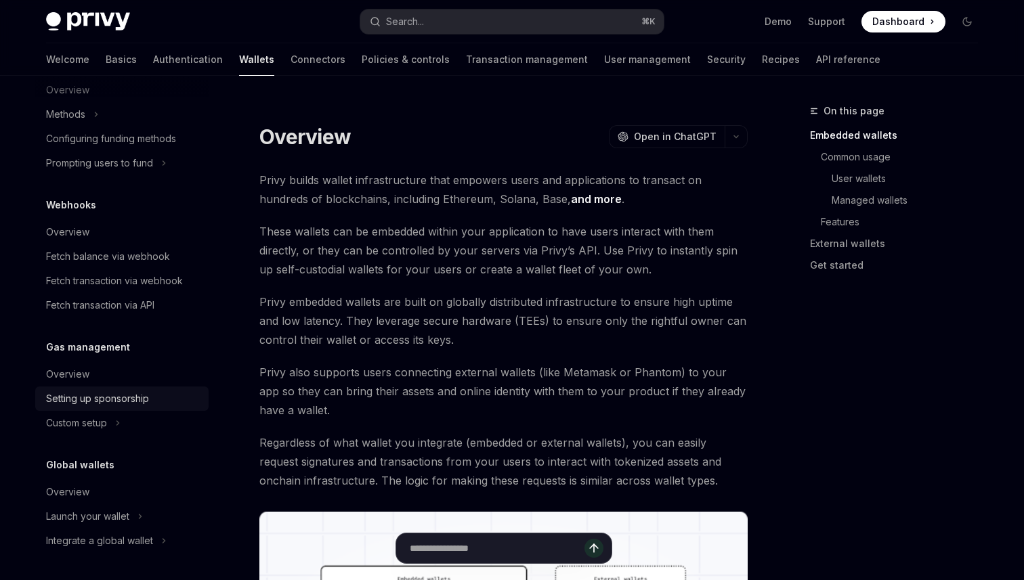
click at [95, 400] on div "Setting up sponsorship" at bounding box center [97, 399] width 103 height 16
type textarea "*"
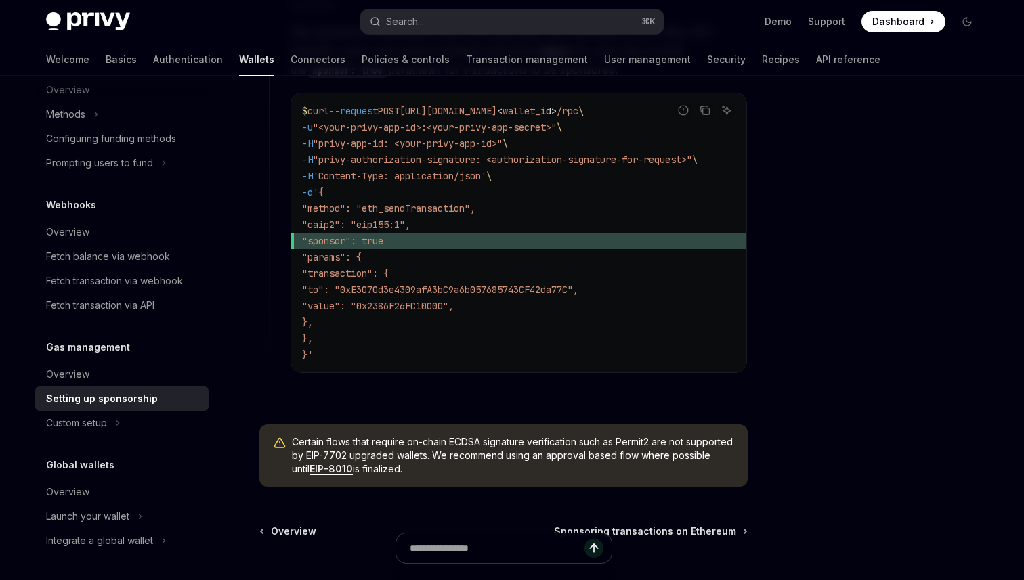
scroll to position [964, 0]
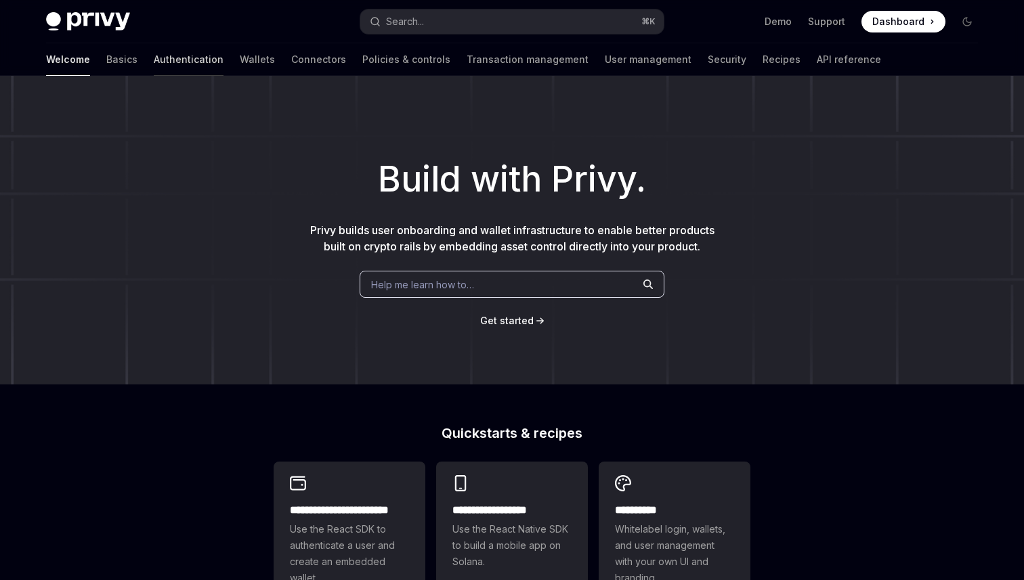
click at [154, 64] on link "Authentication" at bounding box center [189, 59] width 70 height 33
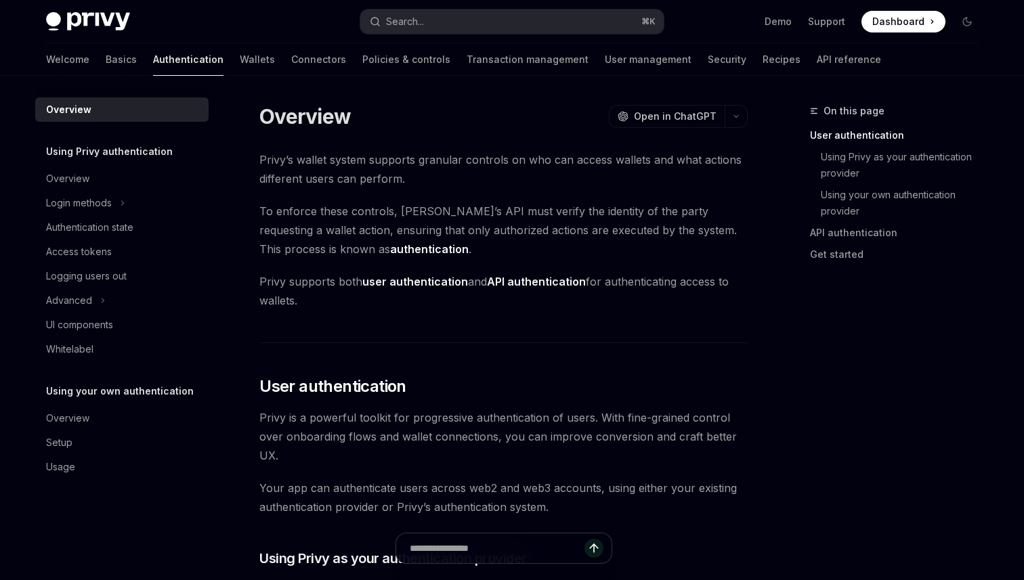
click at [77, 54] on div "Welcome Basics Authentication Wallets Connectors Policies & controls Transactio…" at bounding box center [463, 59] width 835 height 33
click at [106, 58] on link "Basics" at bounding box center [121, 59] width 31 height 33
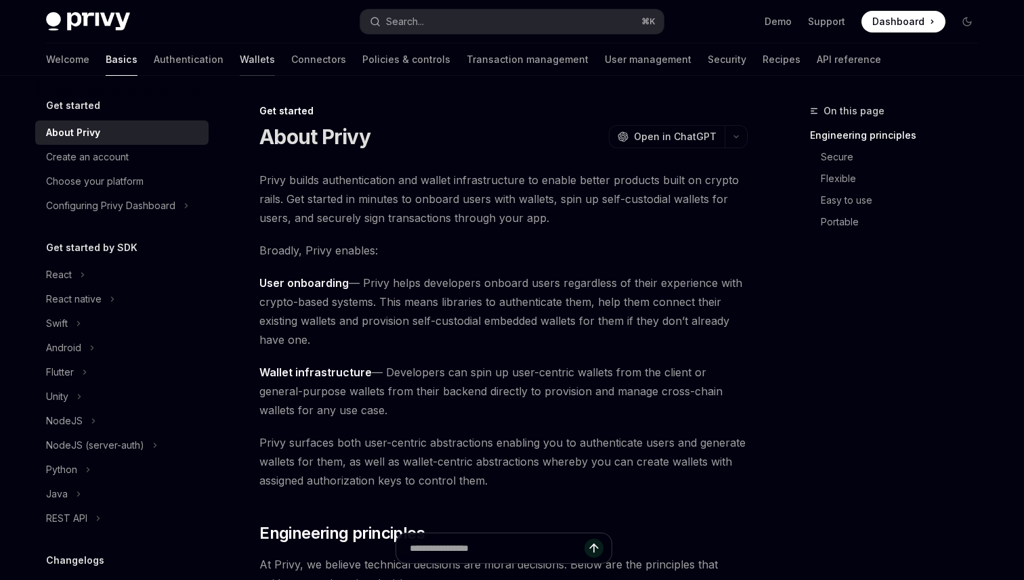
click at [240, 61] on link "Wallets" at bounding box center [257, 59] width 35 height 33
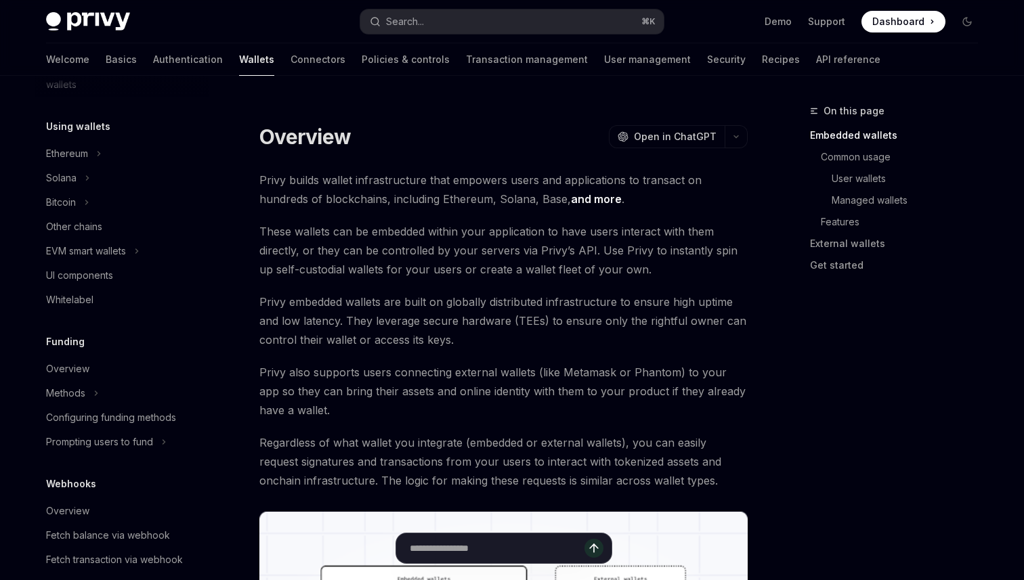
scroll to position [296, 0]
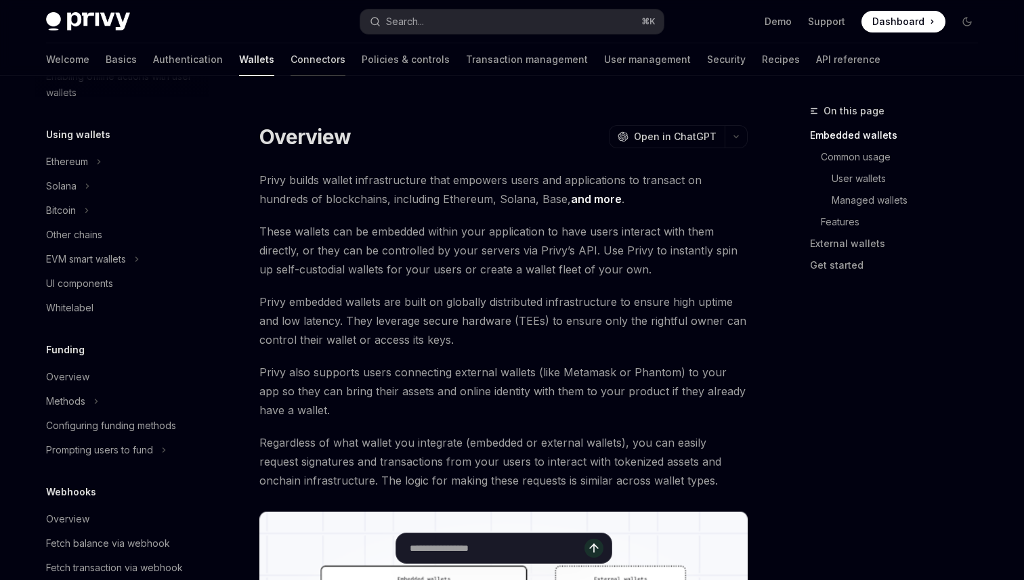
click at [291, 67] on link "Connectors" at bounding box center [318, 59] width 55 height 33
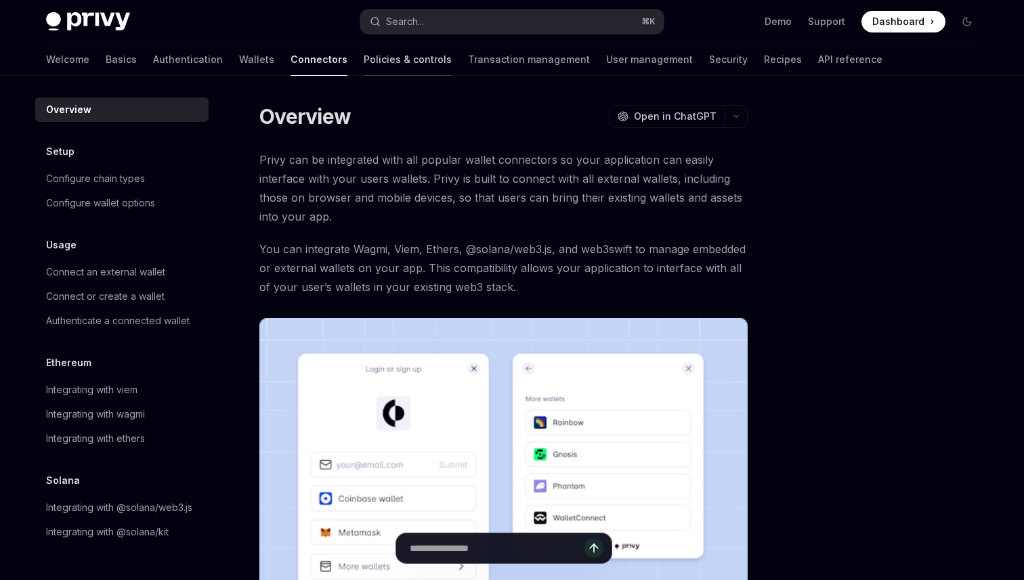
click at [364, 59] on link "Policies & controls" at bounding box center [408, 59] width 88 height 33
type textarea "*"
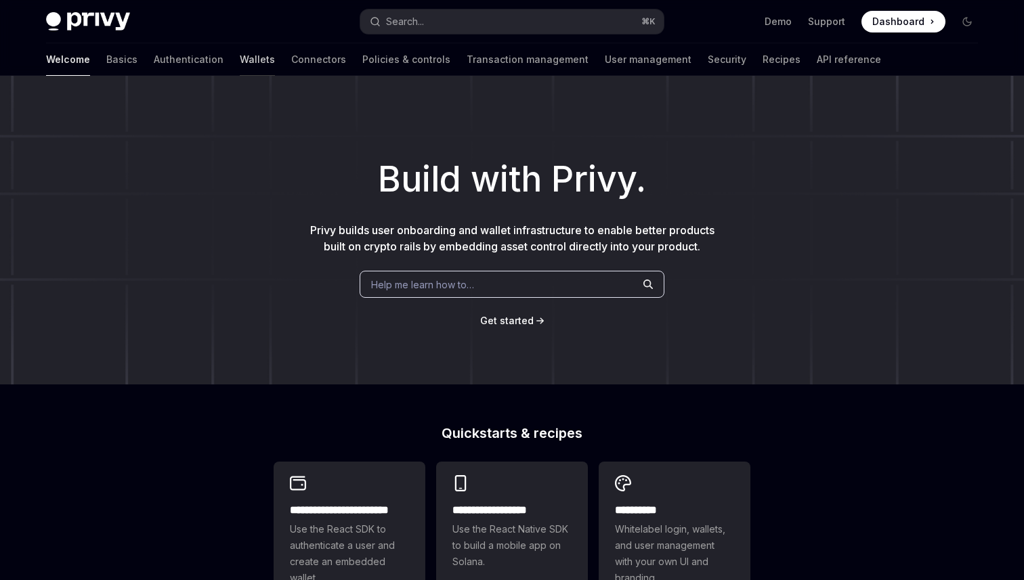
click at [240, 60] on link "Wallets" at bounding box center [257, 59] width 35 height 33
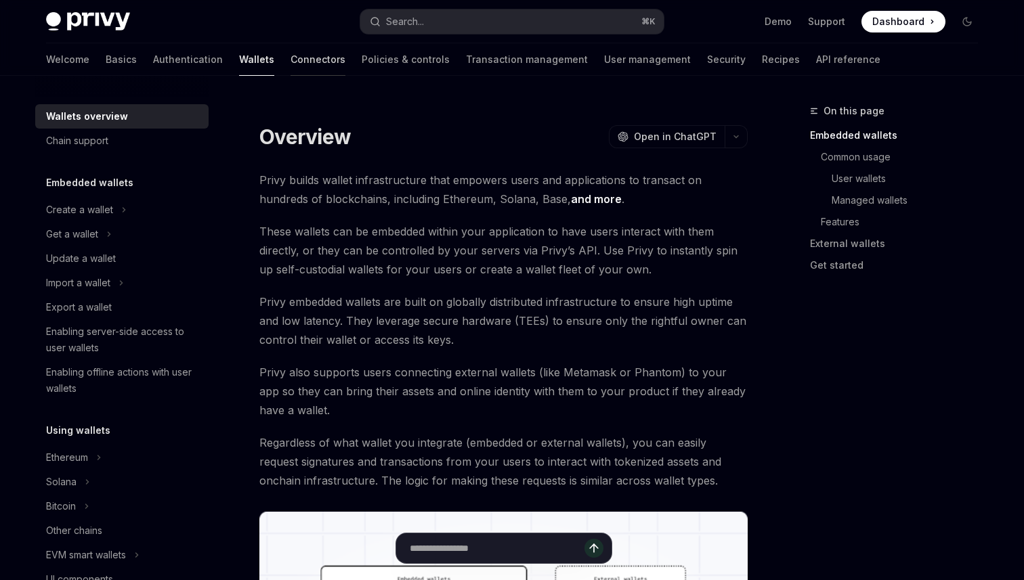
click at [291, 68] on link "Connectors" at bounding box center [318, 59] width 55 height 33
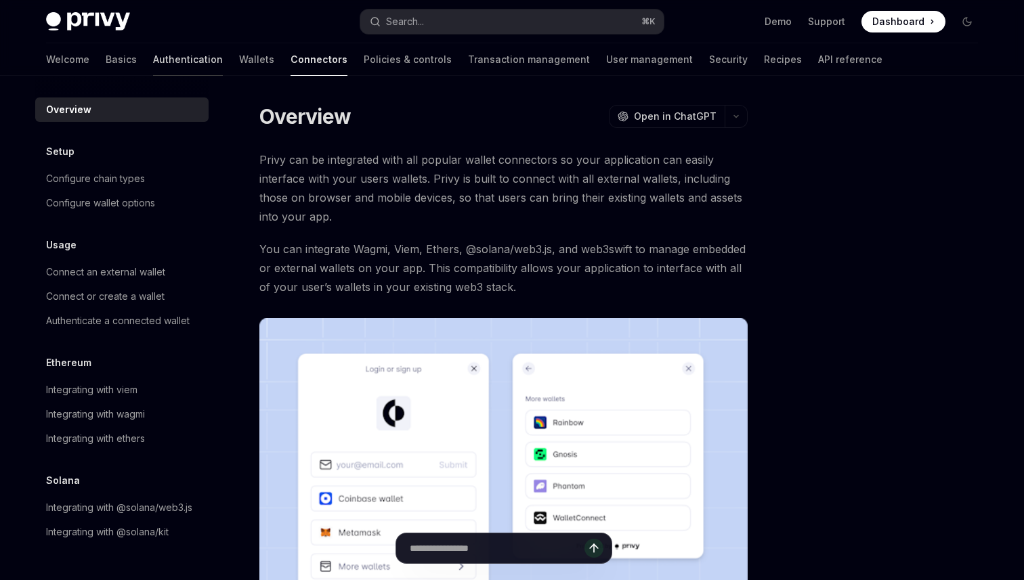
click at [153, 64] on link "Authentication" at bounding box center [188, 59] width 70 height 33
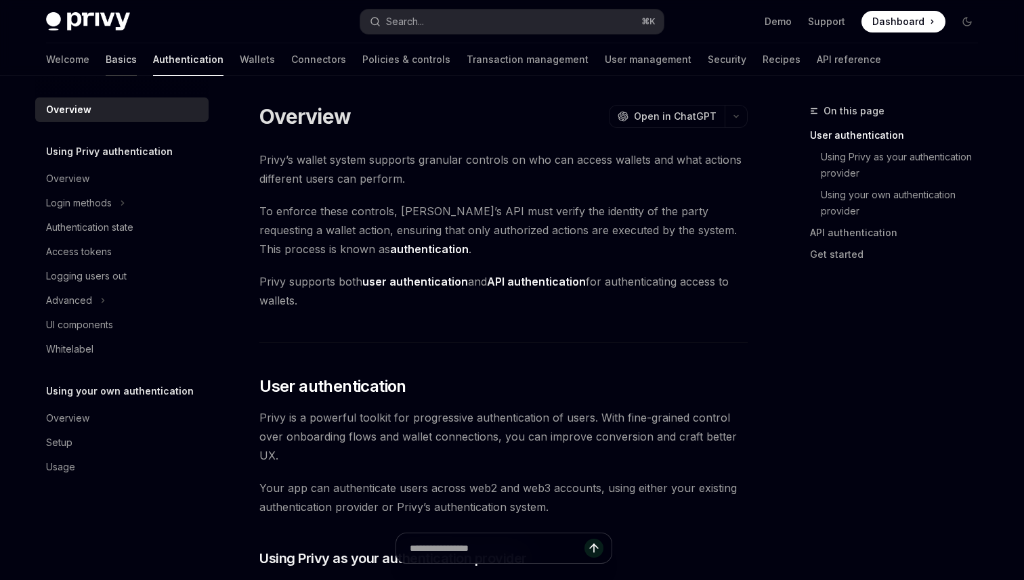
click at [106, 68] on link "Basics" at bounding box center [121, 59] width 31 height 33
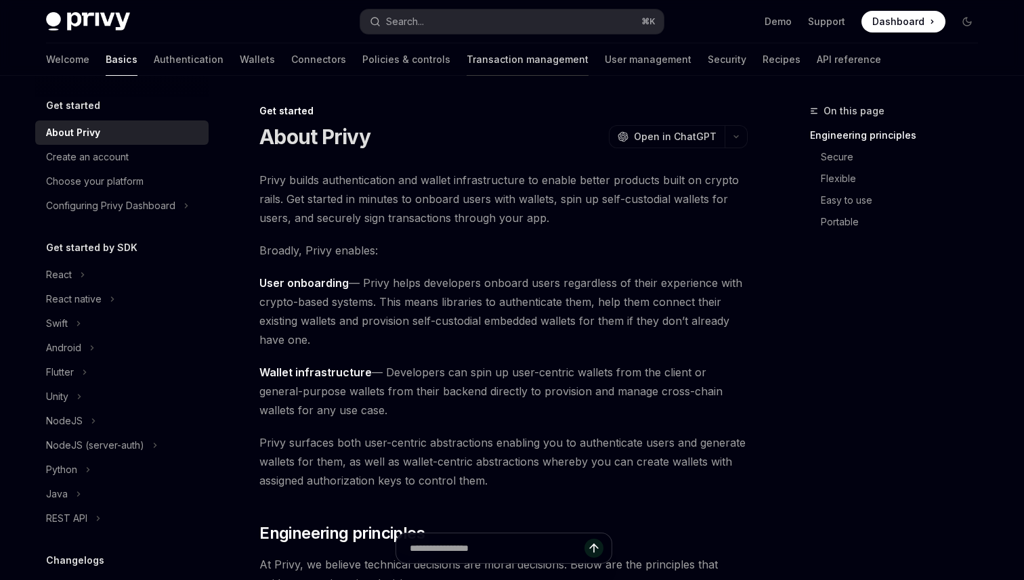
click at [494, 64] on link "Transaction management" at bounding box center [528, 59] width 122 height 33
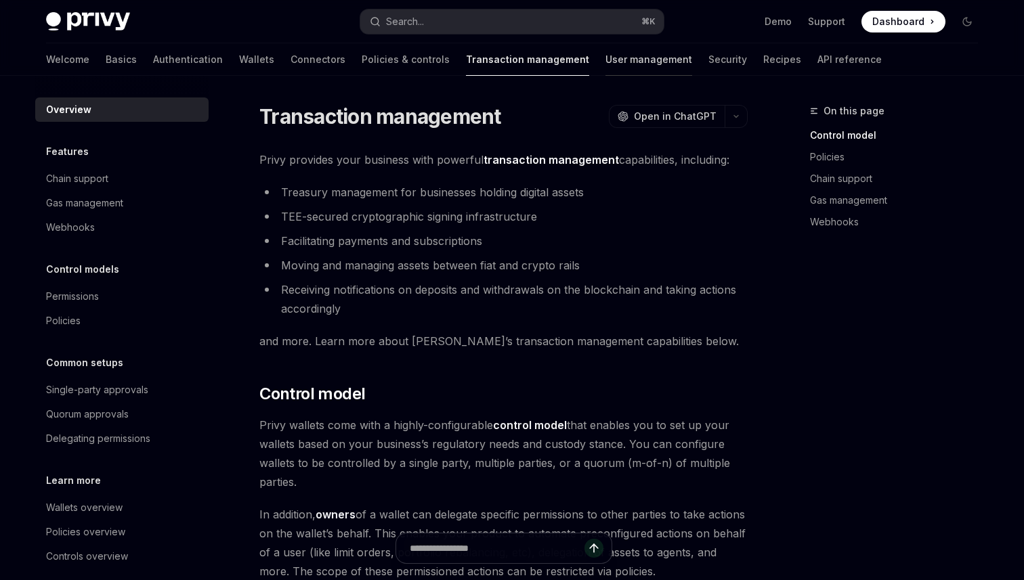
click at [605, 62] on link "User management" at bounding box center [648, 59] width 87 height 33
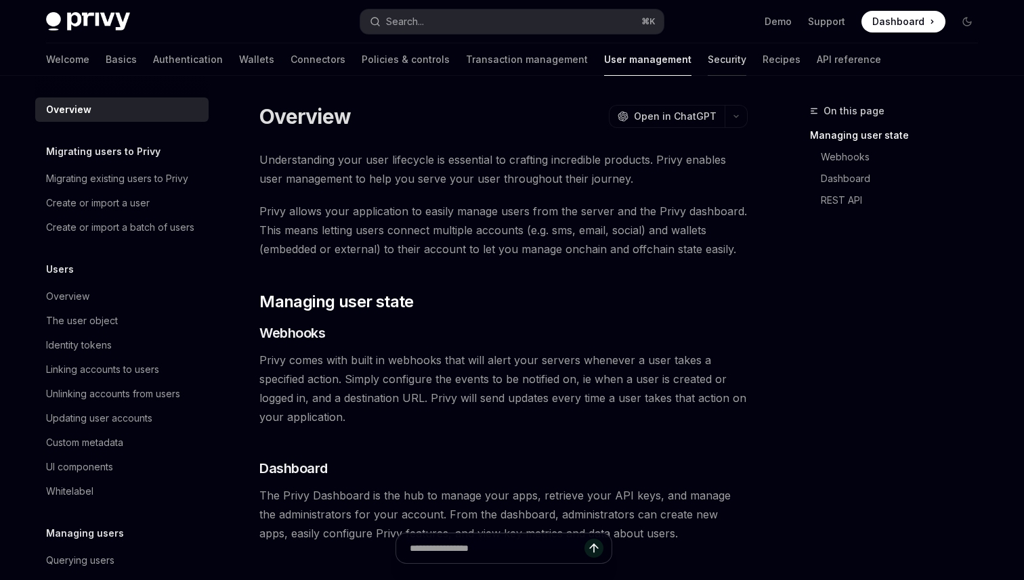
click at [708, 60] on link "Security" at bounding box center [727, 59] width 39 height 33
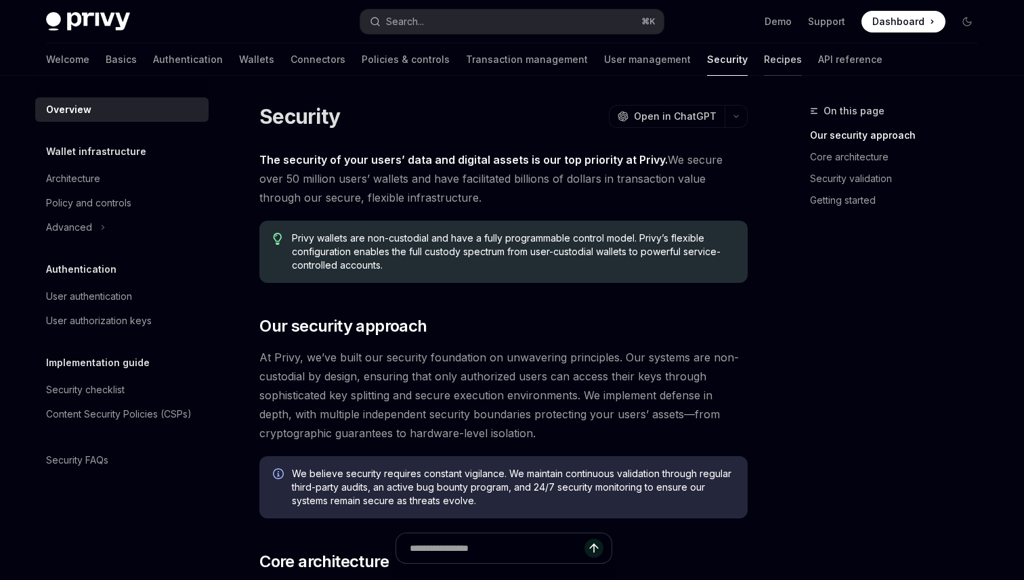
click at [764, 60] on link "Recipes" at bounding box center [783, 59] width 38 height 33
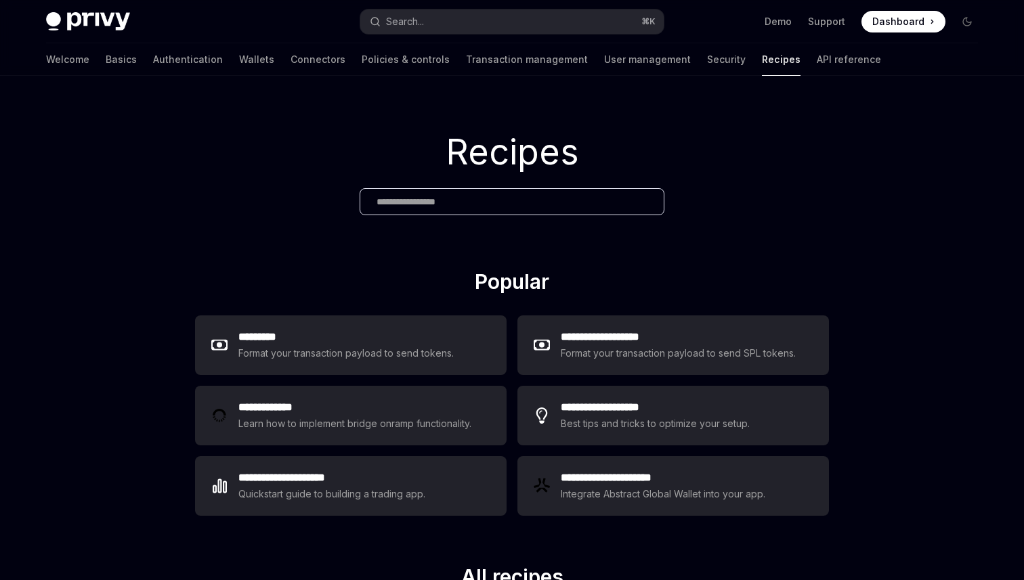
click at [722, 60] on div "Welcome Basics Authentication Wallets Connectors Policies & controls Transactio…" at bounding box center [463, 59] width 835 height 33
click at [727, 60] on div "Welcome Basics Authentication Wallets Connectors Policies & controls Transactio…" at bounding box center [463, 59] width 835 height 33
click at [817, 66] on link "API reference" at bounding box center [849, 59] width 64 height 33
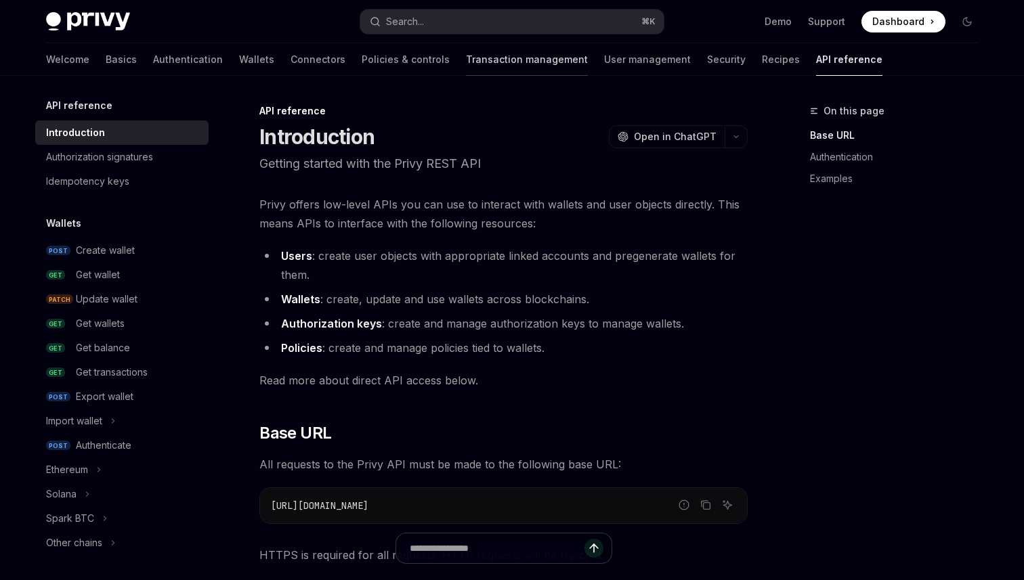
click at [466, 54] on link "Transaction management" at bounding box center [527, 59] width 122 height 33
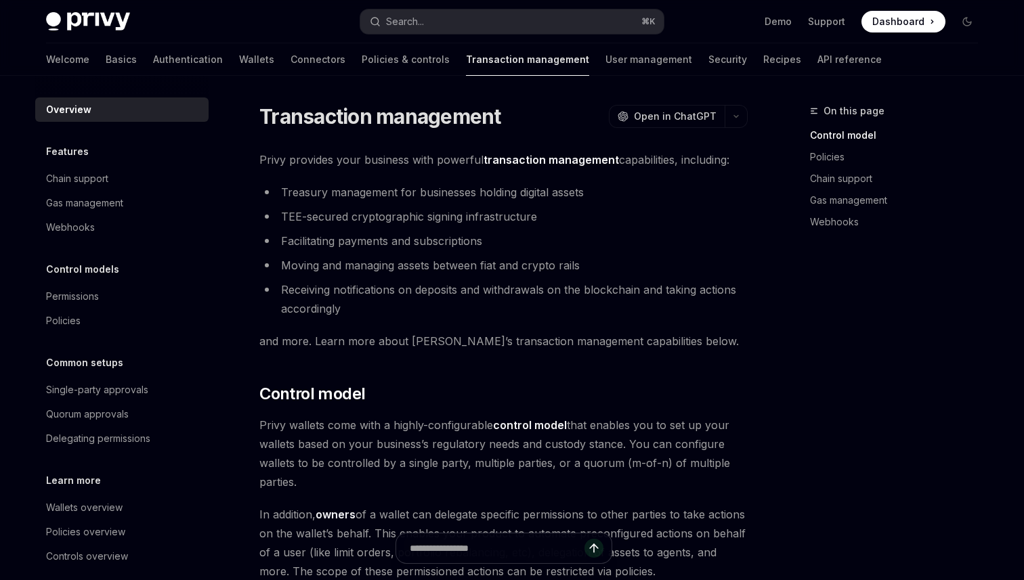
click at [329, 37] on div "Privy Docs home page Search... ⌘ K Demo Support Dashboard Dashboard Search..." at bounding box center [512, 21] width 932 height 43
click at [362, 60] on link "Policies & controls" at bounding box center [406, 59] width 88 height 33
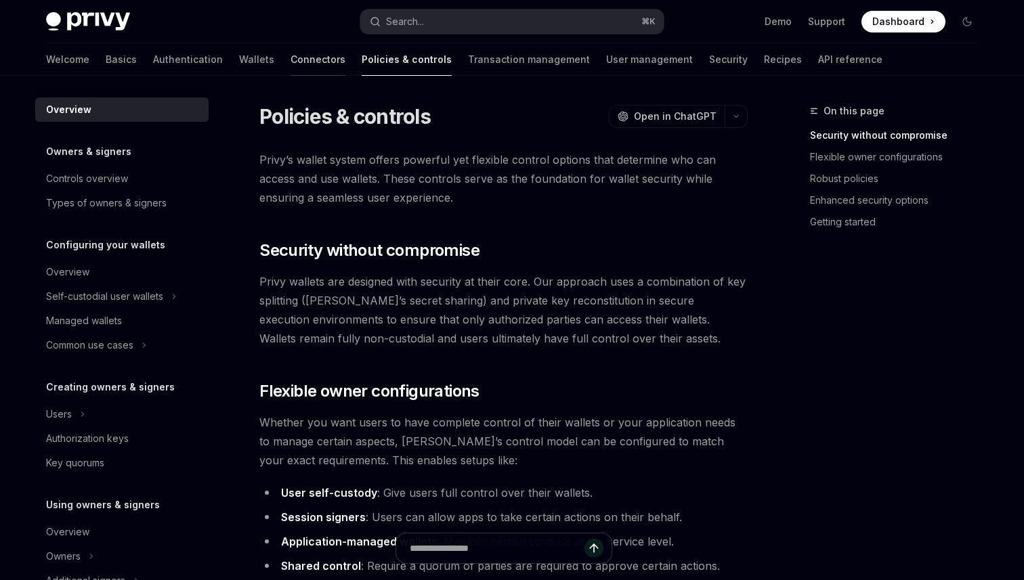
click at [291, 62] on link "Connectors" at bounding box center [318, 59] width 55 height 33
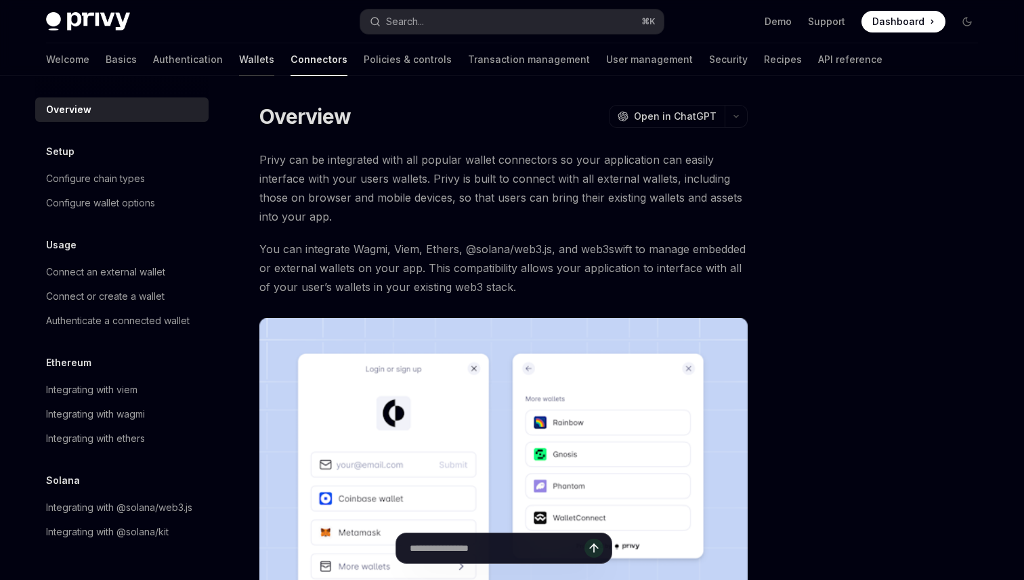
click at [239, 66] on link "Wallets" at bounding box center [256, 59] width 35 height 33
type textarea "*"
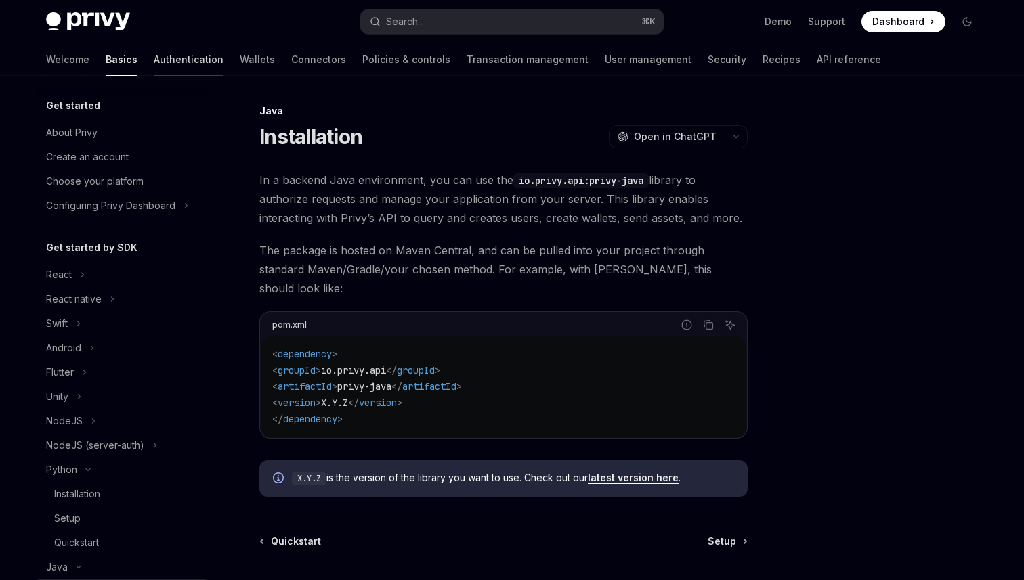
click at [154, 56] on link "Authentication" at bounding box center [189, 59] width 70 height 33
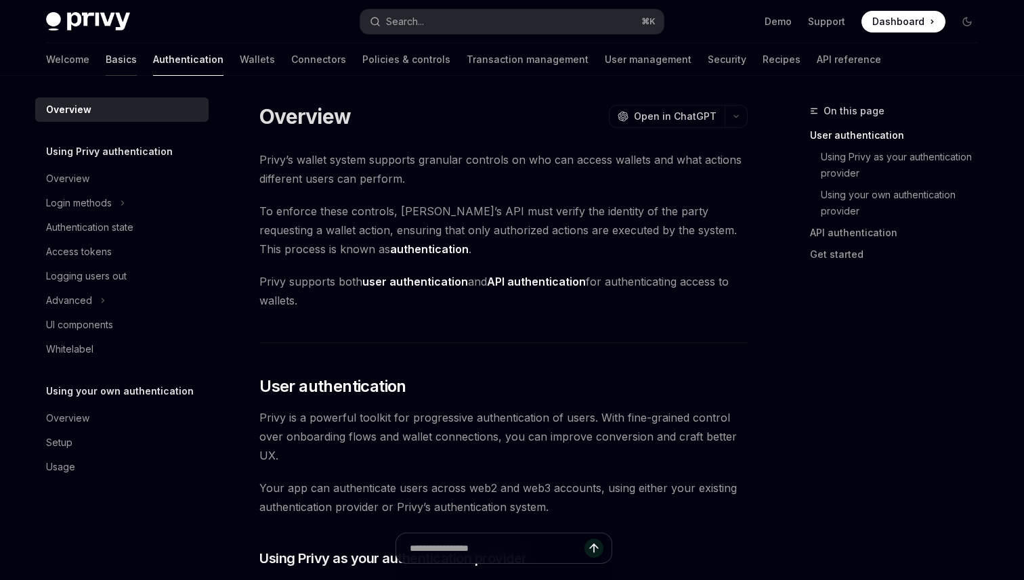
click at [106, 53] on link "Basics" at bounding box center [121, 59] width 31 height 33
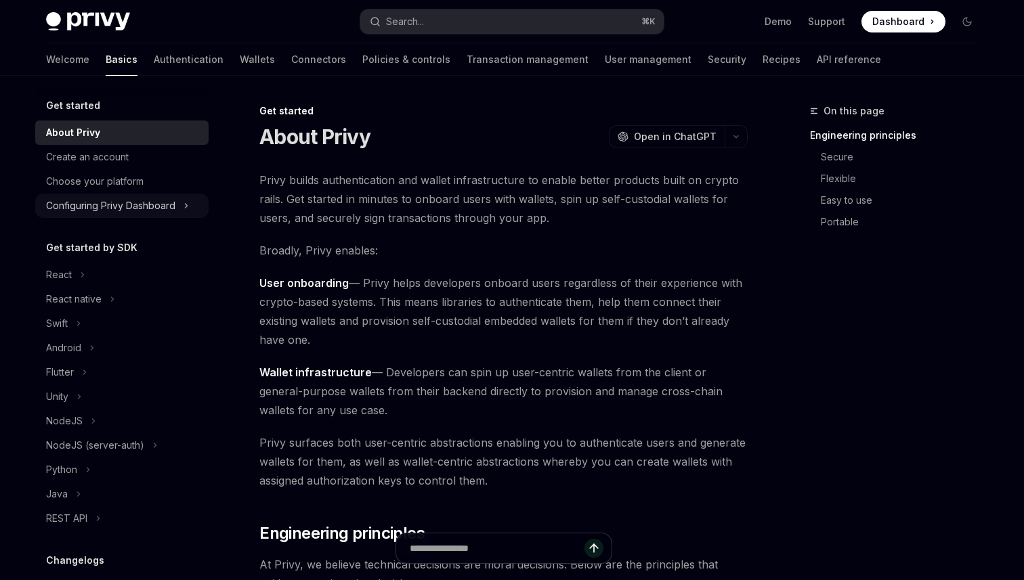
click at [89, 208] on div "Configuring Privy Dashboard" at bounding box center [110, 206] width 129 height 16
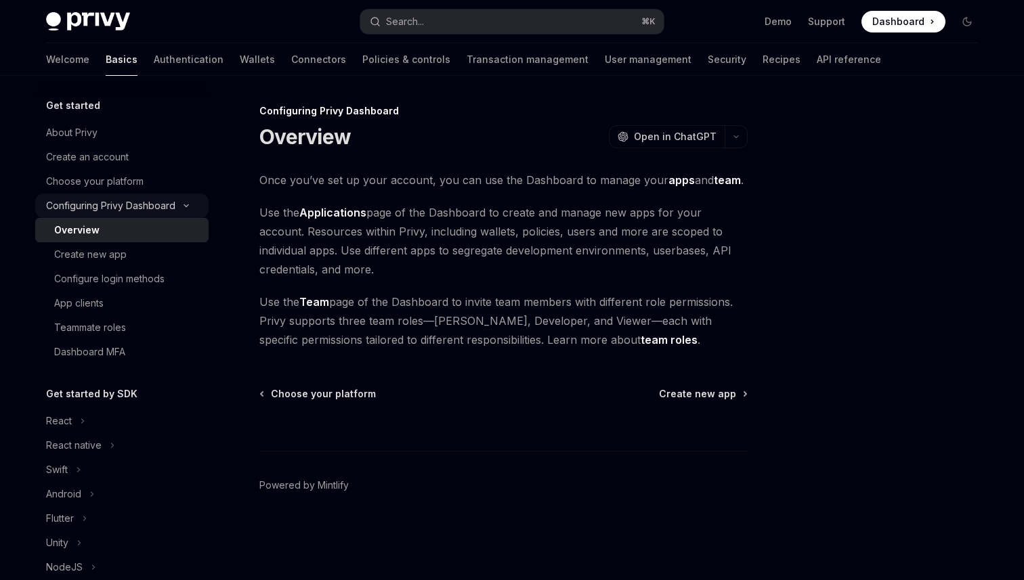
click at [89, 208] on div "Configuring Privy Dashboard" at bounding box center [110, 206] width 129 height 16
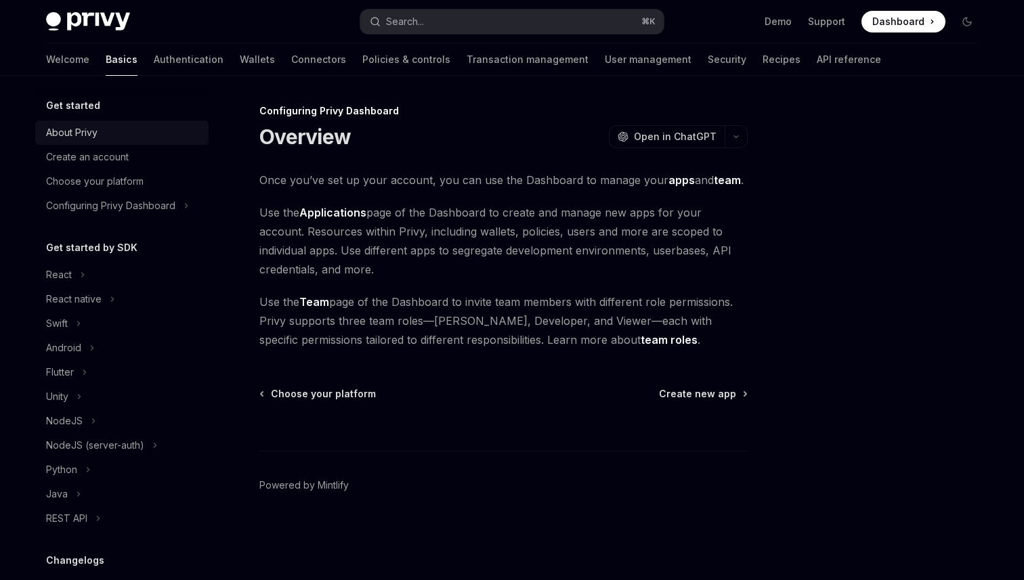
click at [85, 133] on div "About Privy" at bounding box center [71, 133] width 51 height 16
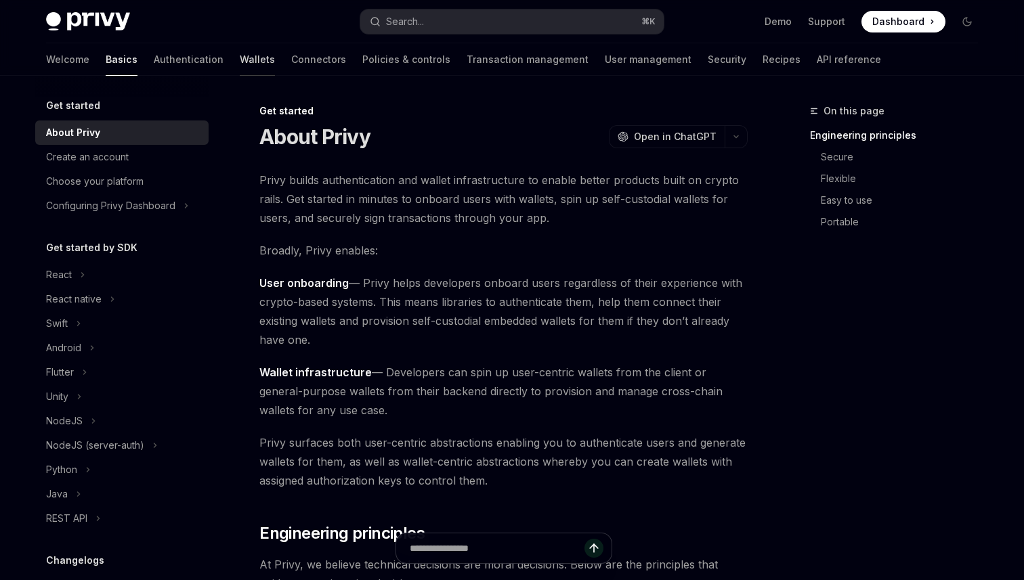
click at [240, 53] on link "Wallets" at bounding box center [257, 59] width 35 height 33
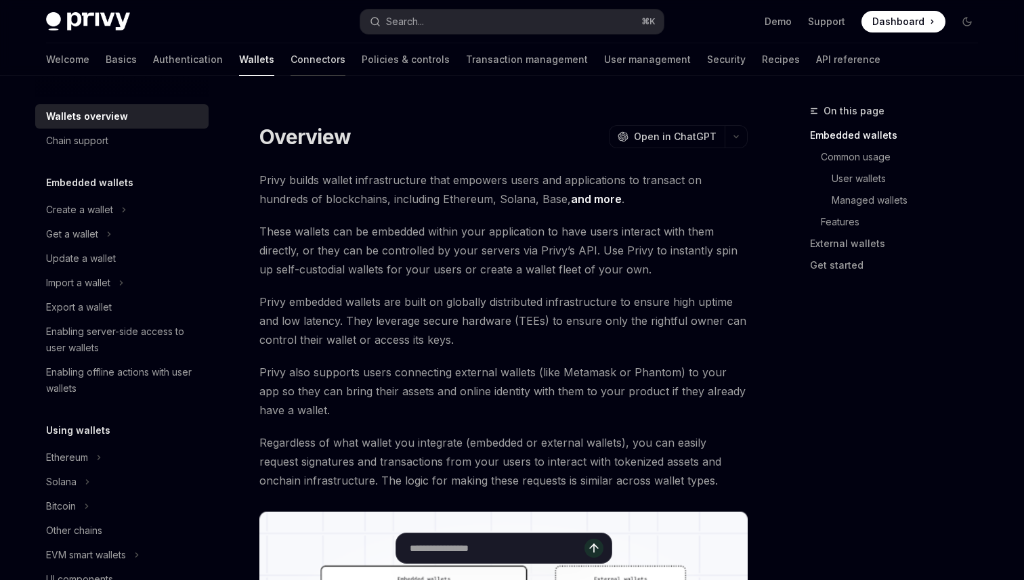
click at [291, 62] on link "Connectors" at bounding box center [318, 59] width 55 height 33
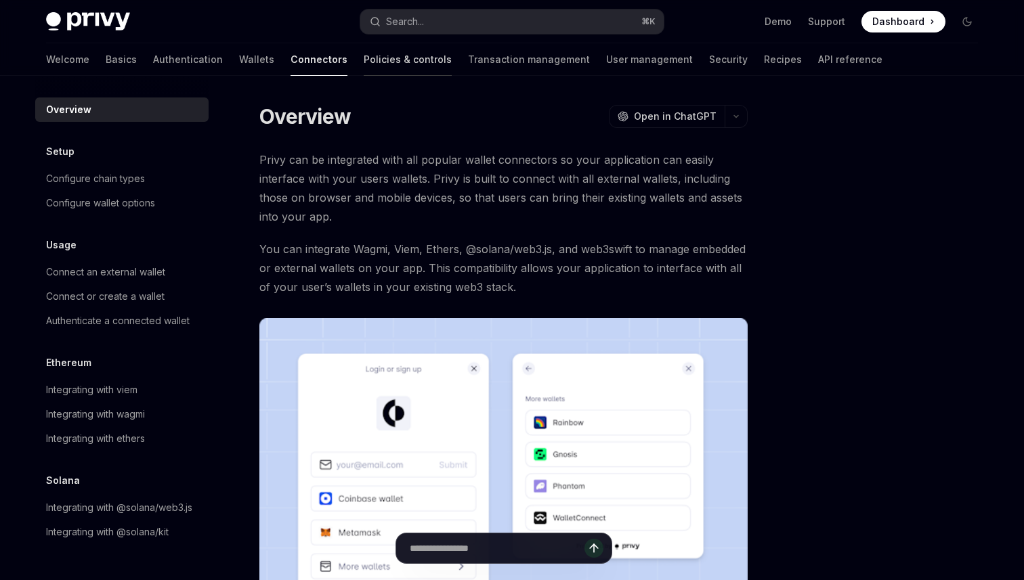
click at [364, 65] on link "Policies & controls" at bounding box center [408, 59] width 88 height 33
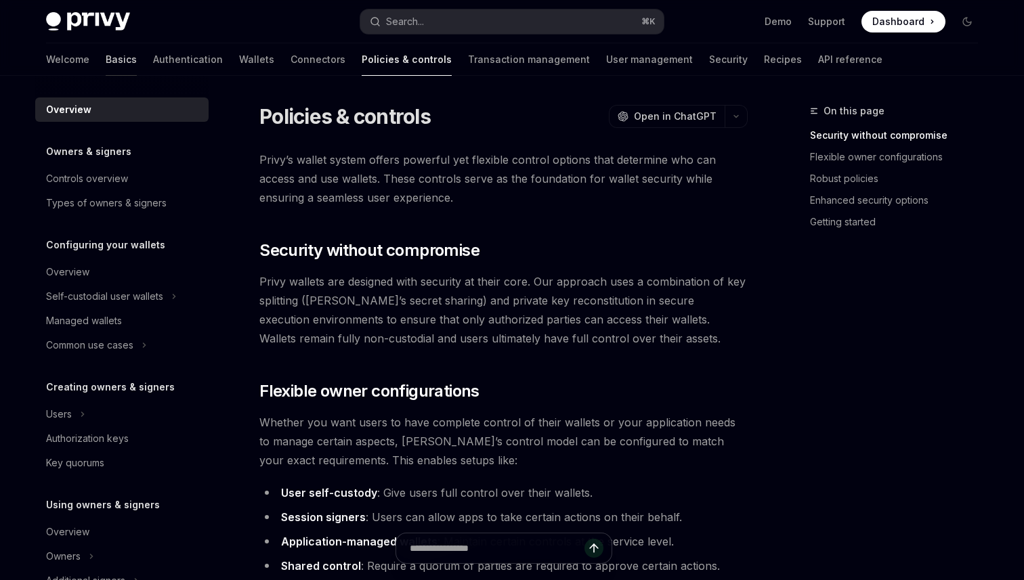
click at [106, 56] on link "Basics" at bounding box center [121, 59] width 31 height 33
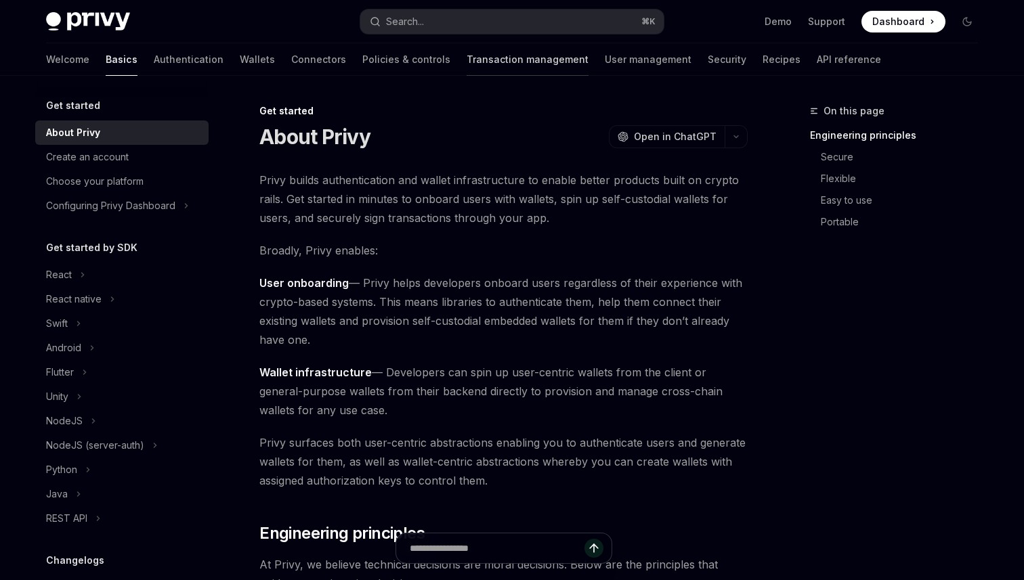
click at [467, 69] on link "Transaction management" at bounding box center [528, 59] width 122 height 33
type textarea "*"
